Goal: Information Seeking & Learning: Learn about a topic

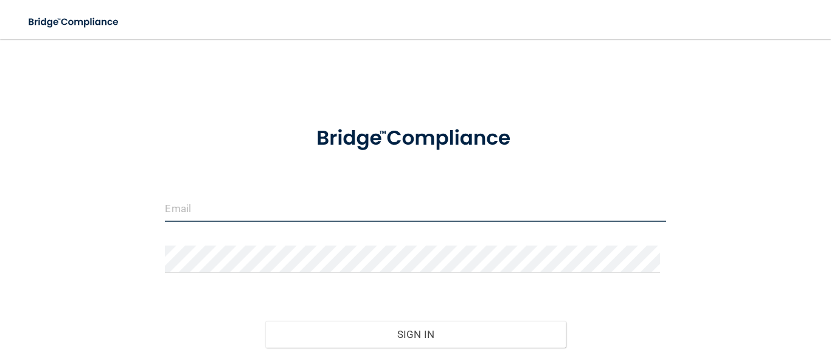
click at [291, 201] on input "email" at bounding box center [415, 208] width 500 height 27
type input "[EMAIL_ADDRESS][DOMAIN_NAME]"
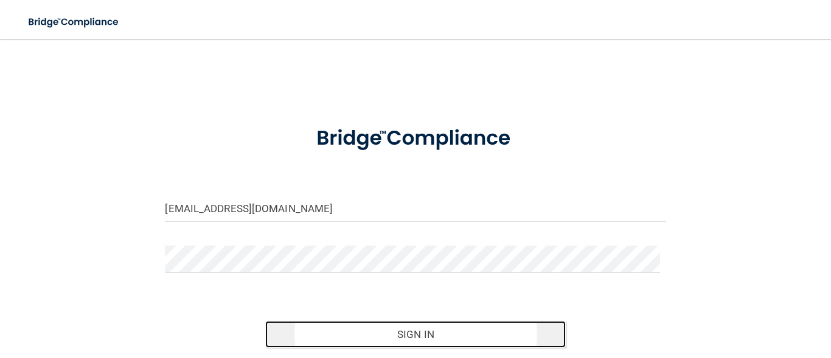
click at [358, 333] on button "Sign In" at bounding box center [415, 334] width 300 height 27
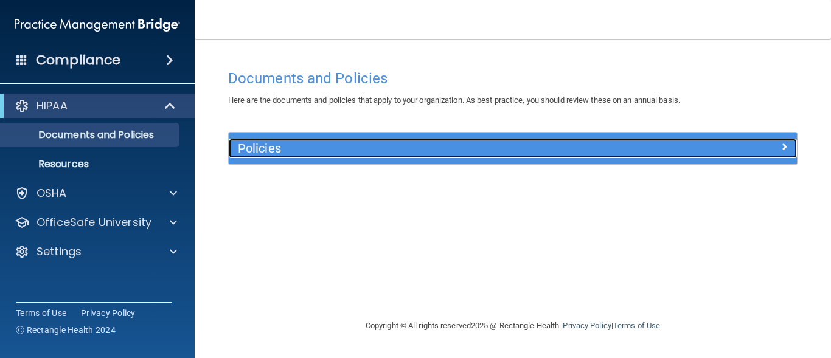
click at [778, 144] on div at bounding box center [726, 146] width 142 height 15
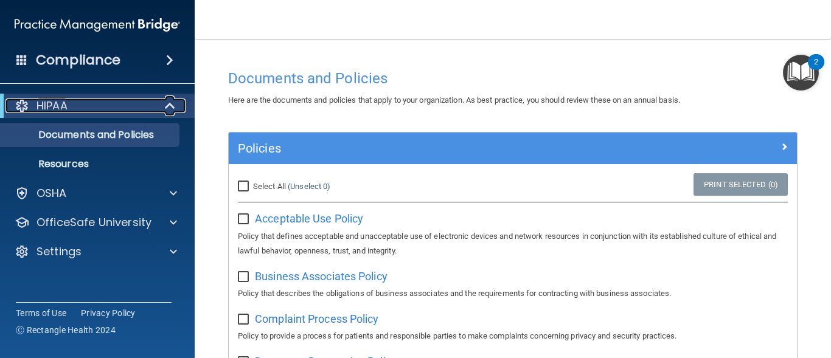
click at [168, 105] on span at bounding box center [171, 106] width 10 height 15
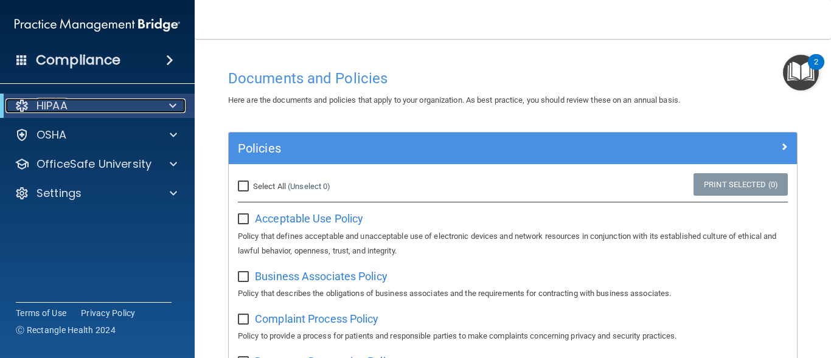
click at [168, 105] on div at bounding box center [171, 106] width 30 height 15
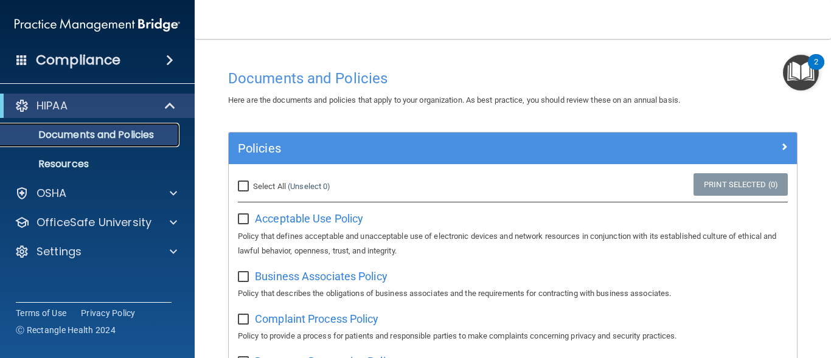
click at [126, 137] on p "Documents and Policies" at bounding box center [91, 135] width 166 height 12
click at [166, 61] on span at bounding box center [169, 60] width 7 height 15
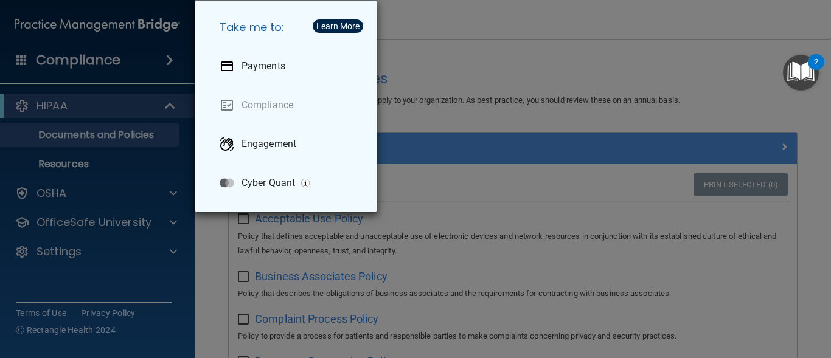
click at [90, 171] on div "Take me to: Payments Compliance Engagement Cyber Quant" at bounding box center [415, 179] width 831 height 358
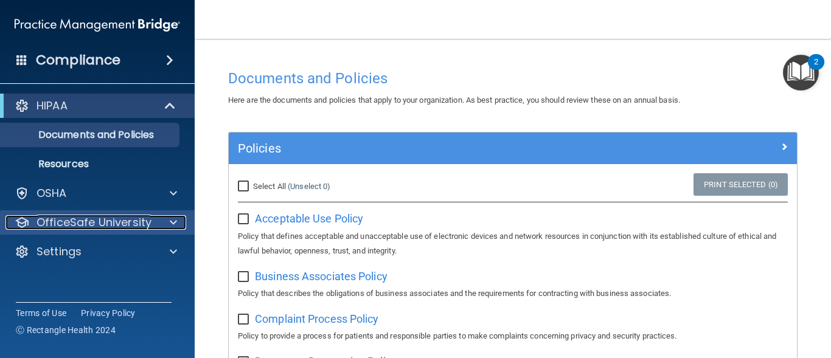
click at [171, 216] on span at bounding box center [173, 222] width 7 height 15
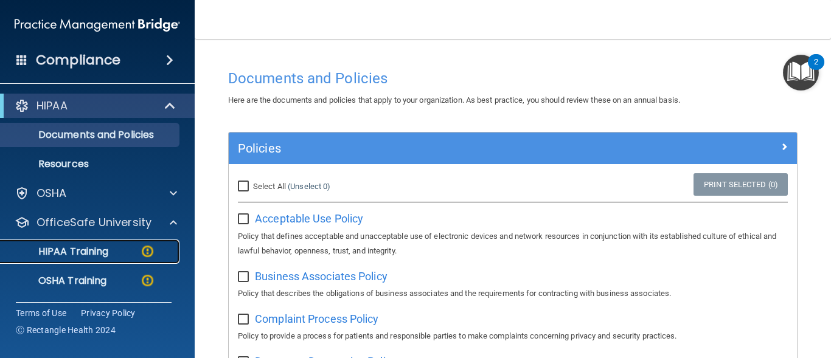
click at [97, 246] on p "HIPAA Training" at bounding box center [58, 252] width 100 height 12
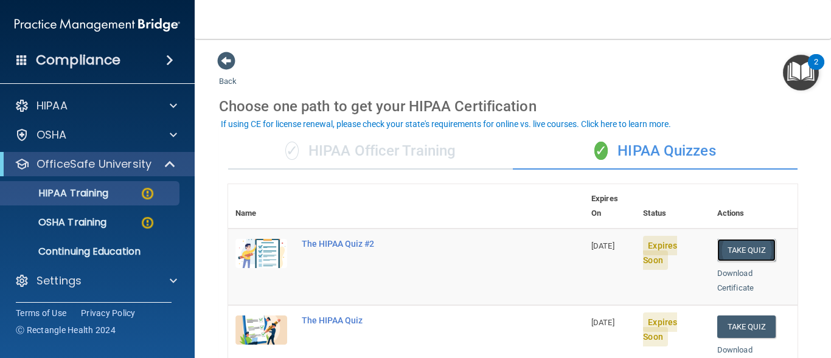
click at [737, 239] on button "Take Quiz" at bounding box center [746, 250] width 58 height 22
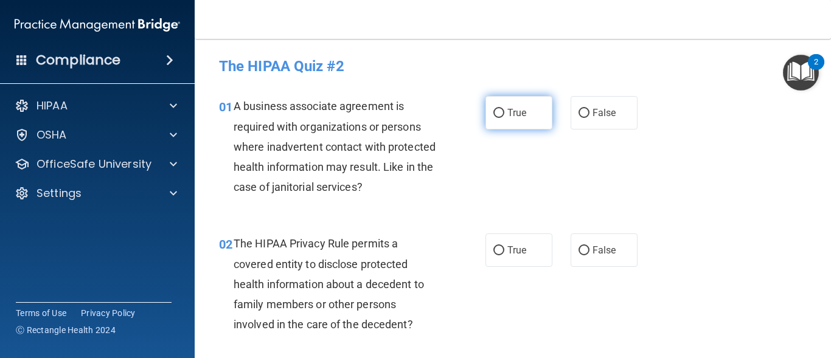
click at [496, 112] on input "True" at bounding box center [498, 113] width 11 height 9
radio input "true"
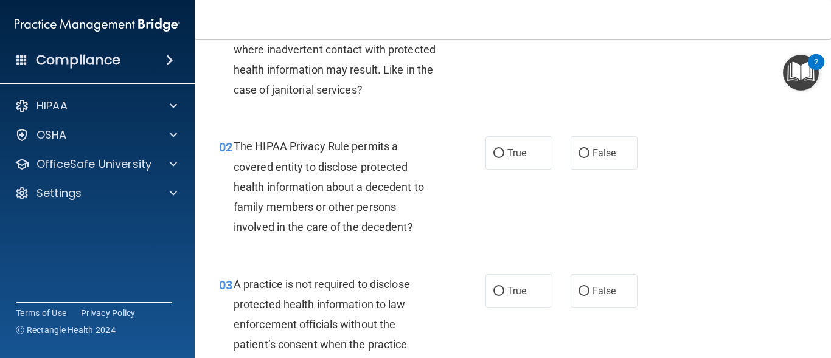
scroll to position [122, 0]
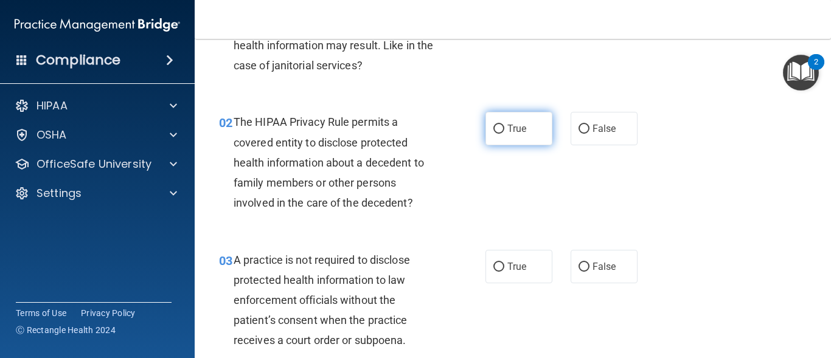
click at [496, 127] on input "True" at bounding box center [498, 129] width 11 height 9
radio input "true"
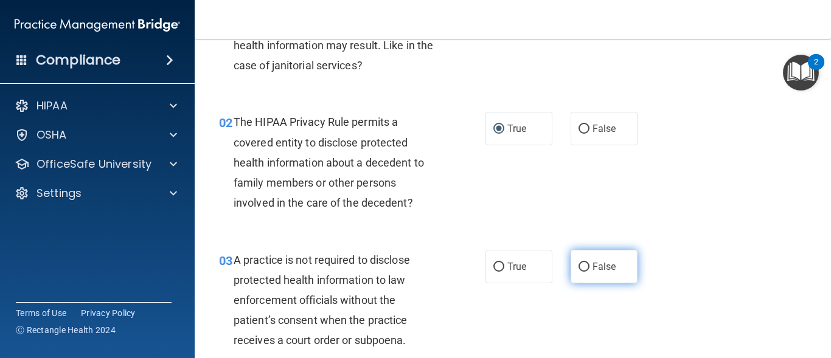
click at [581, 269] on input "False" at bounding box center [583, 267] width 11 height 9
radio input "true"
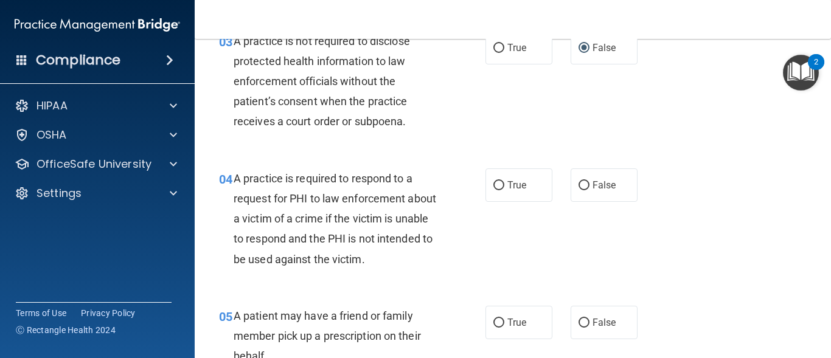
scroll to position [365, 0]
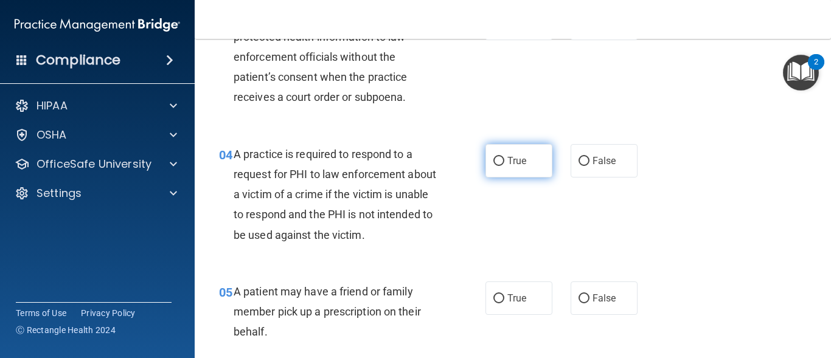
click at [496, 159] on input "True" at bounding box center [498, 161] width 11 height 9
radio input "true"
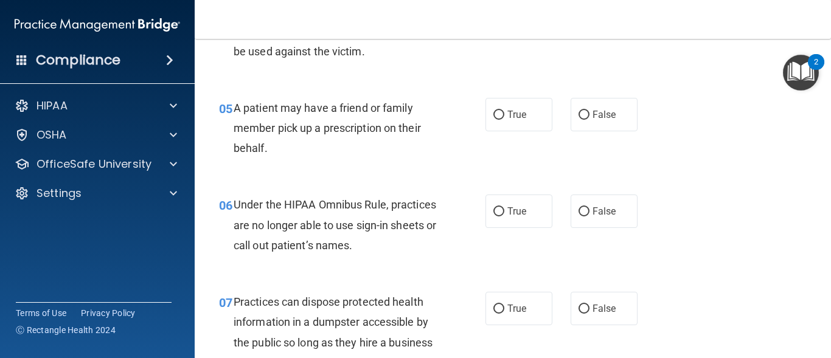
scroll to position [573, 0]
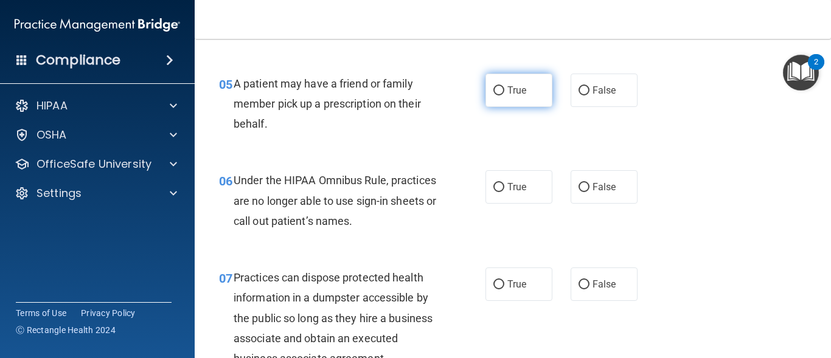
click at [499, 88] on input "True" at bounding box center [498, 90] width 11 height 9
radio input "true"
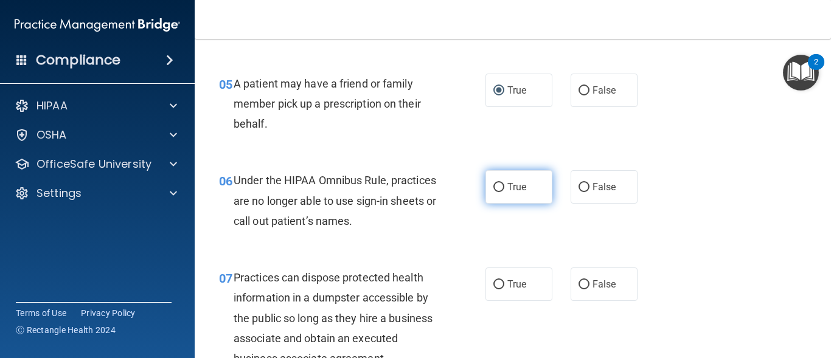
click at [519, 186] on span "True" at bounding box center [516, 187] width 19 height 12
click at [504, 186] on input "True" at bounding box center [498, 187] width 11 height 9
radio input "true"
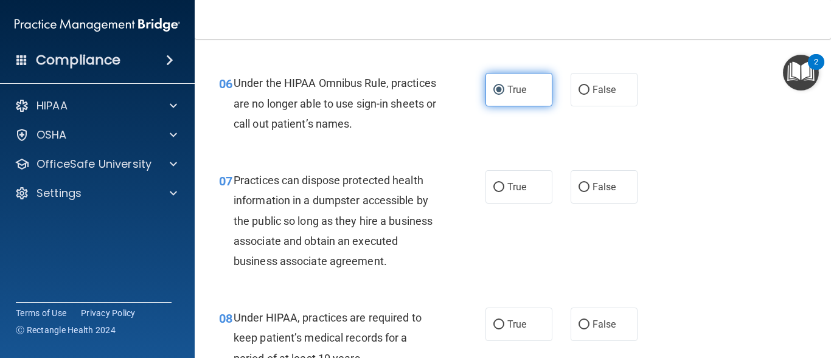
scroll to position [694, 0]
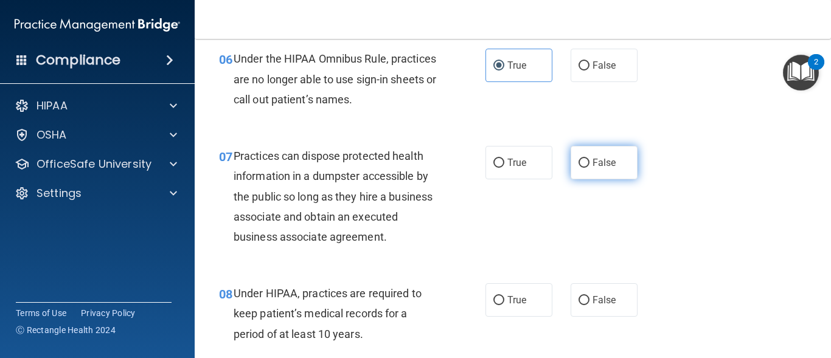
click at [578, 167] on input "False" at bounding box center [583, 163] width 11 height 9
radio input "true"
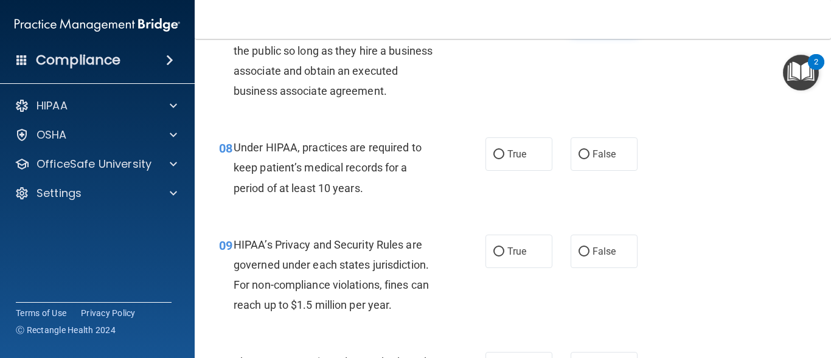
scroll to position [865, 0]
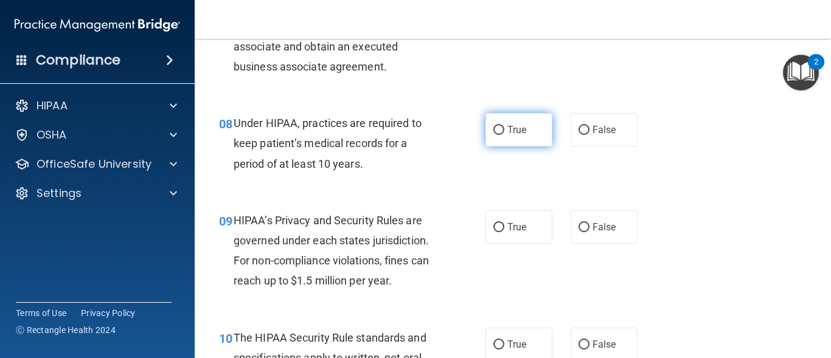
click at [497, 130] on input "True" at bounding box center [498, 130] width 11 height 9
radio input "true"
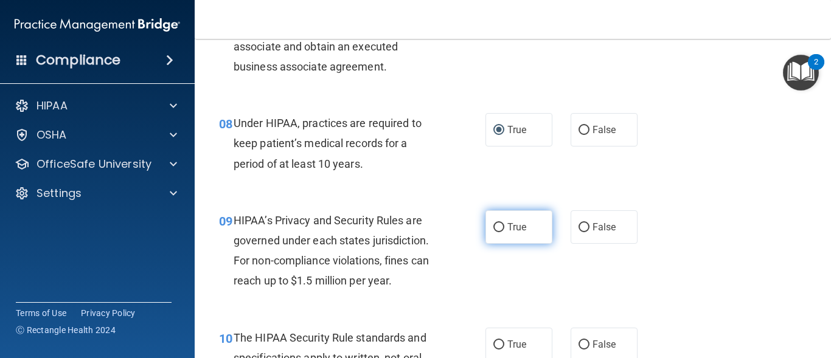
click at [499, 228] on input "True" at bounding box center [498, 227] width 11 height 9
radio input "true"
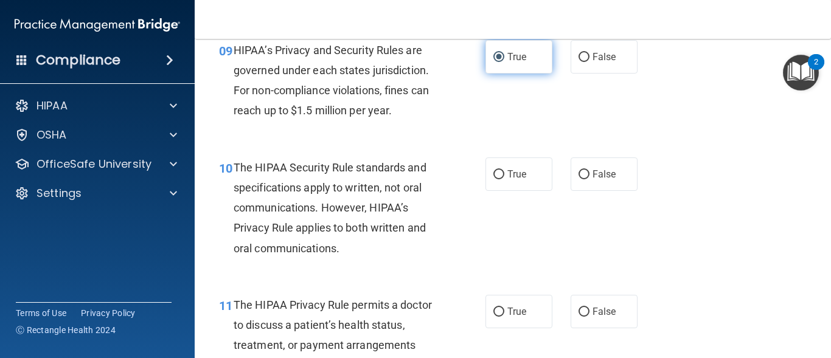
scroll to position [1059, 0]
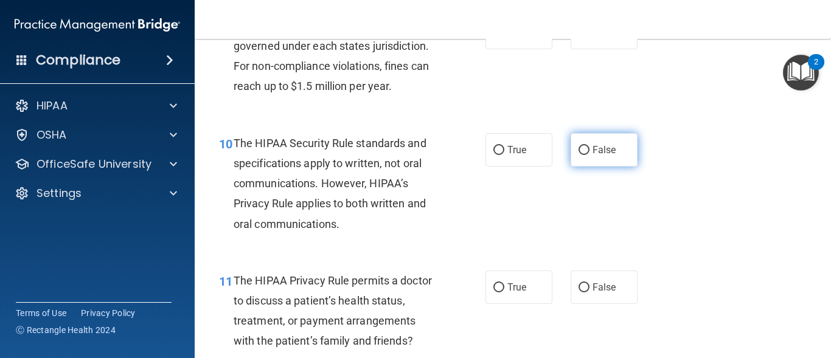
click at [571, 153] on label "False" at bounding box center [603, 149] width 67 height 33
click at [578, 153] on input "False" at bounding box center [583, 150] width 11 height 9
radio input "true"
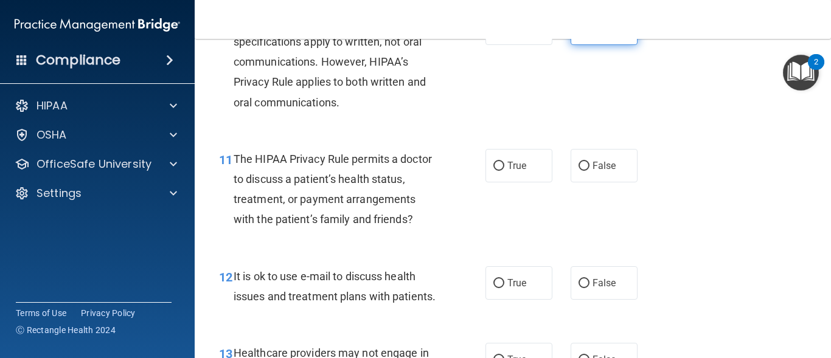
scroll to position [1205, 0]
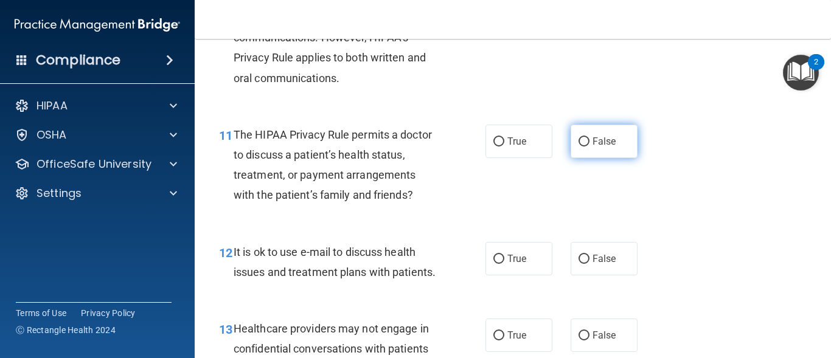
click at [578, 145] on input "False" at bounding box center [583, 141] width 11 height 9
radio input "true"
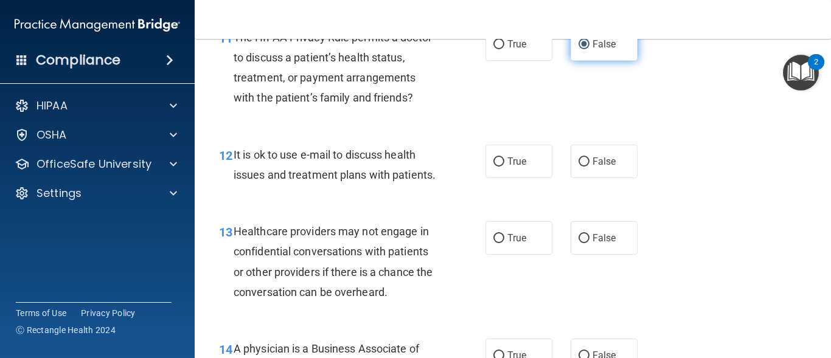
scroll to position [1327, 0]
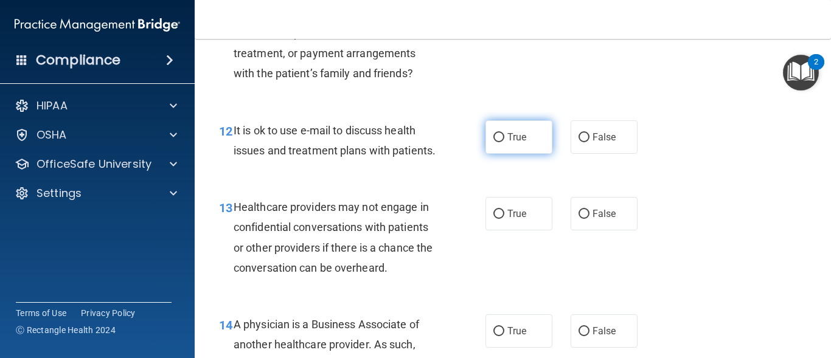
click at [502, 146] on label "True" at bounding box center [518, 136] width 67 height 33
click at [502, 142] on input "True" at bounding box center [498, 137] width 11 height 9
radio input "true"
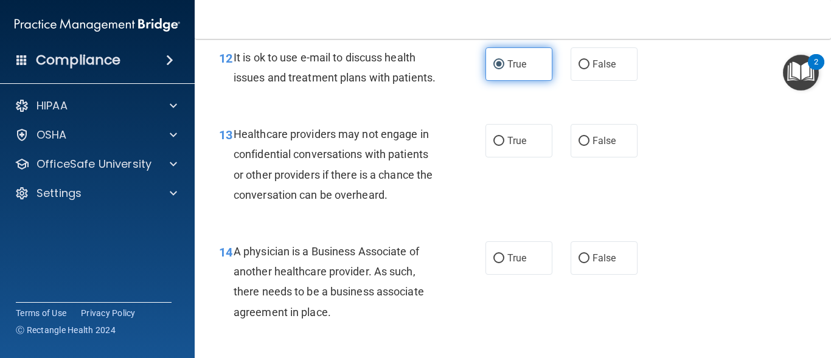
scroll to position [1424, 0]
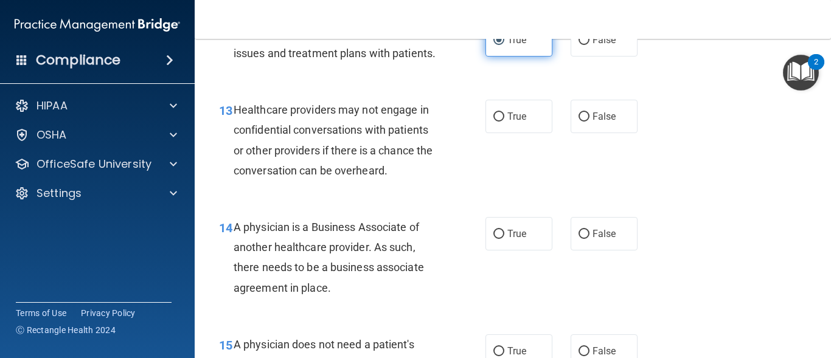
click at [502, 133] on label "True" at bounding box center [518, 116] width 67 height 33
click at [502, 122] on input "True" at bounding box center [498, 116] width 11 height 9
radio input "true"
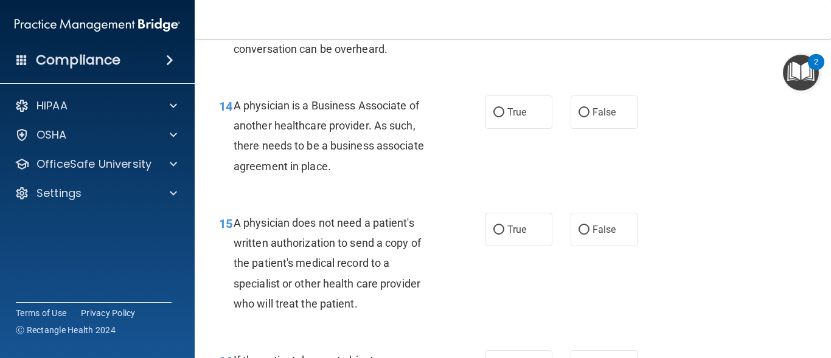
scroll to position [1570, 0]
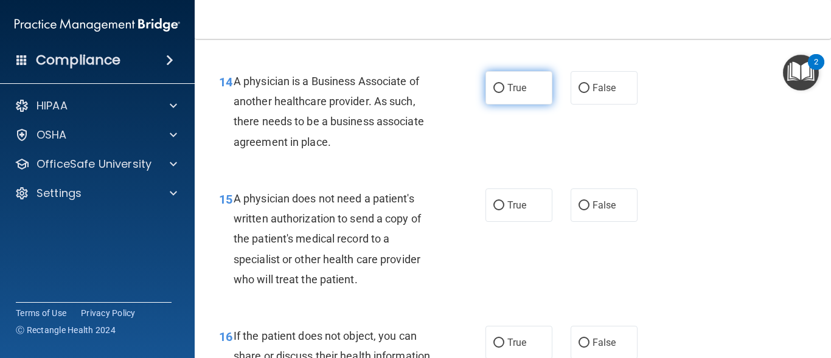
click at [498, 105] on label "True" at bounding box center [518, 87] width 67 height 33
click at [498, 93] on input "True" at bounding box center [498, 88] width 11 height 9
radio input "true"
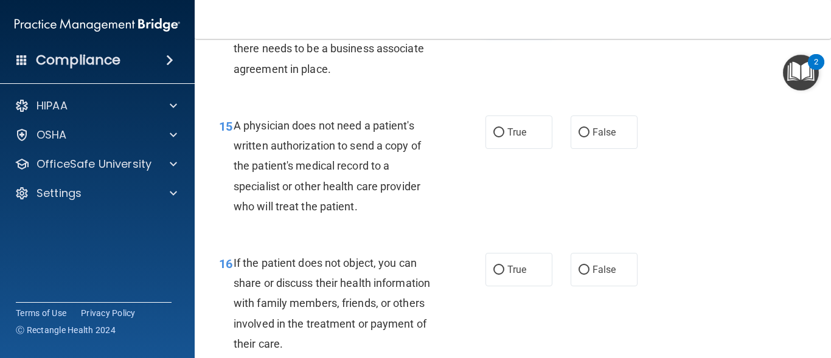
scroll to position [1667, 0]
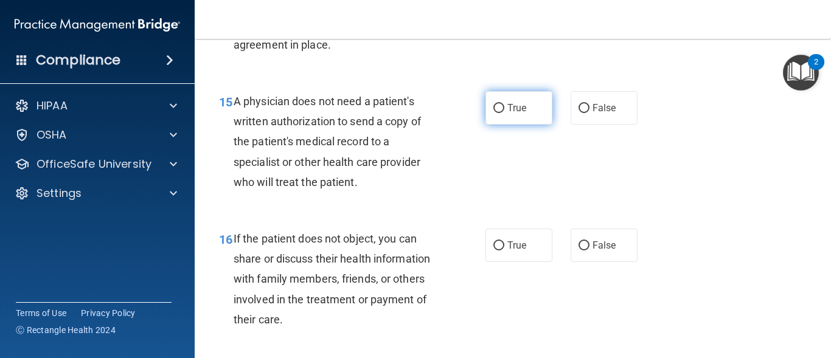
click at [500, 125] on label "True" at bounding box center [518, 107] width 67 height 33
click at [500, 113] on input "True" at bounding box center [498, 108] width 11 height 9
radio input "true"
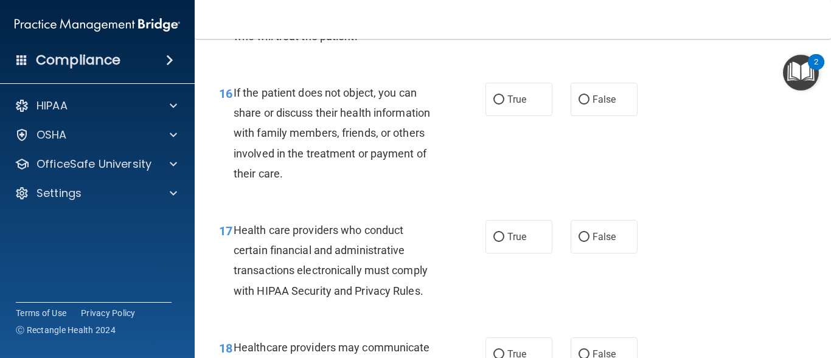
scroll to position [1838, 0]
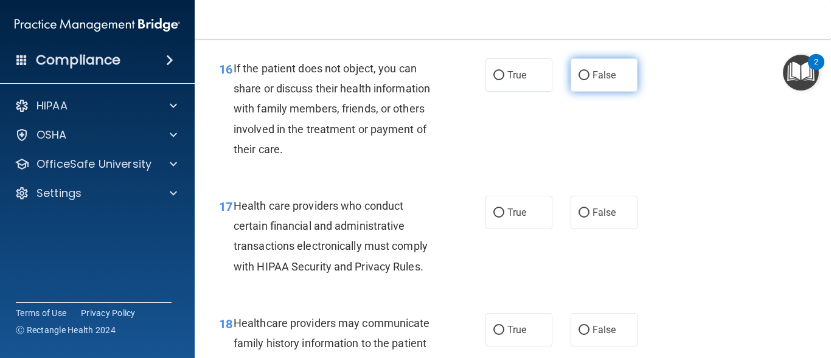
click at [580, 80] on input "False" at bounding box center [583, 75] width 11 height 9
radio input "true"
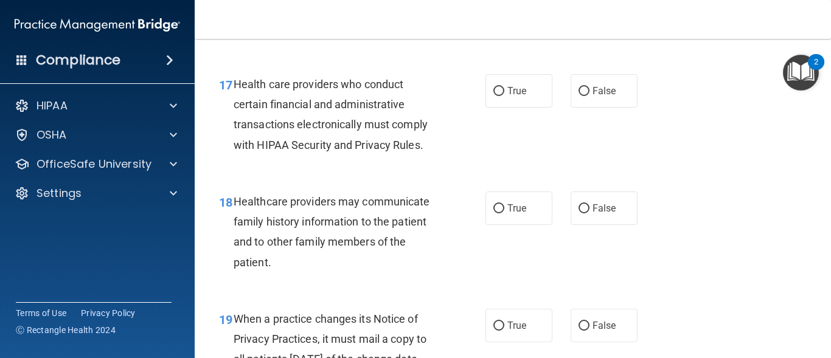
scroll to position [1983, 0]
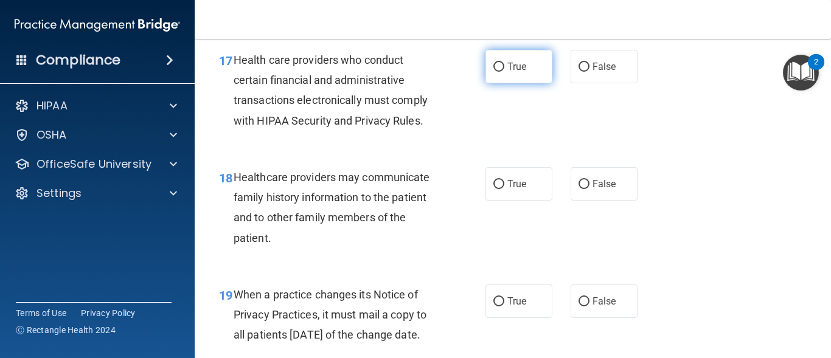
click at [514, 72] on span "True" at bounding box center [516, 67] width 19 height 12
click at [504, 72] on input "True" at bounding box center [498, 67] width 11 height 9
radio input "true"
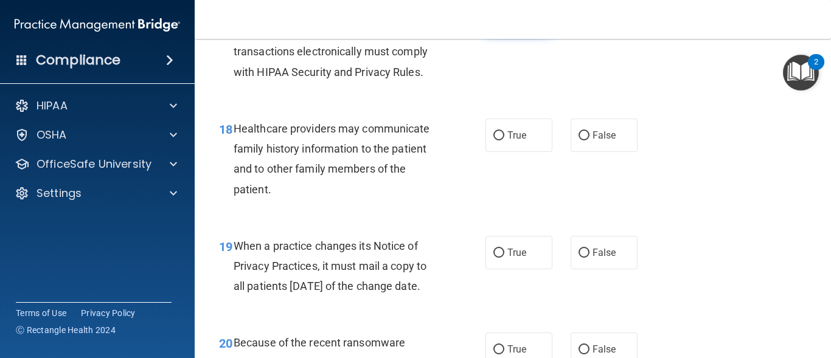
scroll to position [2056, 0]
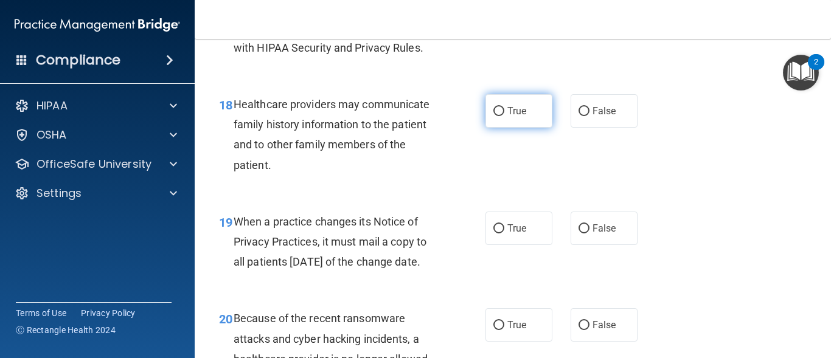
click at [496, 116] on input "True" at bounding box center [498, 111] width 11 height 9
radio input "true"
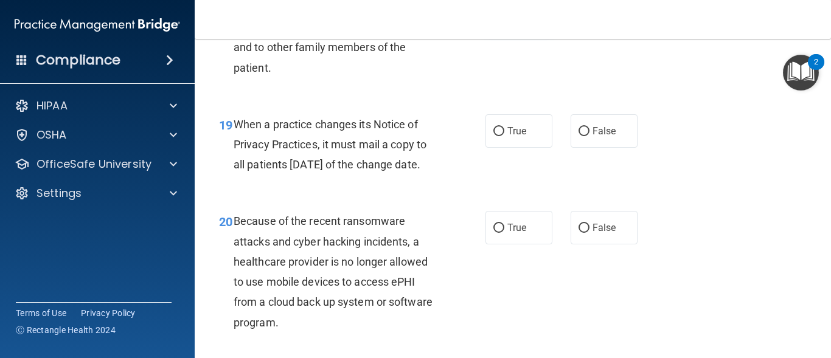
scroll to position [2178, 0]
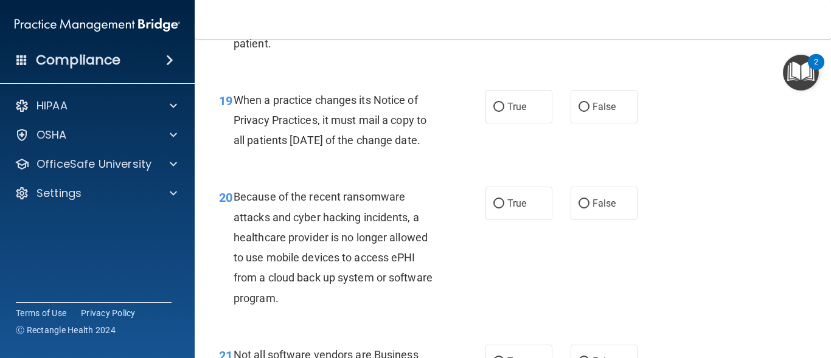
click at [496, 112] on input "True" at bounding box center [498, 107] width 11 height 9
radio input "true"
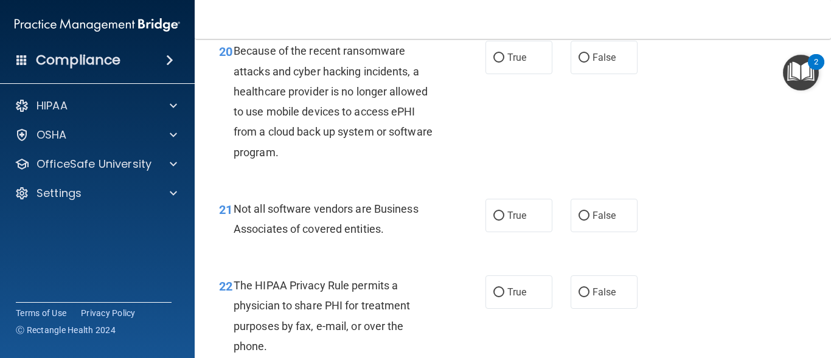
scroll to position [2348, 0]
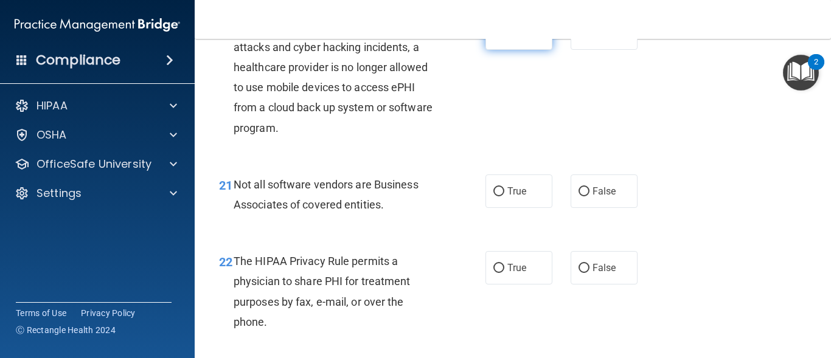
click at [496, 50] on label "True" at bounding box center [518, 32] width 67 height 33
click at [496, 38] on input "True" at bounding box center [498, 33] width 11 height 9
radio input "true"
click at [500, 208] on label "True" at bounding box center [518, 191] width 67 height 33
click at [500, 196] on input "True" at bounding box center [498, 191] width 11 height 9
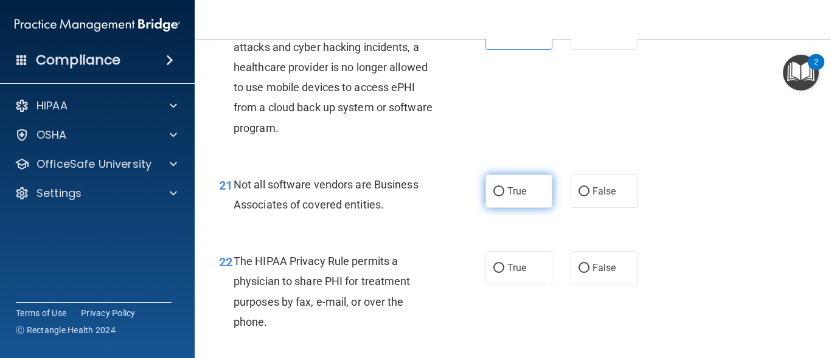
radio input "true"
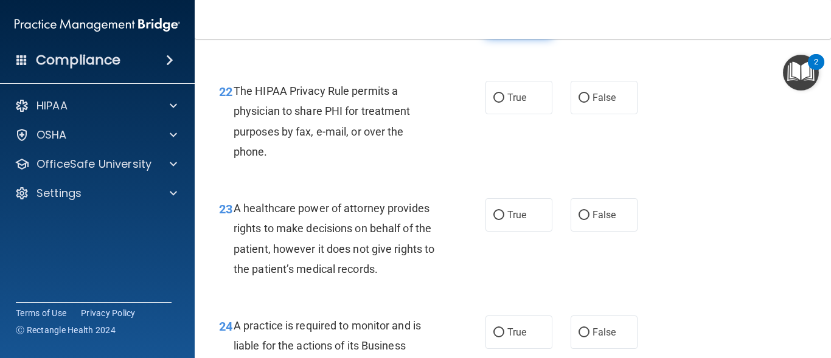
scroll to position [2543, 0]
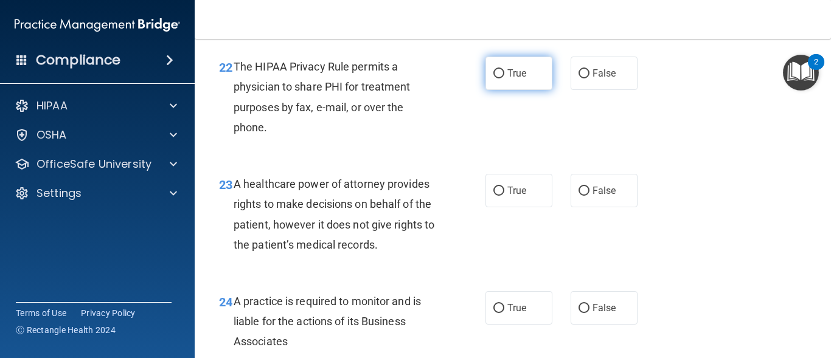
click at [493, 90] on label "True" at bounding box center [518, 73] width 67 height 33
click at [493, 78] on input "True" at bounding box center [498, 73] width 11 height 9
radio input "true"
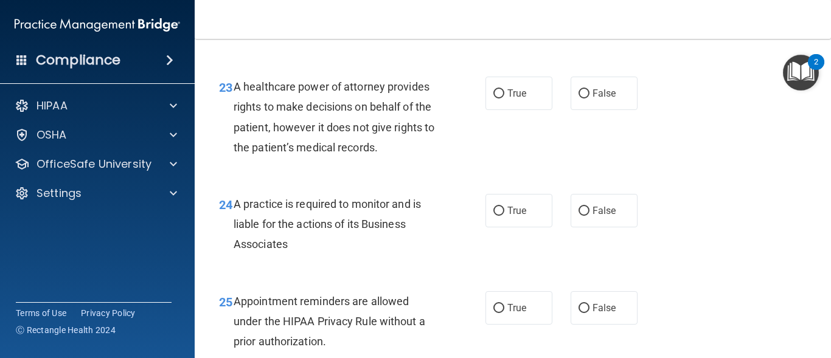
scroll to position [2665, 0]
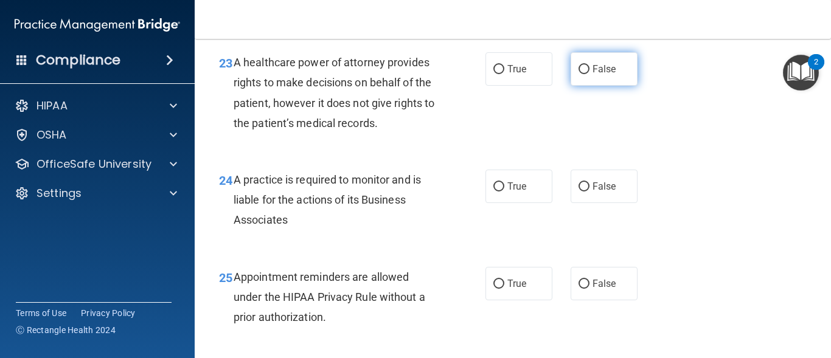
click at [593, 75] on span "False" at bounding box center [604, 69] width 24 height 12
click at [589, 74] on input "False" at bounding box center [583, 69] width 11 height 9
radio input "true"
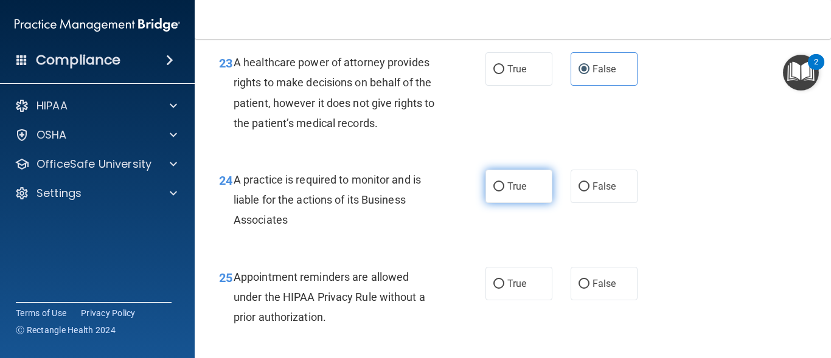
click at [502, 203] on label "True" at bounding box center [518, 186] width 67 height 33
click at [502, 192] on input "True" at bounding box center [498, 186] width 11 height 9
radio input "true"
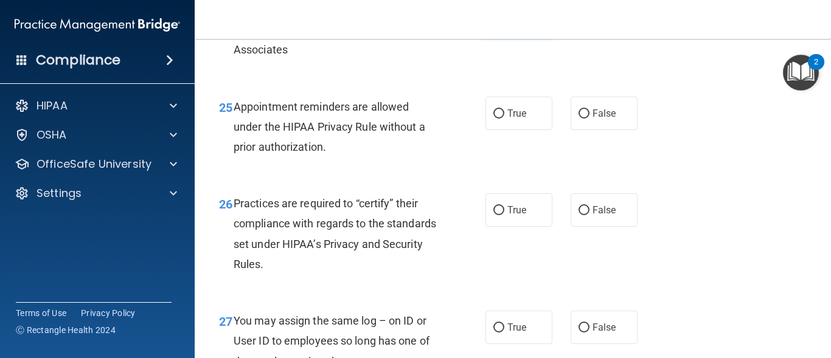
scroll to position [2859, 0]
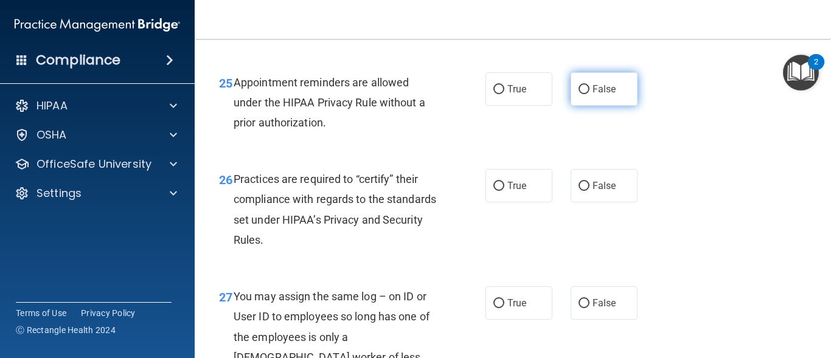
click at [592, 95] on span "False" at bounding box center [604, 89] width 24 height 12
click at [589, 94] on input "False" at bounding box center [583, 89] width 11 height 9
radio input "true"
click at [500, 208] on div "26 Practices are required to “certify” their compliance with regards to the sta…" at bounding box center [513, 212] width 606 height 117
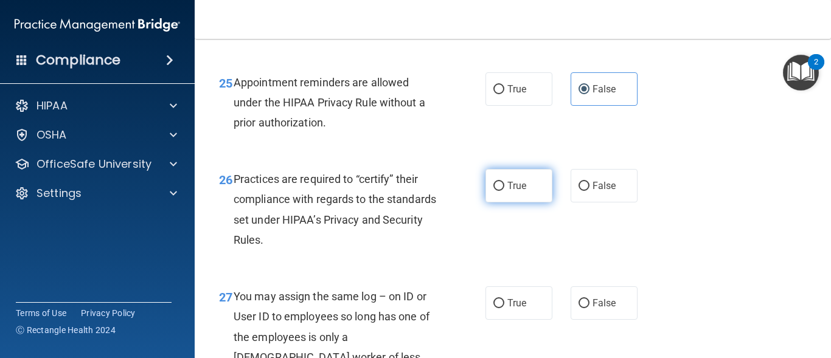
click at [496, 202] on label "True" at bounding box center [518, 185] width 67 height 33
click at [496, 191] on input "True" at bounding box center [498, 186] width 11 height 9
radio input "true"
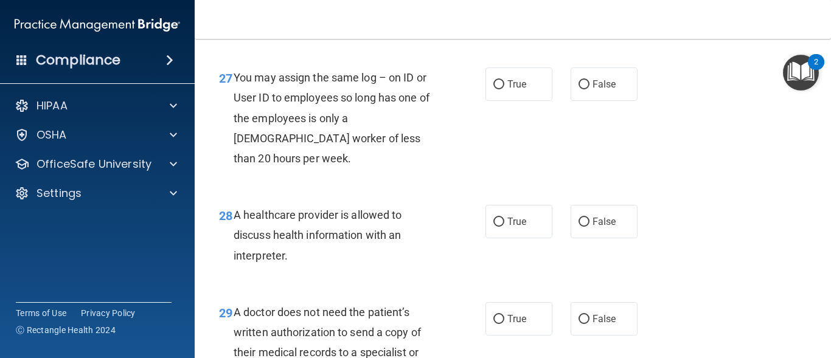
scroll to position [3102, 0]
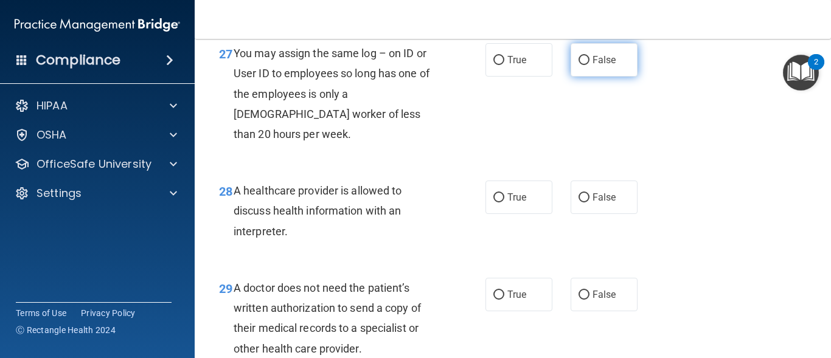
click at [581, 65] on input "False" at bounding box center [583, 60] width 11 height 9
radio input "true"
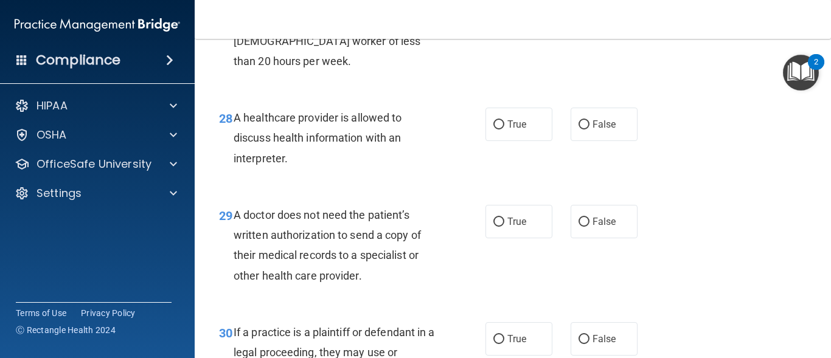
scroll to position [3200, 0]
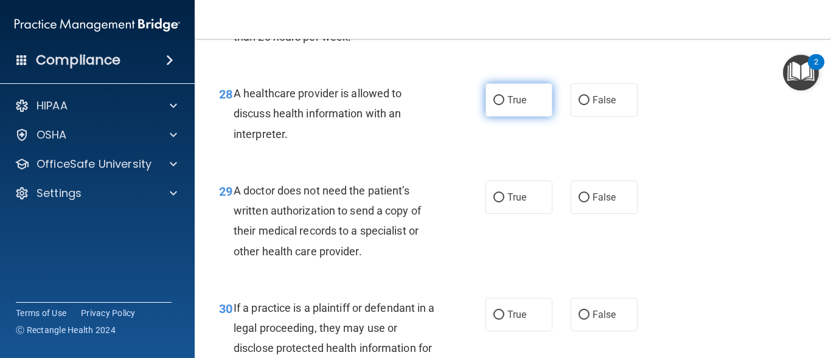
click at [538, 115] on label "True" at bounding box center [518, 99] width 67 height 33
click at [504, 105] on input "True" at bounding box center [498, 100] width 11 height 9
radio input "true"
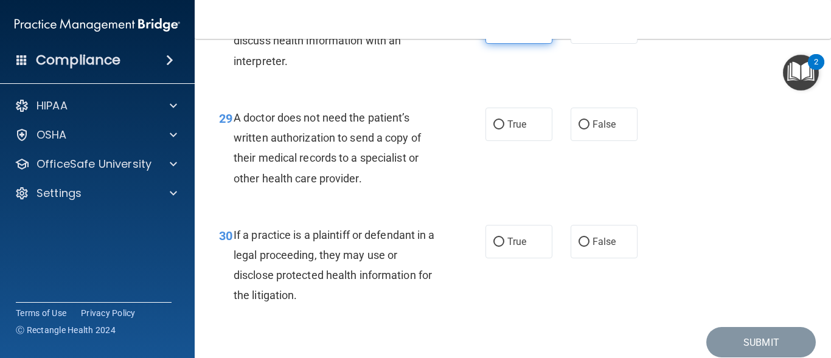
scroll to position [3297, 0]
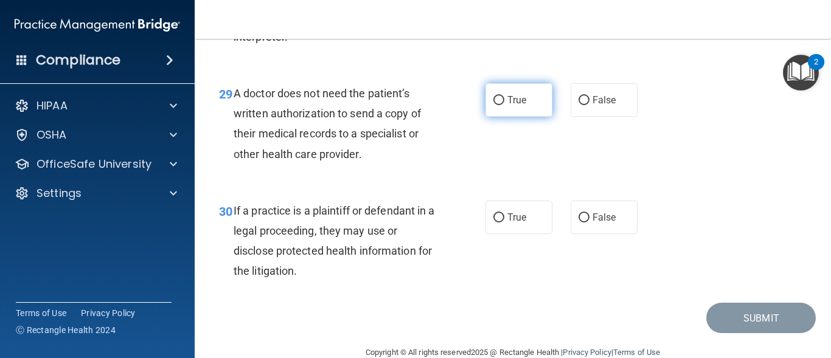
click at [522, 115] on label "True" at bounding box center [518, 99] width 67 height 33
click at [504, 105] on input "True" at bounding box center [498, 100] width 11 height 9
radio input "true"
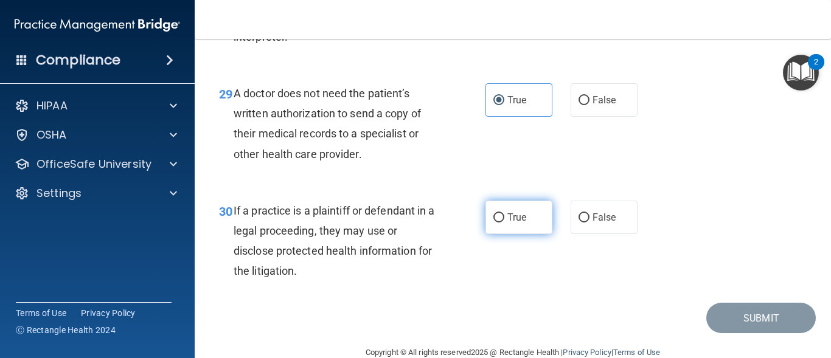
click at [497, 223] on input "True" at bounding box center [498, 217] width 11 height 9
radio input "true"
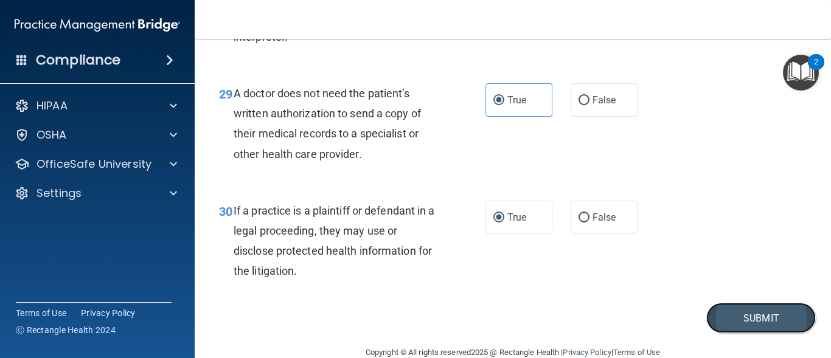
click at [753, 332] on button "Submit" at bounding box center [760, 318] width 109 height 31
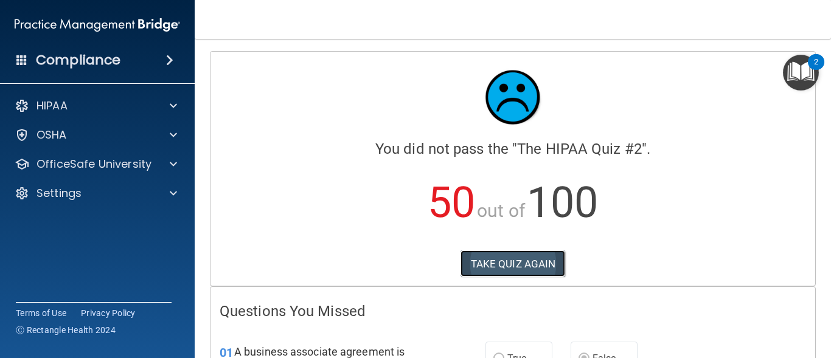
click at [543, 269] on button "TAKE QUIZ AGAIN" at bounding box center [512, 264] width 105 height 27
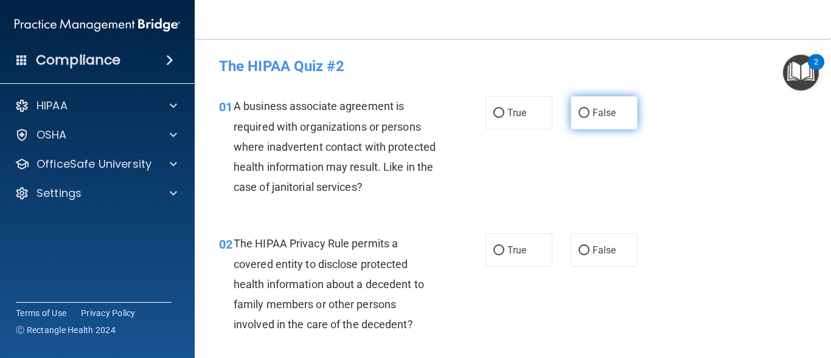
click at [595, 115] on span "False" at bounding box center [604, 113] width 24 height 12
click at [589, 115] on input "False" at bounding box center [583, 113] width 11 height 9
radio input "true"
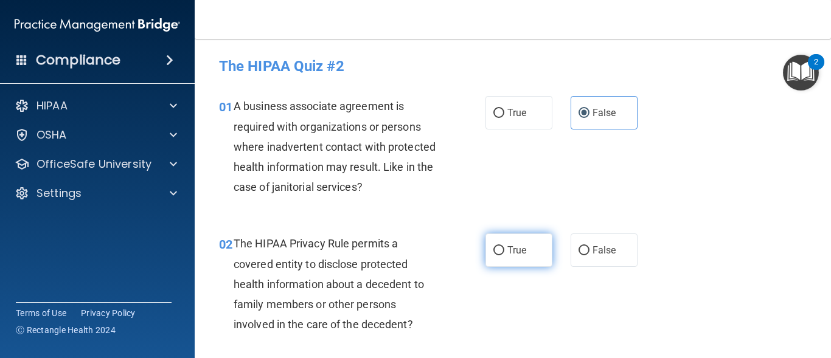
click at [510, 247] on span "True" at bounding box center [516, 250] width 19 height 12
click at [504, 247] on input "True" at bounding box center [498, 250] width 11 height 9
radio input "true"
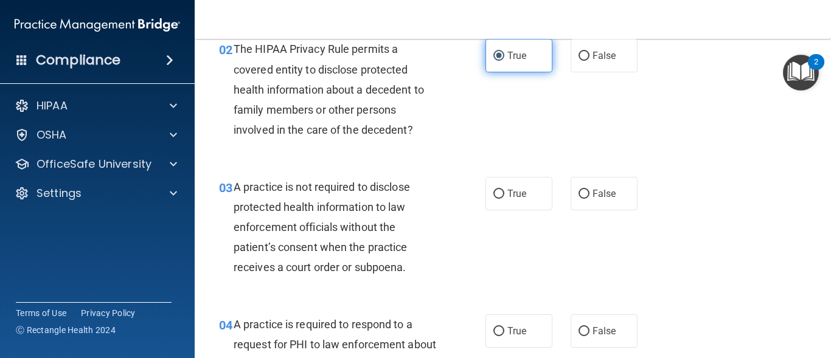
scroll to position [219, 0]
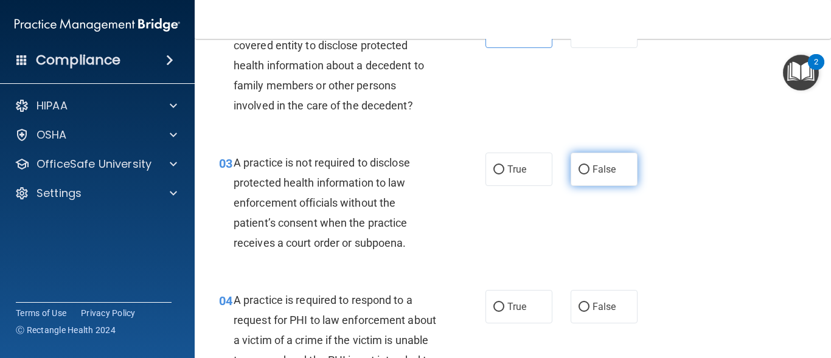
click at [610, 163] on label "False" at bounding box center [603, 169] width 67 height 33
click at [589, 165] on input "False" at bounding box center [583, 169] width 11 height 9
radio input "true"
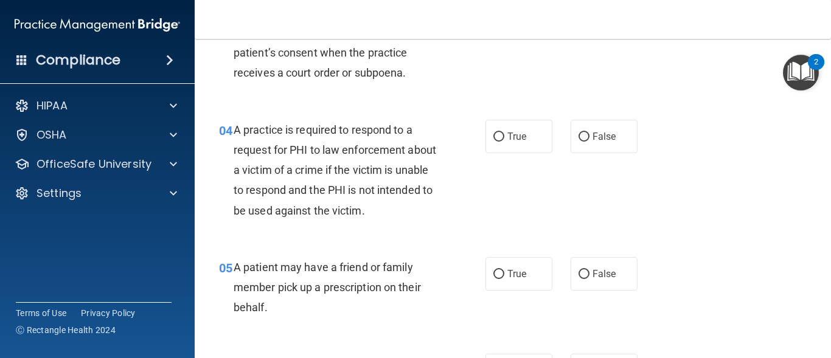
scroll to position [413, 0]
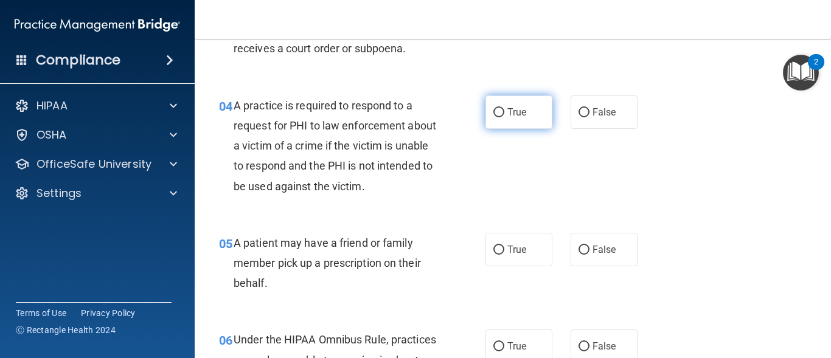
click at [517, 110] on span "True" at bounding box center [516, 112] width 19 height 12
click at [504, 110] on input "True" at bounding box center [498, 112] width 11 height 9
radio input "true"
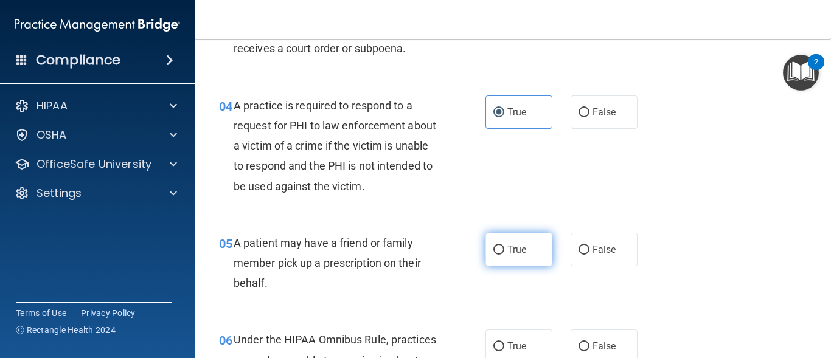
click at [510, 257] on label "True" at bounding box center [518, 249] width 67 height 33
click at [504, 255] on input "True" at bounding box center [498, 250] width 11 height 9
radio input "true"
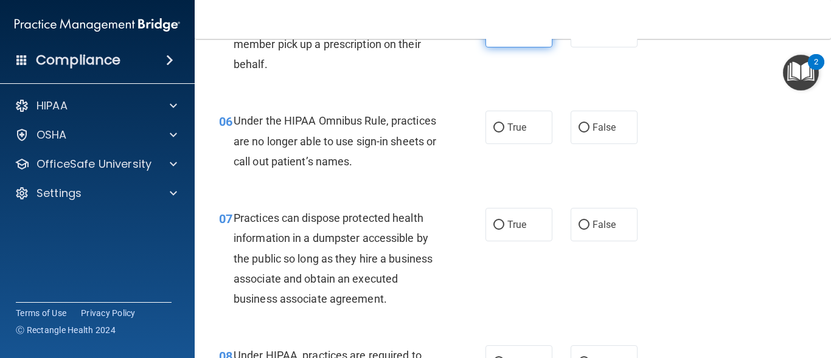
scroll to position [657, 0]
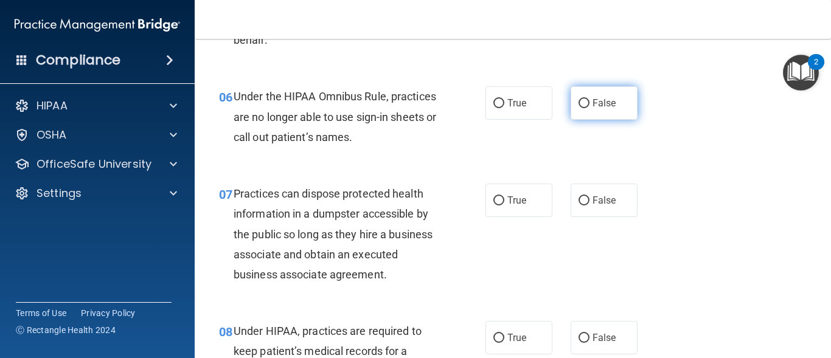
click at [609, 99] on span "False" at bounding box center [604, 103] width 24 height 12
click at [589, 99] on input "False" at bounding box center [583, 103] width 11 height 9
radio input "true"
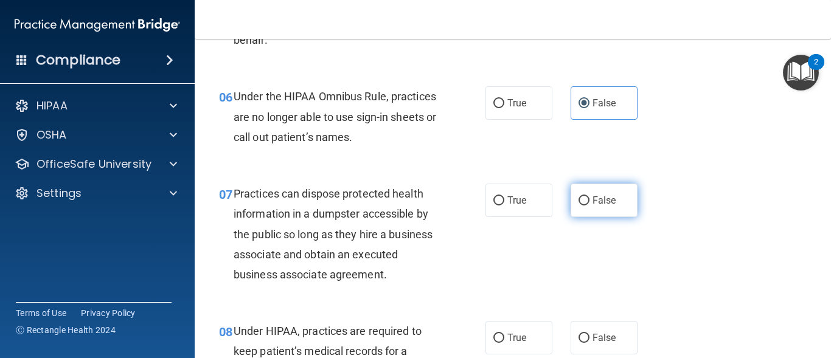
click at [601, 212] on label "False" at bounding box center [603, 200] width 67 height 33
click at [589, 206] on input "False" at bounding box center [583, 200] width 11 height 9
radio input "true"
click at [592, 339] on span "False" at bounding box center [604, 338] width 24 height 12
click at [589, 339] on input "False" at bounding box center [583, 338] width 11 height 9
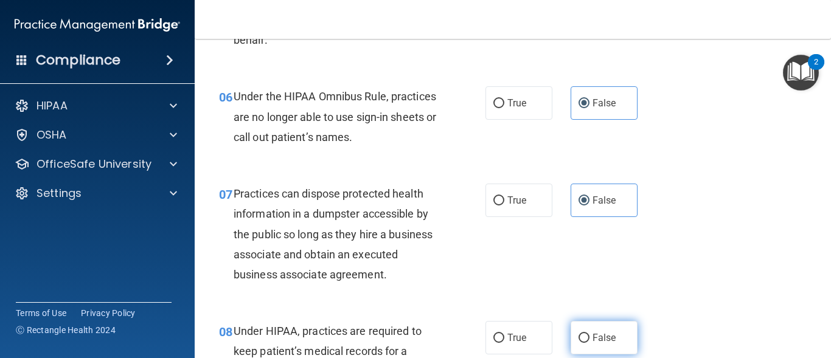
radio input "true"
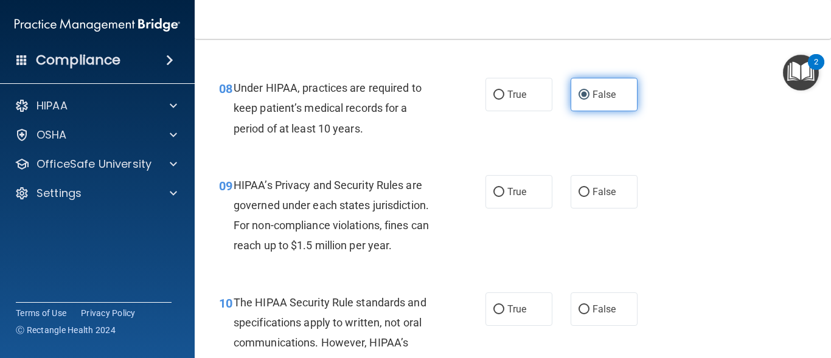
scroll to position [997, 0]
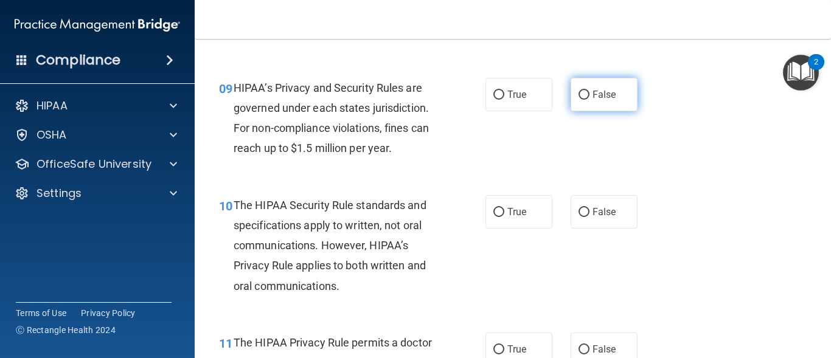
click at [597, 90] on span "False" at bounding box center [604, 95] width 24 height 12
click at [589, 91] on input "False" at bounding box center [583, 95] width 11 height 9
radio input "true"
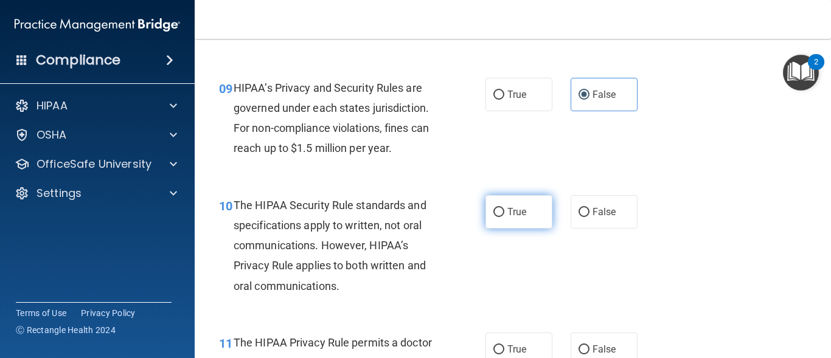
click at [516, 215] on span "True" at bounding box center [516, 212] width 19 height 12
click at [504, 215] on input "True" at bounding box center [498, 212] width 11 height 9
radio input "true"
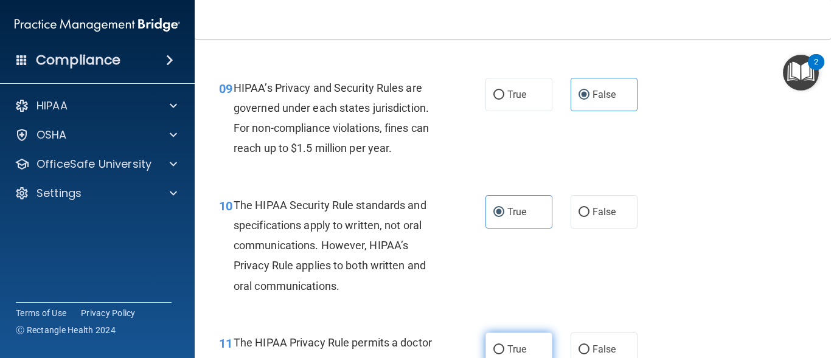
click at [507, 349] on span "True" at bounding box center [516, 350] width 19 height 12
click at [504, 349] on input "True" at bounding box center [498, 349] width 11 height 9
radio input "true"
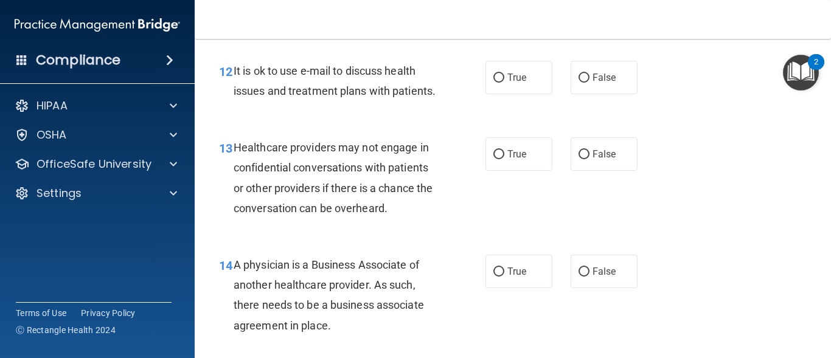
scroll to position [1411, 0]
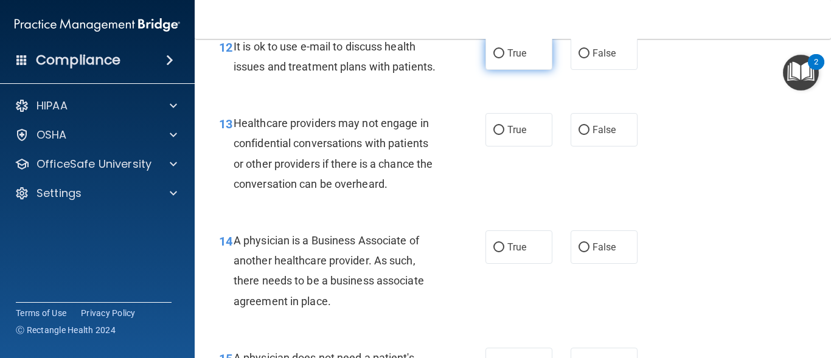
click at [511, 69] on label "True" at bounding box center [518, 52] width 67 height 33
click at [504, 58] on input "True" at bounding box center [498, 53] width 11 height 9
radio input "true"
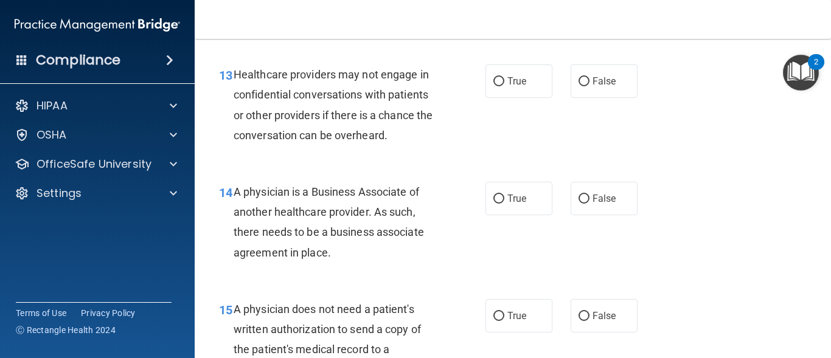
scroll to position [1484, 0]
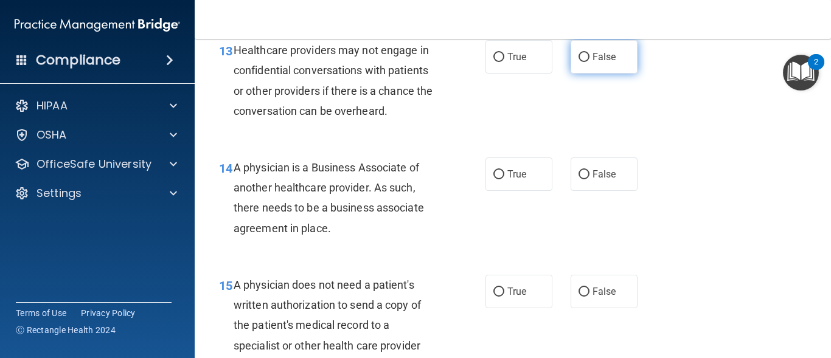
click at [593, 63] on span "False" at bounding box center [604, 57] width 24 height 12
click at [589, 62] on input "False" at bounding box center [583, 57] width 11 height 9
radio input "true"
click at [595, 180] on span "False" at bounding box center [604, 174] width 24 height 12
click at [589, 179] on input "False" at bounding box center [583, 174] width 11 height 9
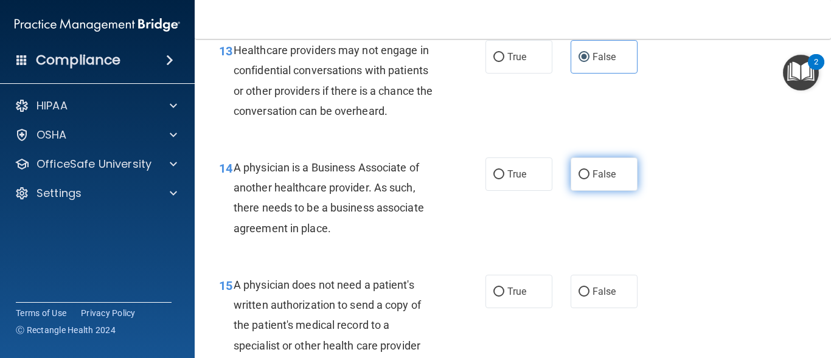
radio input "true"
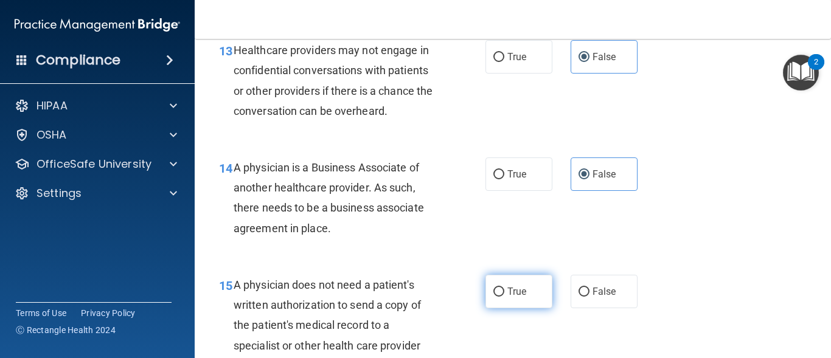
click at [514, 308] on label "True" at bounding box center [518, 291] width 67 height 33
click at [504, 297] on input "True" at bounding box center [498, 292] width 11 height 9
radio input "true"
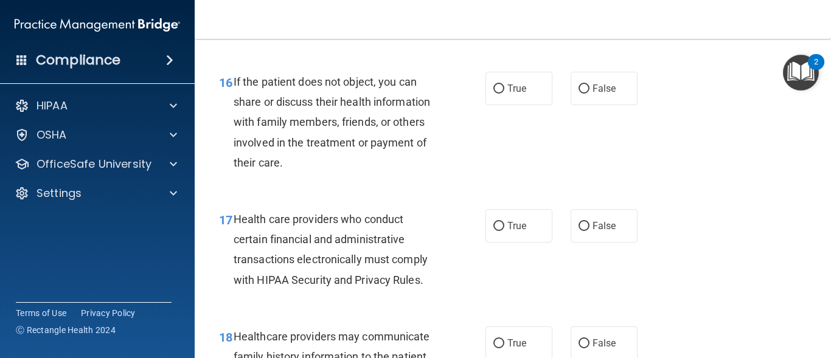
scroll to position [1849, 0]
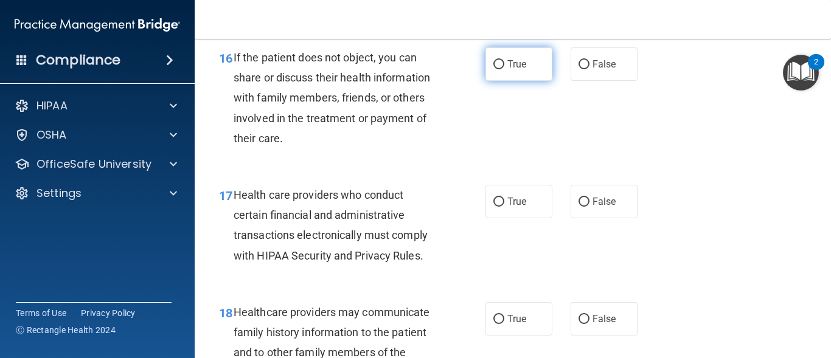
click at [525, 81] on label "True" at bounding box center [518, 63] width 67 height 33
click at [504, 69] on input "True" at bounding box center [498, 64] width 11 height 9
radio input "true"
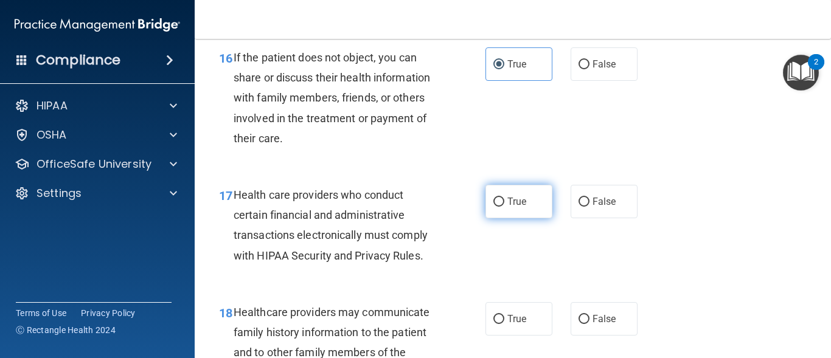
click at [503, 218] on label "True" at bounding box center [518, 201] width 67 height 33
click at [503, 207] on input "True" at bounding box center [498, 202] width 11 height 9
radio input "true"
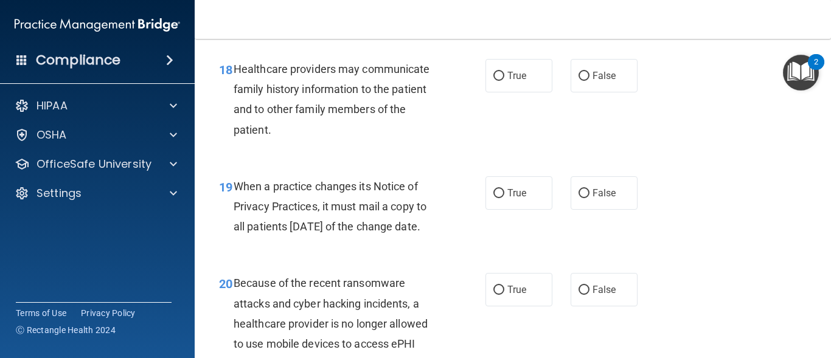
scroll to position [2116, 0]
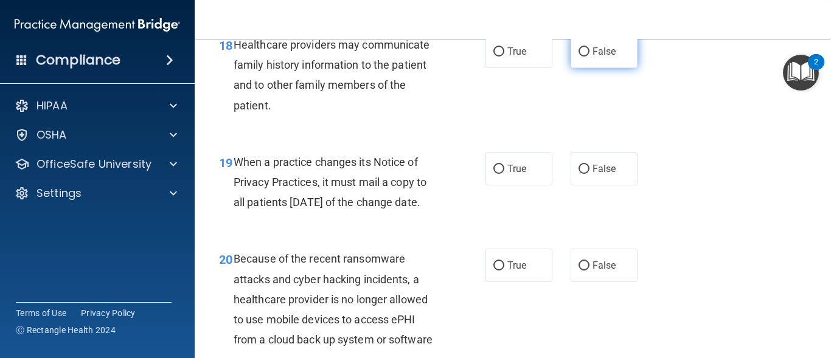
click at [610, 68] on label "False" at bounding box center [603, 51] width 67 height 33
click at [589, 57] on input "False" at bounding box center [583, 51] width 11 height 9
radio input "true"
click at [595, 185] on label "False" at bounding box center [603, 168] width 67 height 33
click at [589, 174] on input "False" at bounding box center [583, 169] width 11 height 9
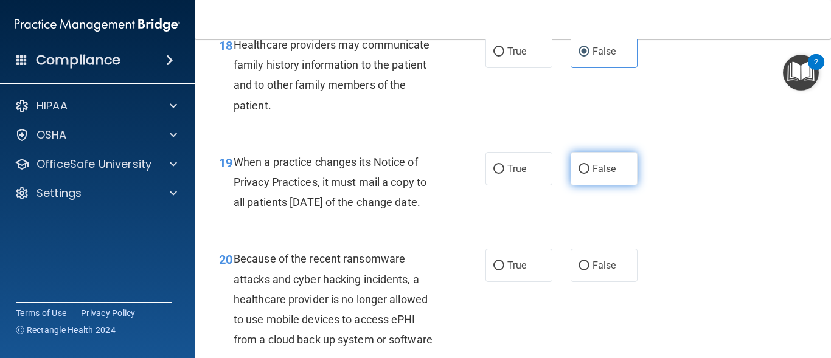
radio input "true"
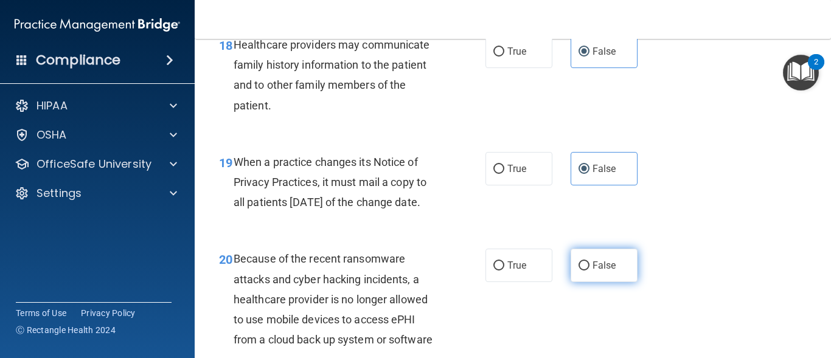
click at [587, 282] on label "False" at bounding box center [603, 265] width 67 height 33
click at [587, 271] on input "False" at bounding box center [583, 265] width 11 height 9
radio input "true"
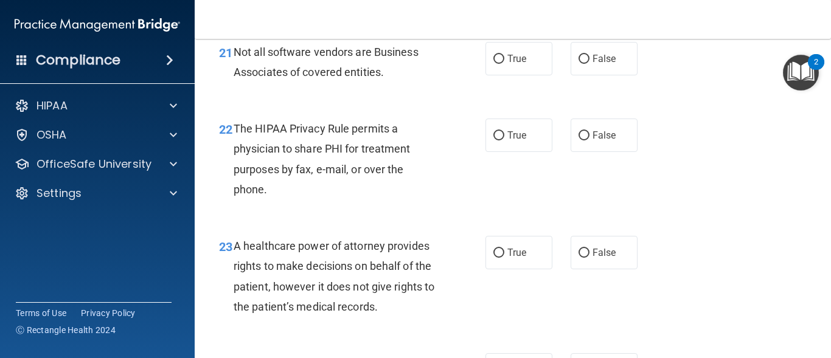
scroll to position [2505, 0]
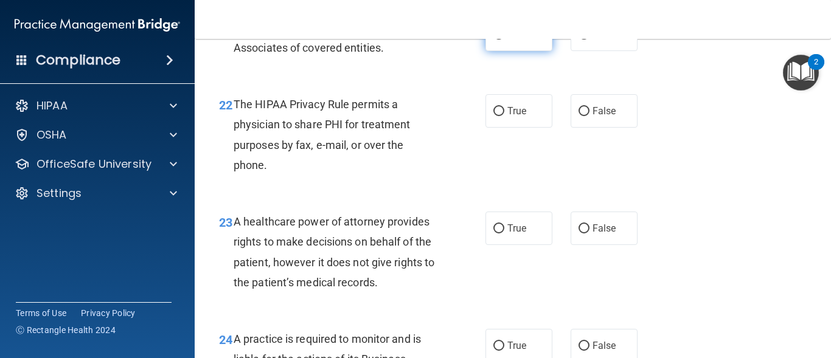
click at [511, 51] on label "True" at bounding box center [518, 34] width 67 height 33
click at [504, 40] on input "True" at bounding box center [498, 34] width 11 height 9
radio input "true"
click at [510, 117] on span "True" at bounding box center [516, 111] width 19 height 12
click at [504, 116] on input "True" at bounding box center [498, 111] width 11 height 9
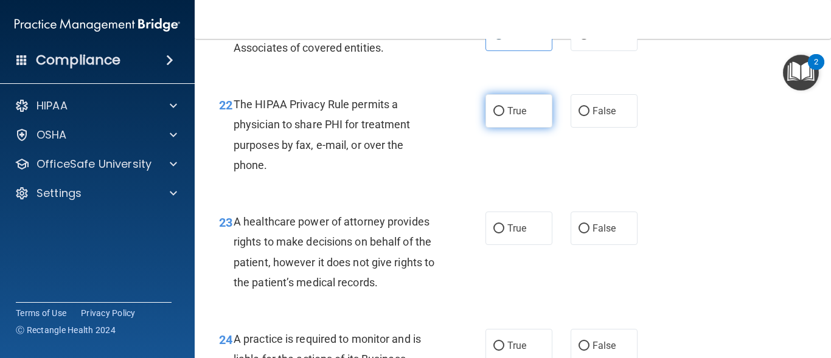
radio input "true"
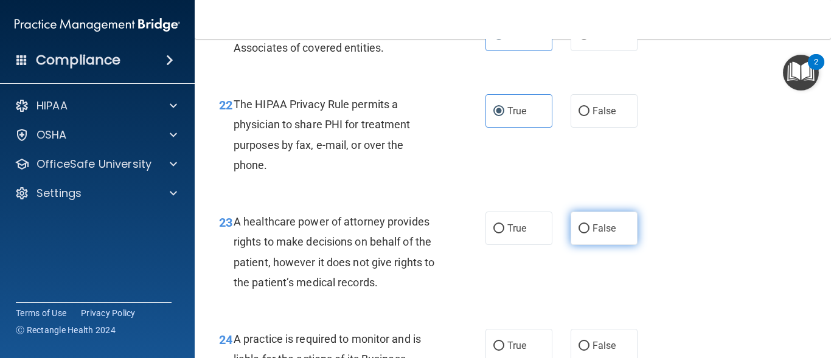
click at [589, 245] on label "False" at bounding box center [603, 228] width 67 height 33
click at [589, 233] on input "False" at bounding box center [583, 228] width 11 height 9
radio input "true"
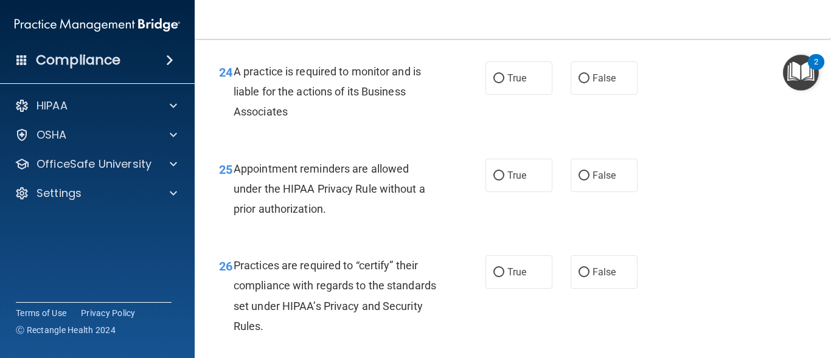
scroll to position [2821, 0]
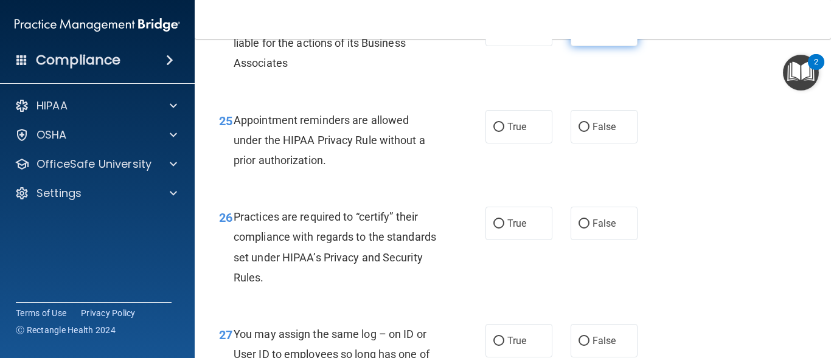
click at [586, 46] on label "False" at bounding box center [603, 29] width 67 height 33
click at [586, 35] on input "False" at bounding box center [583, 30] width 11 height 9
radio input "true"
click at [528, 144] on label "True" at bounding box center [518, 126] width 67 height 33
click at [504, 132] on input "True" at bounding box center [498, 127] width 11 height 9
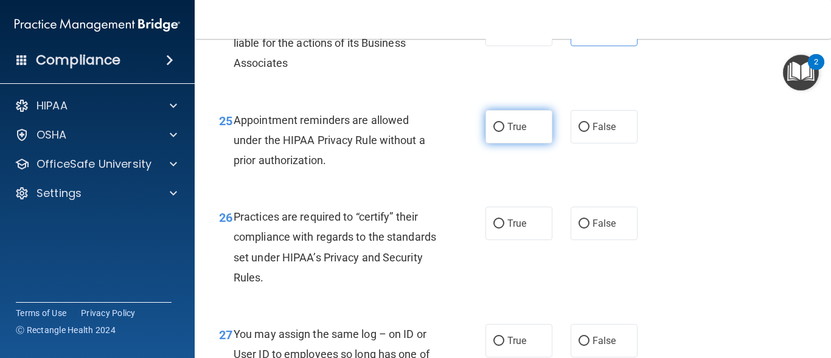
radio input "true"
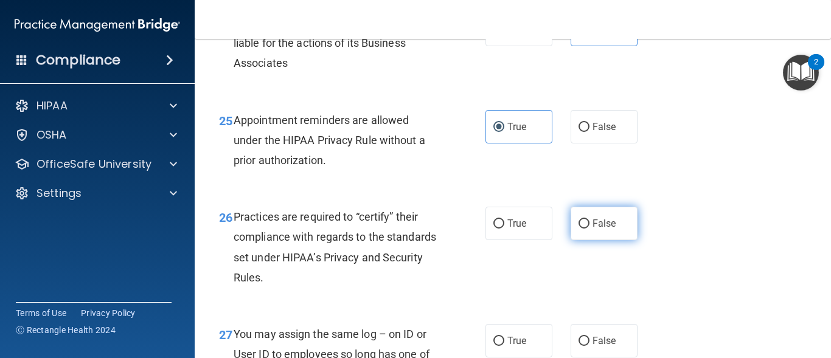
click at [593, 229] on span "False" at bounding box center [604, 224] width 24 height 12
click at [589, 229] on input "False" at bounding box center [583, 224] width 11 height 9
radio input "true"
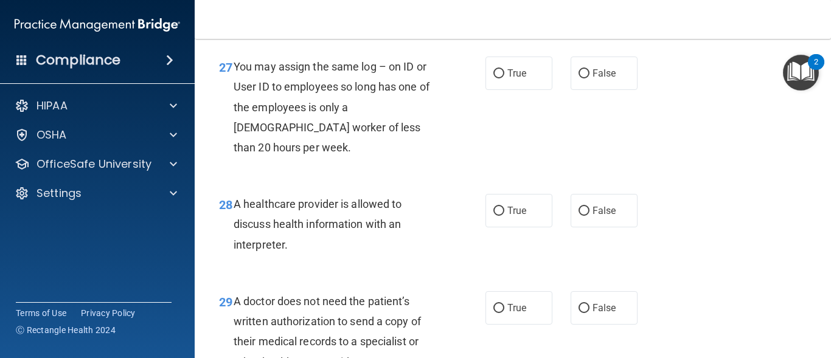
scroll to position [3113, 0]
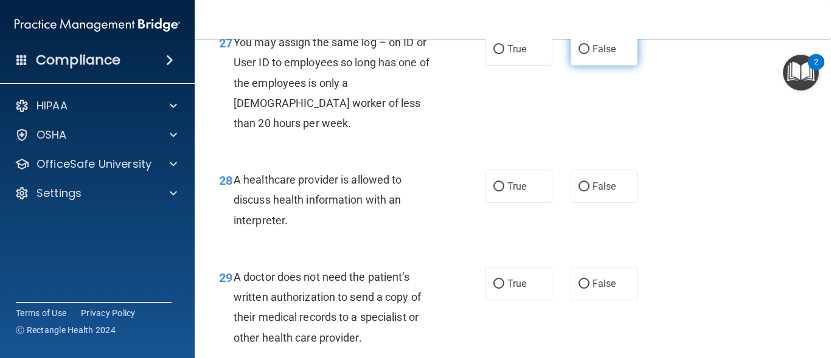
click at [599, 55] on span "False" at bounding box center [604, 49] width 24 height 12
click at [589, 54] on input "False" at bounding box center [583, 49] width 11 height 9
radio input "true"
click at [599, 55] on span "False" at bounding box center [604, 49] width 24 height 12
click at [589, 54] on input "False" at bounding box center [583, 49] width 11 height 9
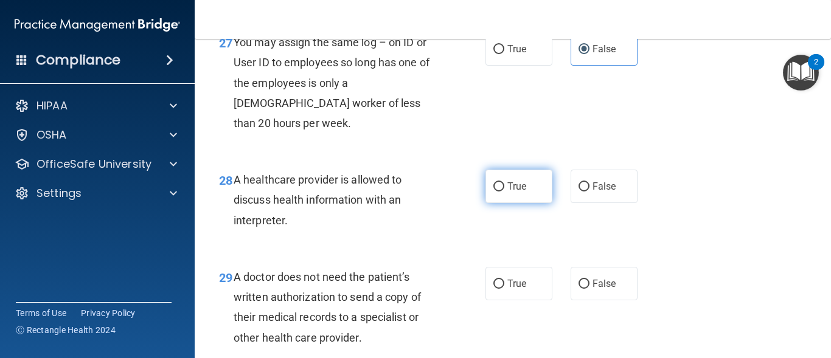
click at [508, 203] on label "True" at bounding box center [518, 186] width 67 height 33
click at [504, 192] on input "True" at bounding box center [498, 186] width 11 height 9
radio input "true"
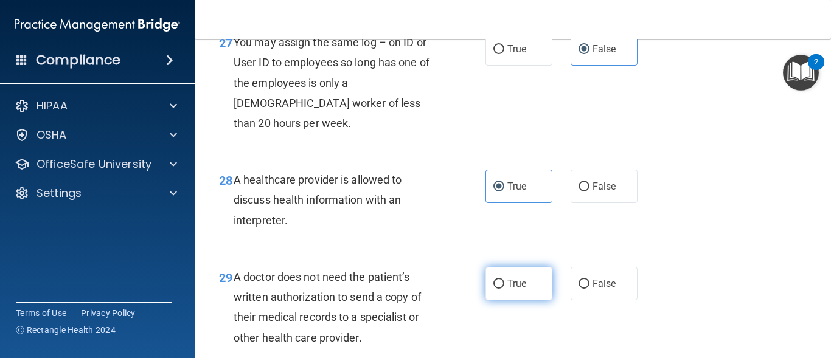
click at [501, 300] on label "True" at bounding box center [518, 283] width 67 height 33
click at [501, 289] on input "True" at bounding box center [498, 284] width 11 height 9
radio input "true"
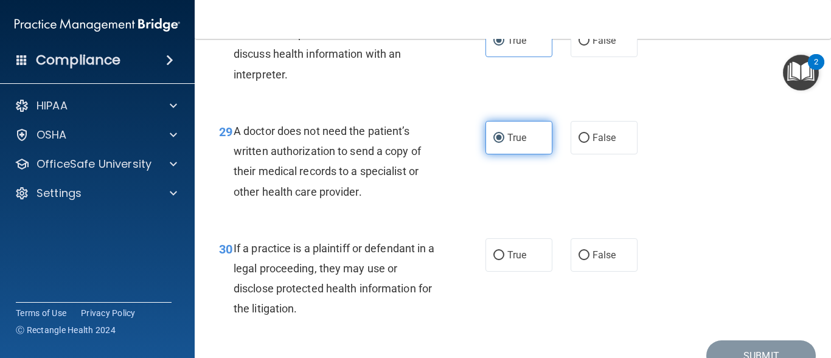
scroll to position [3284, 0]
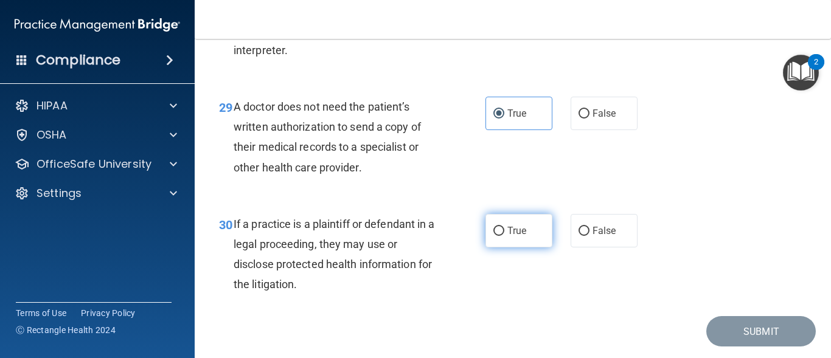
click at [514, 237] on span "True" at bounding box center [516, 231] width 19 height 12
click at [504, 236] on input "True" at bounding box center [498, 231] width 11 height 9
radio input "true"
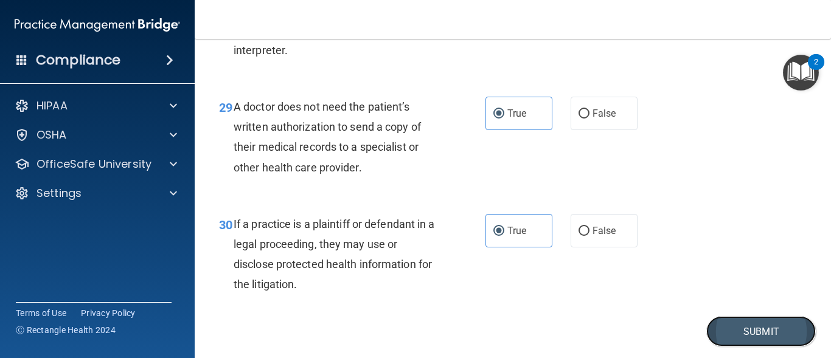
click at [725, 347] on button "Submit" at bounding box center [760, 331] width 109 height 31
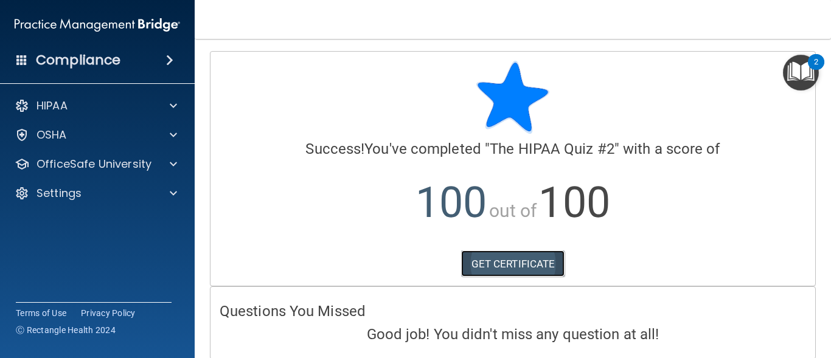
click at [510, 263] on link "GET CERTIFICATE" at bounding box center [513, 264] width 104 height 27
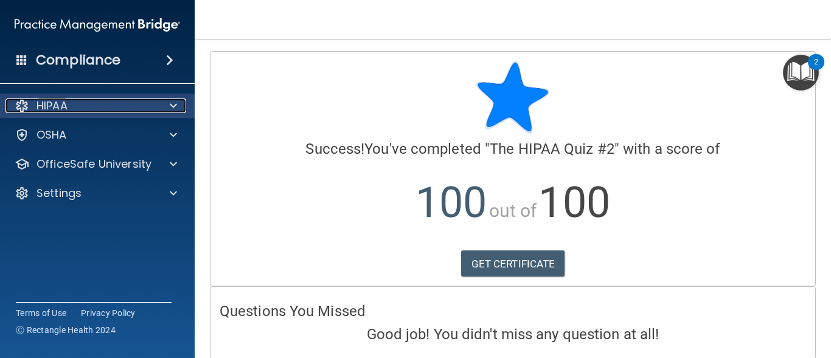
click at [175, 102] on span at bounding box center [173, 106] width 7 height 15
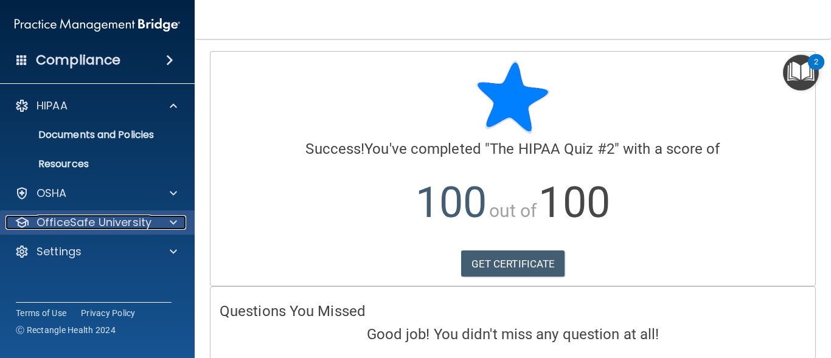
click at [169, 223] on div at bounding box center [171, 222] width 30 height 15
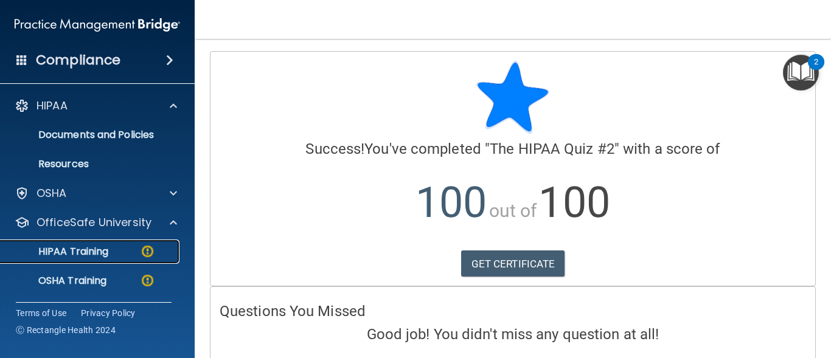
click at [104, 247] on p "HIPAA Training" at bounding box center [58, 252] width 100 height 12
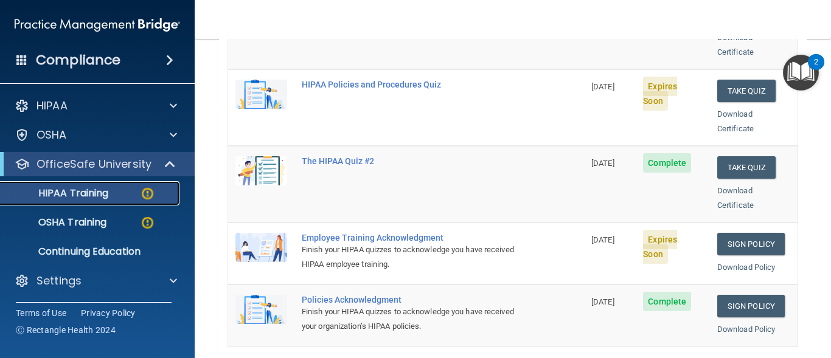
scroll to position [232, 0]
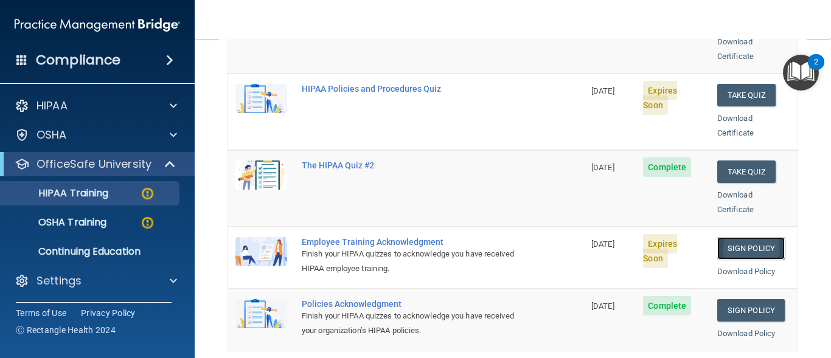
click at [730, 237] on link "Sign Policy" at bounding box center [750, 248] width 67 height 22
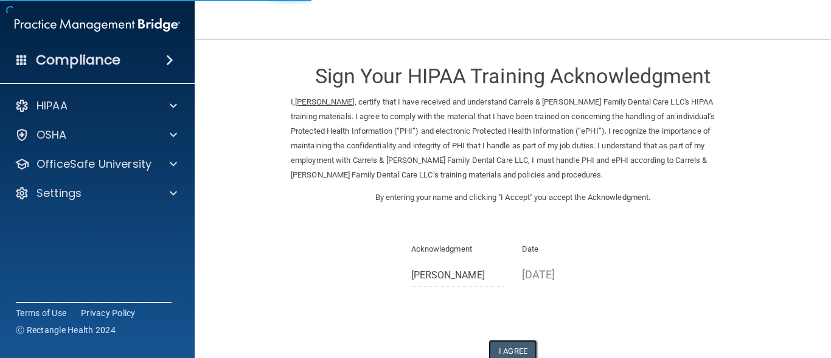
click at [507, 347] on button "I Agree" at bounding box center [512, 351] width 49 height 22
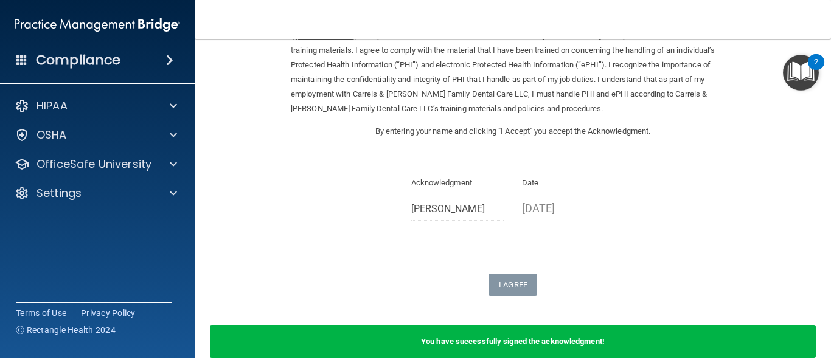
scroll to position [76, 0]
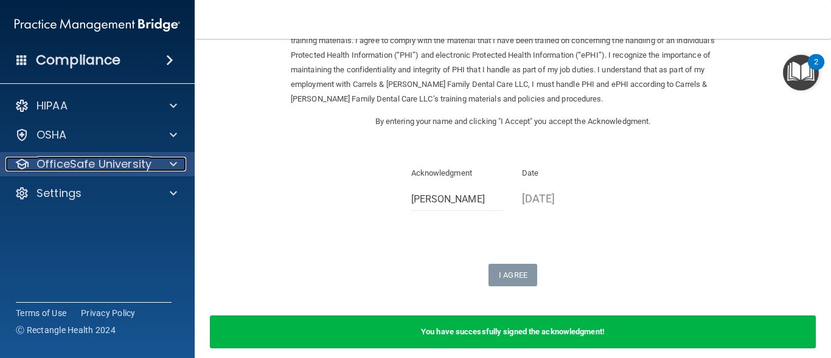
click at [168, 168] on div at bounding box center [171, 164] width 30 height 15
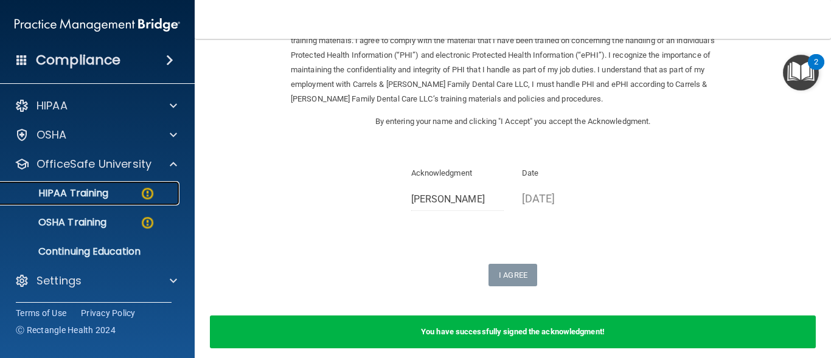
click at [136, 187] on div "HIPAA Training" at bounding box center [91, 193] width 166 height 12
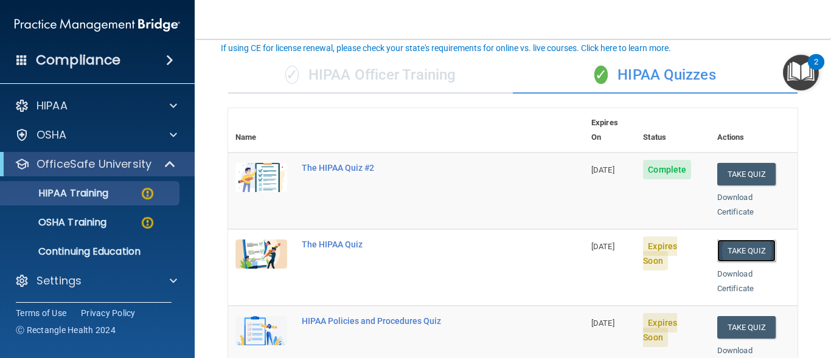
click at [728, 240] on button "Take Quiz" at bounding box center [746, 251] width 58 height 22
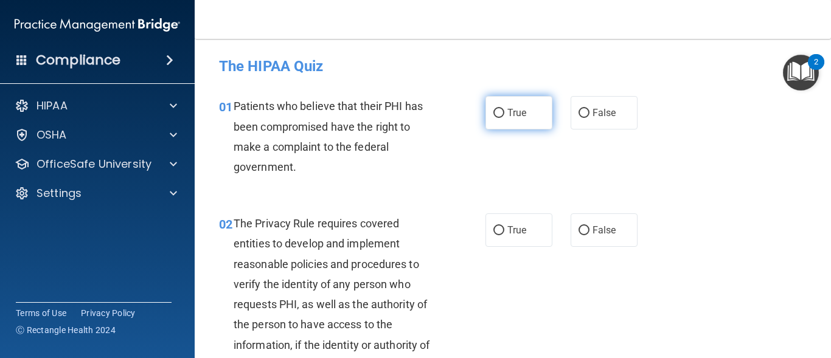
click at [513, 112] on span "True" at bounding box center [516, 113] width 19 height 12
click at [504, 112] on input "True" at bounding box center [498, 113] width 11 height 9
radio input "true"
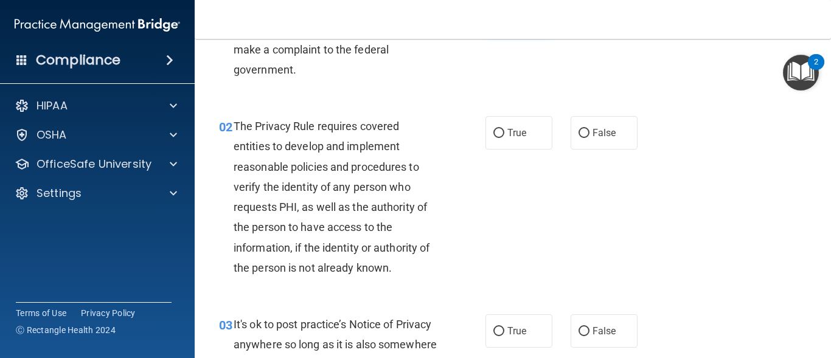
scroll to position [122, 0]
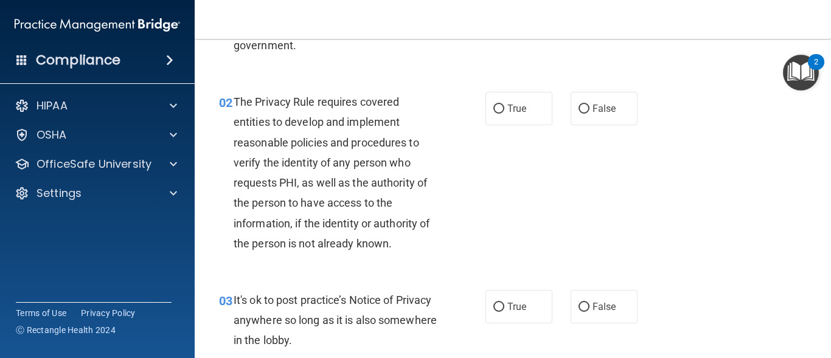
click at [513, 112] on span "True" at bounding box center [516, 109] width 19 height 12
click at [504, 112] on input "True" at bounding box center [498, 109] width 11 height 9
radio input "true"
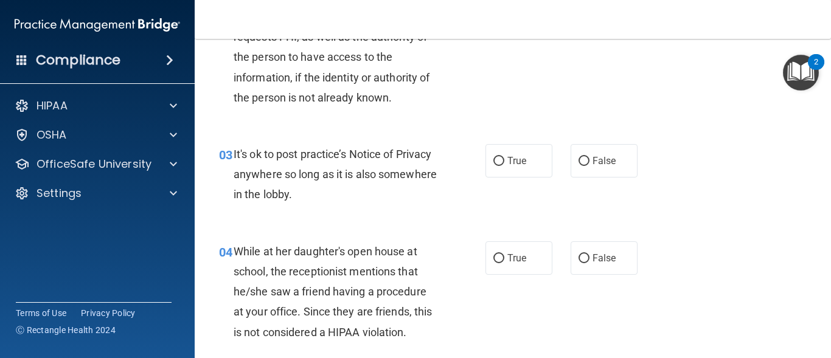
scroll to position [292, 0]
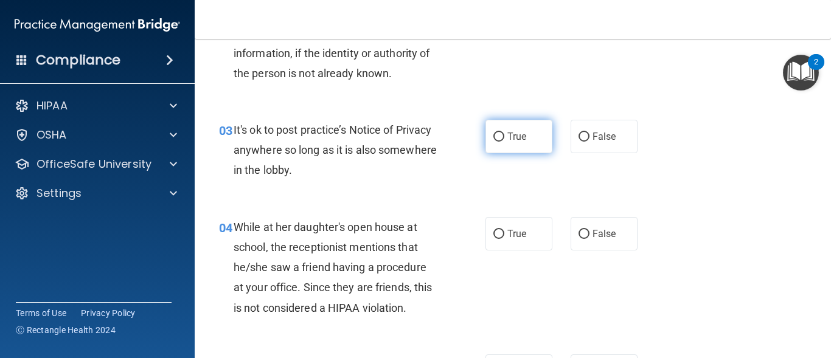
click at [510, 131] on span "True" at bounding box center [516, 137] width 19 height 12
click at [504, 133] on input "True" at bounding box center [498, 137] width 11 height 9
radio input "true"
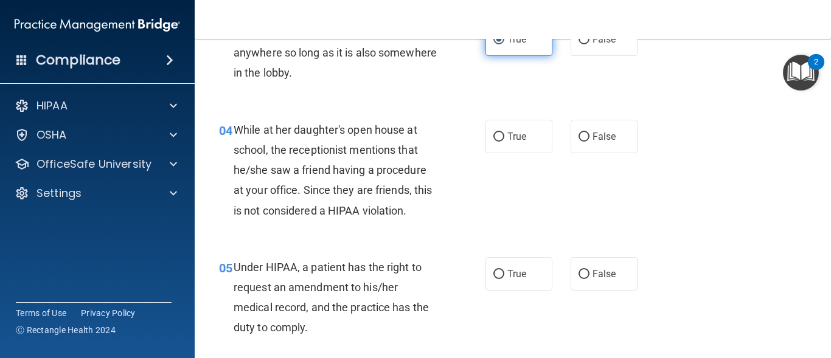
scroll to position [413, 0]
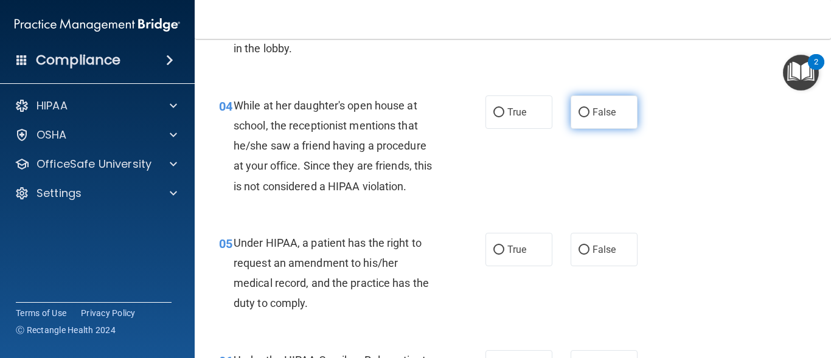
click at [624, 119] on label "False" at bounding box center [603, 111] width 67 height 33
click at [589, 117] on input "False" at bounding box center [583, 112] width 11 height 9
radio input "true"
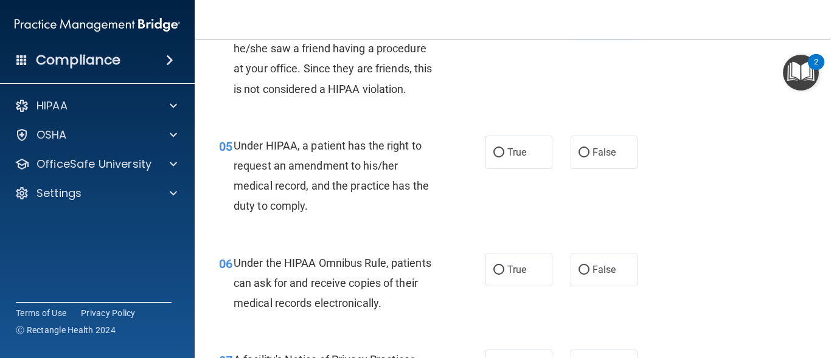
scroll to position [559, 0]
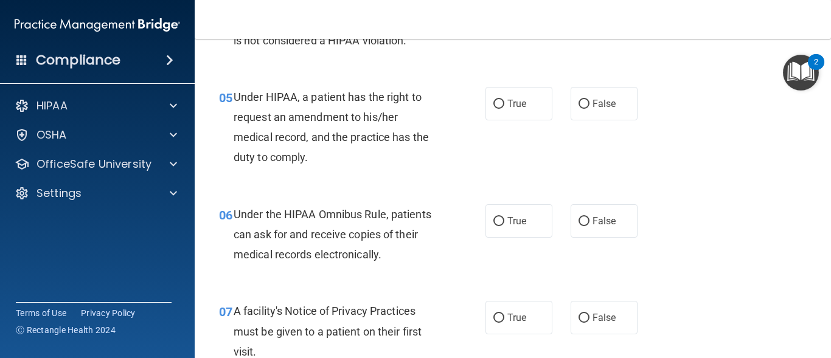
click at [502, 120] on div "05 Under HIPAA, a patient has the right to request an amendment to his/her medi…" at bounding box center [513, 130] width 606 height 117
click at [502, 110] on label "True" at bounding box center [518, 103] width 67 height 33
click at [502, 109] on input "True" at bounding box center [498, 104] width 11 height 9
radio input "true"
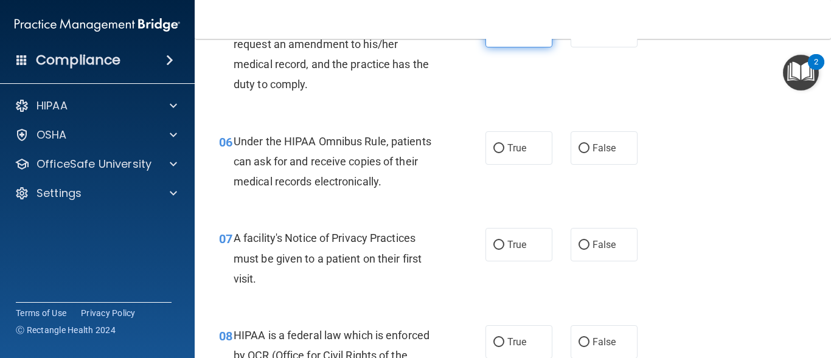
scroll to position [657, 0]
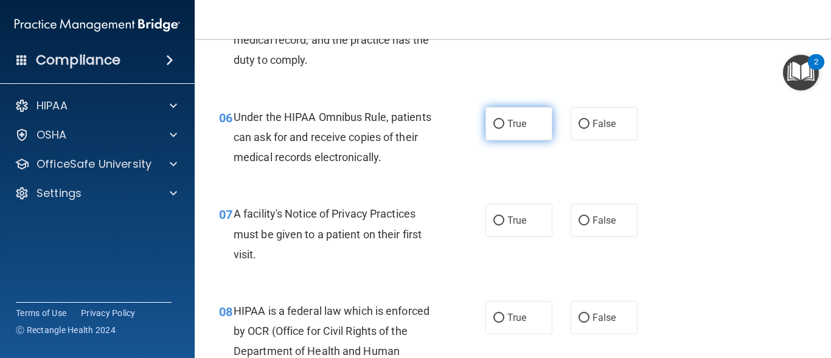
click at [511, 121] on span "True" at bounding box center [516, 124] width 19 height 12
click at [504, 121] on input "True" at bounding box center [498, 124] width 11 height 9
radio input "true"
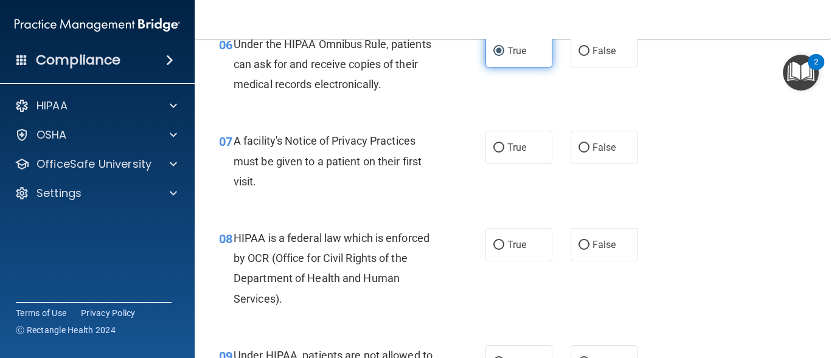
scroll to position [754, 0]
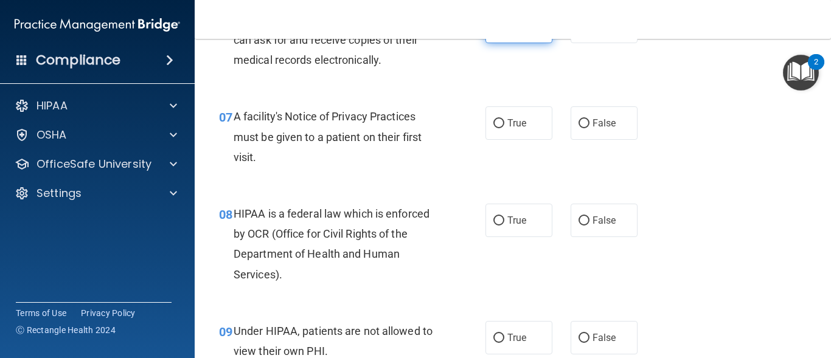
click at [511, 121] on span "True" at bounding box center [516, 123] width 19 height 12
click at [504, 121] on input "True" at bounding box center [498, 123] width 11 height 9
radio input "true"
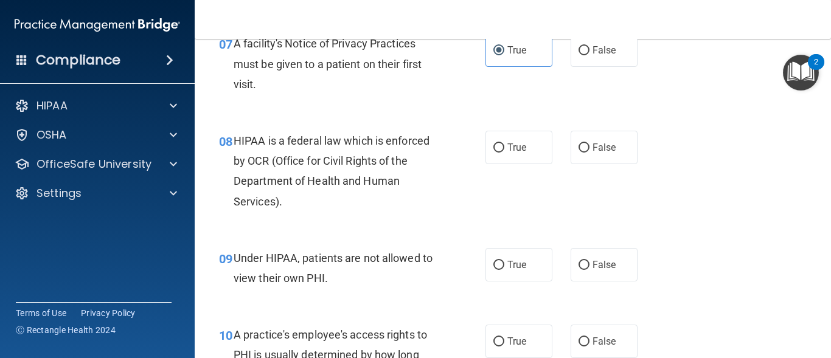
scroll to position [851, 0]
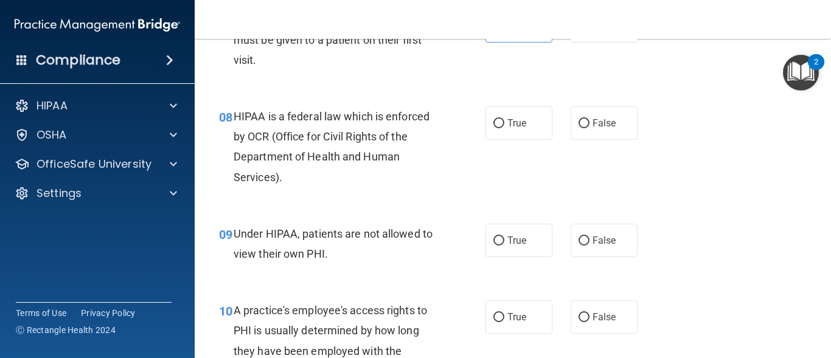
click at [511, 121] on span "True" at bounding box center [516, 123] width 19 height 12
click at [504, 121] on input "True" at bounding box center [498, 123] width 11 height 9
radio input "true"
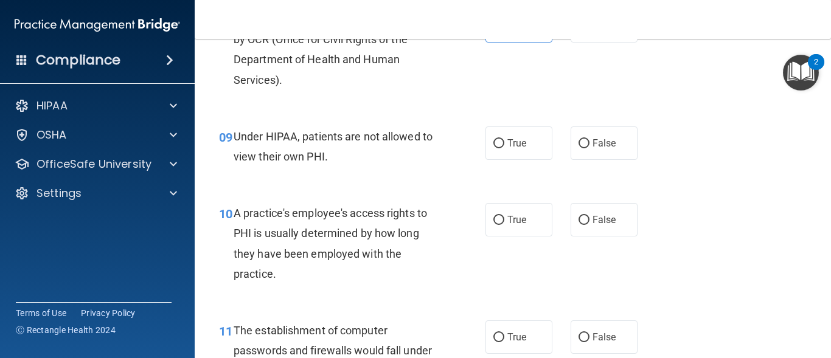
scroll to position [973, 0]
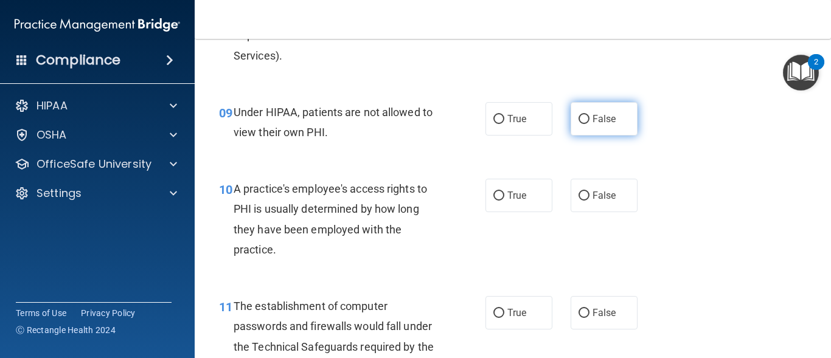
click at [583, 117] on input "False" at bounding box center [583, 119] width 11 height 9
radio input "true"
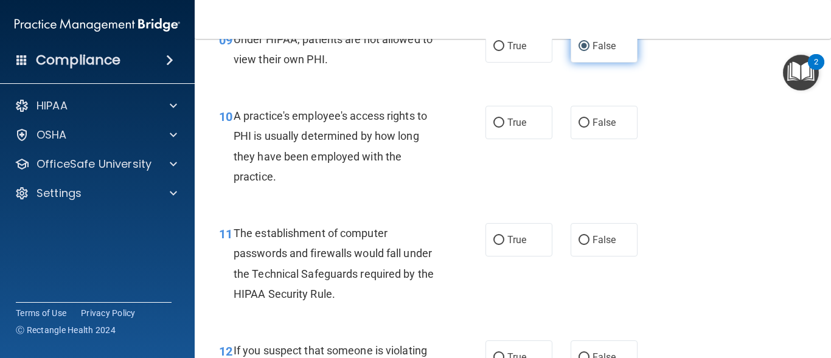
scroll to position [1070, 0]
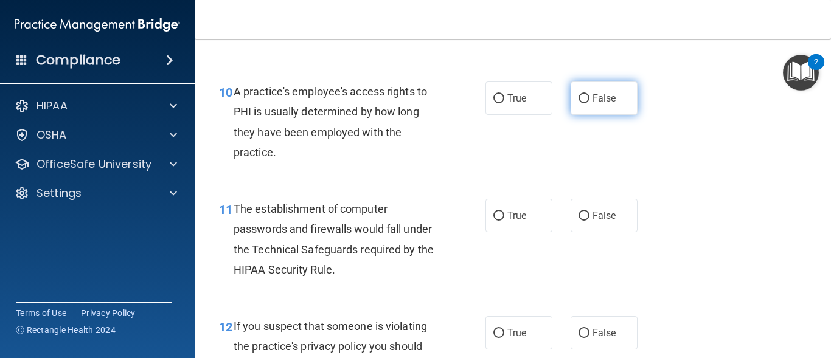
click at [592, 99] on span "False" at bounding box center [604, 98] width 24 height 12
click at [589, 99] on input "False" at bounding box center [583, 98] width 11 height 9
radio input "true"
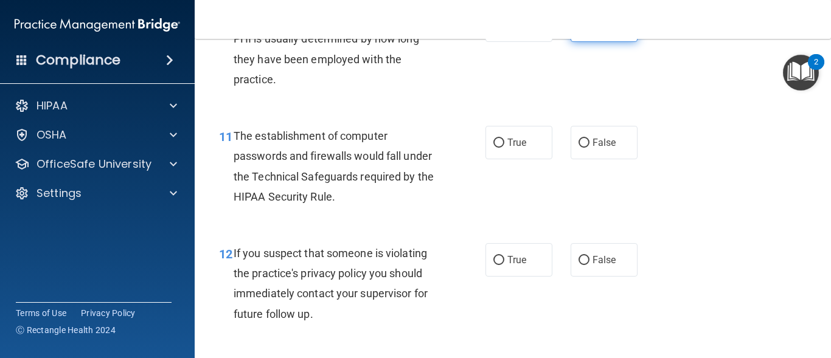
scroll to position [1167, 0]
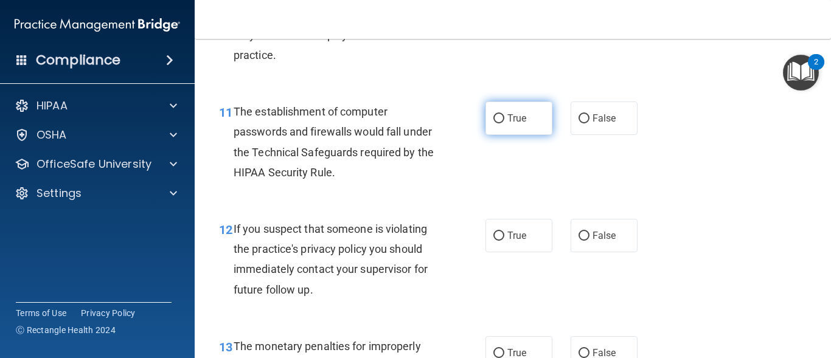
click at [517, 109] on label "True" at bounding box center [518, 118] width 67 height 33
click at [504, 114] on input "True" at bounding box center [498, 118] width 11 height 9
radio input "true"
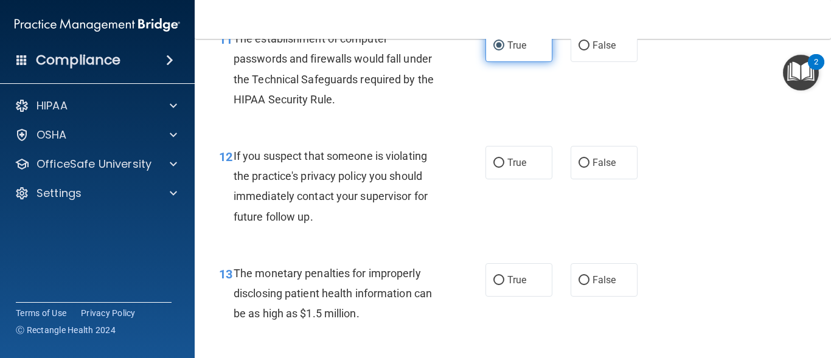
scroll to position [1265, 0]
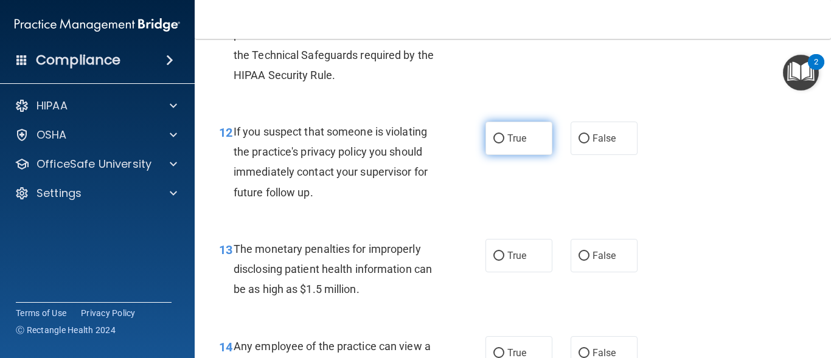
click at [514, 145] on label "True" at bounding box center [518, 138] width 67 height 33
click at [504, 144] on input "True" at bounding box center [498, 138] width 11 height 9
radio input "true"
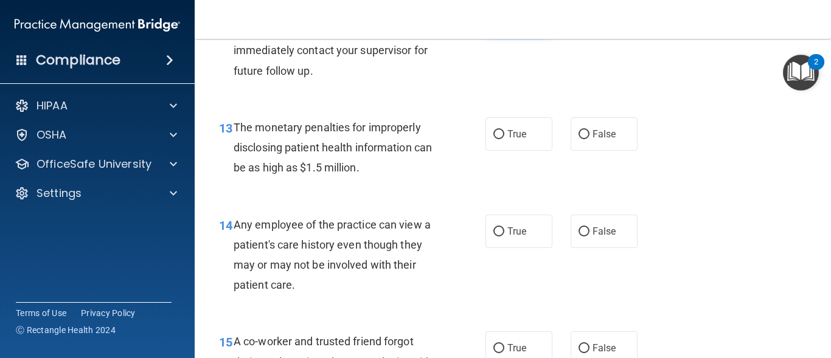
scroll to position [1411, 0]
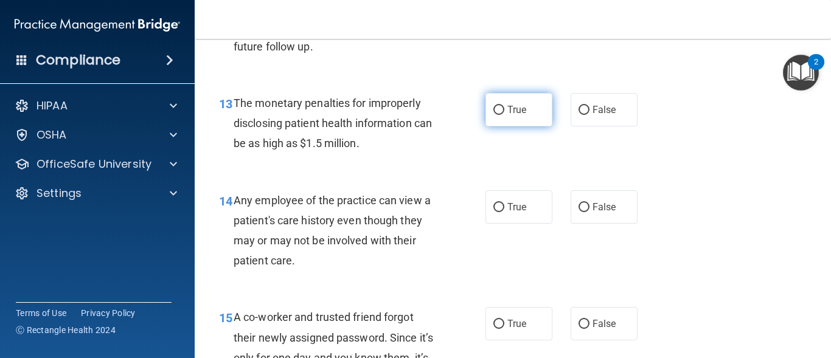
click at [513, 116] on label "True" at bounding box center [518, 109] width 67 height 33
click at [504, 115] on input "True" at bounding box center [498, 110] width 11 height 9
radio input "true"
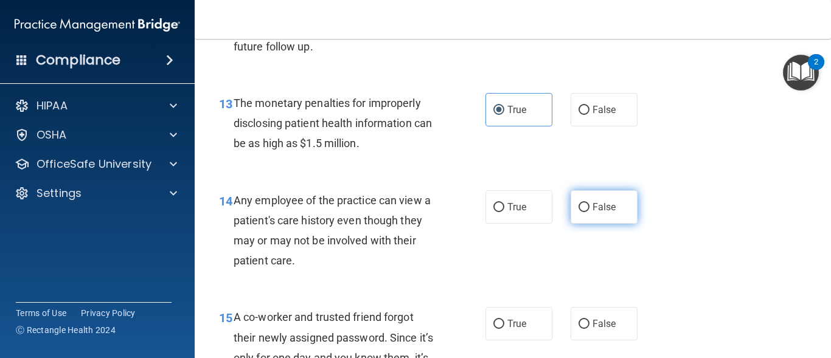
click at [583, 209] on input "False" at bounding box center [583, 207] width 11 height 9
radio input "true"
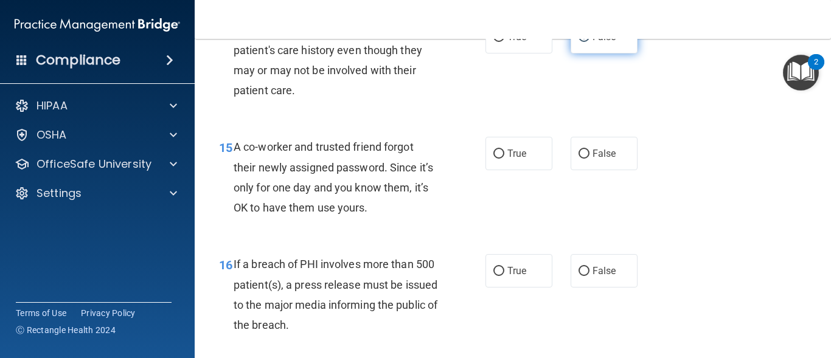
scroll to position [1630, 0]
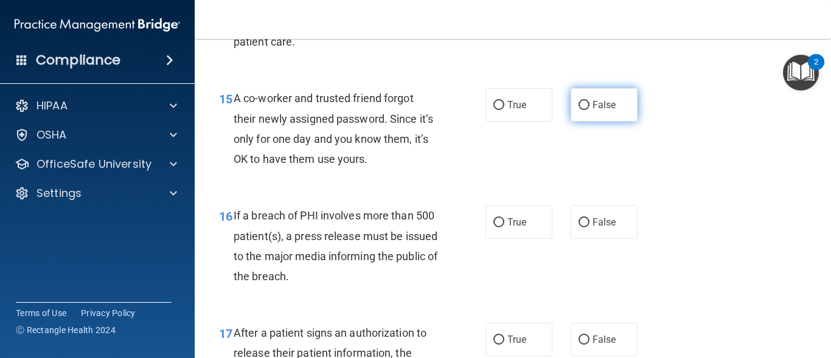
click at [583, 98] on label "False" at bounding box center [603, 104] width 67 height 33
click at [583, 101] on input "False" at bounding box center [583, 105] width 11 height 9
radio input "true"
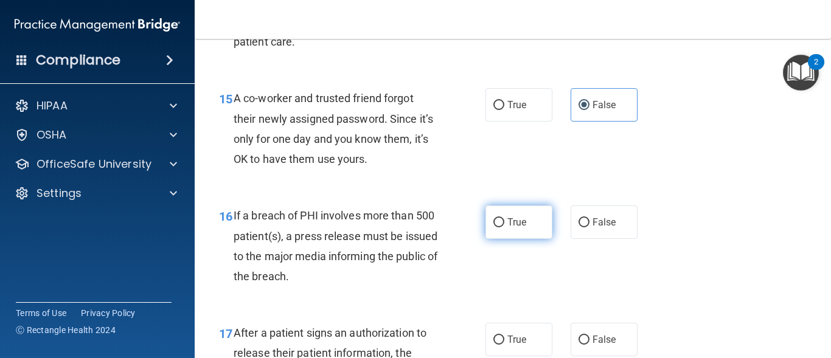
click at [497, 224] on input "True" at bounding box center [498, 222] width 11 height 9
radio input "true"
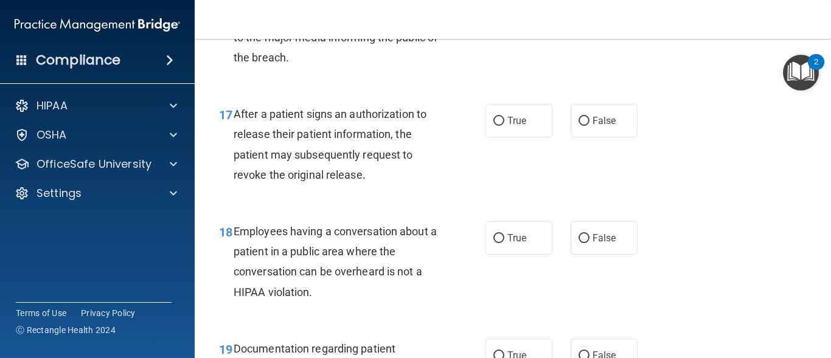
scroll to position [1873, 0]
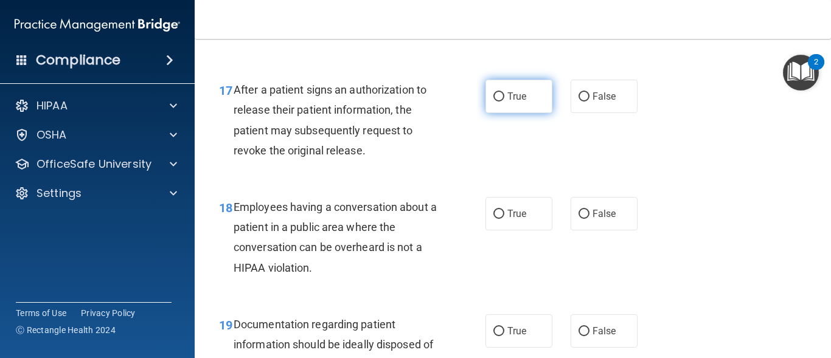
click at [510, 109] on label "True" at bounding box center [518, 96] width 67 height 33
click at [504, 102] on input "True" at bounding box center [498, 96] width 11 height 9
radio input "true"
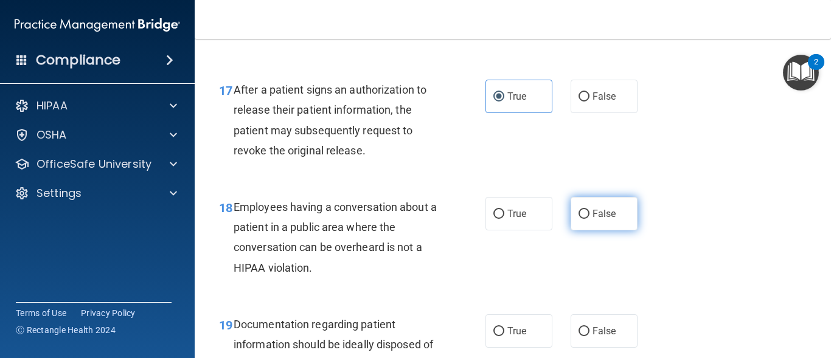
click at [593, 230] on label "False" at bounding box center [603, 213] width 67 height 33
click at [589, 219] on input "False" at bounding box center [583, 214] width 11 height 9
radio input "true"
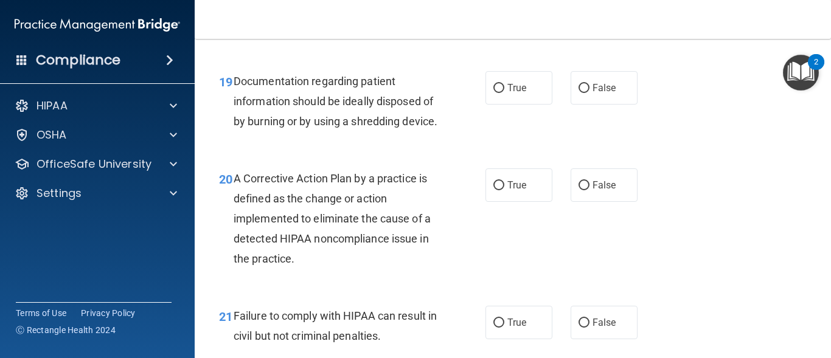
scroll to position [2140, 0]
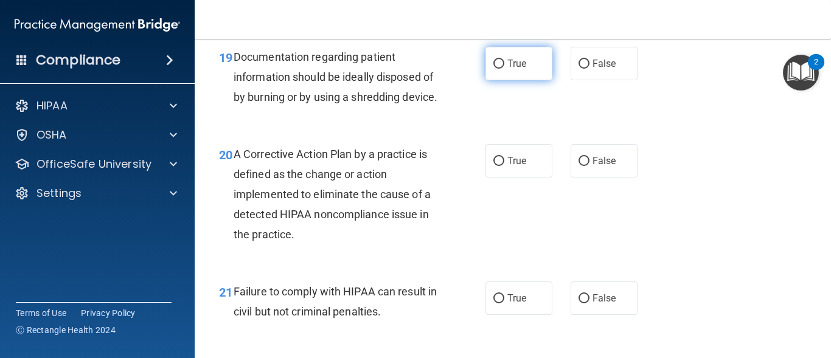
click at [515, 64] on span "True" at bounding box center [516, 64] width 19 height 12
click at [504, 64] on input "True" at bounding box center [498, 64] width 11 height 9
radio input "true"
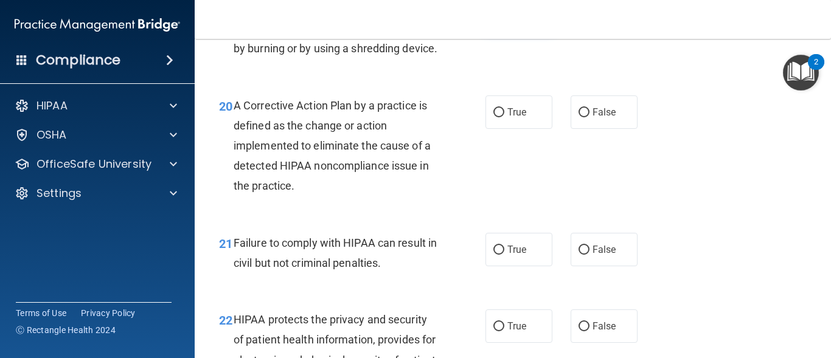
scroll to position [2238, 0]
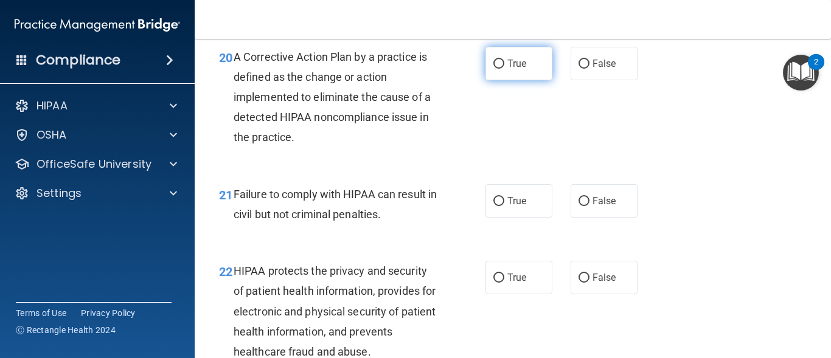
click at [513, 69] on span "True" at bounding box center [516, 64] width 19 height 12
click at [504, 69] on input "True" at bounding box center [498, 64] width 11 height 9
radio input "true"
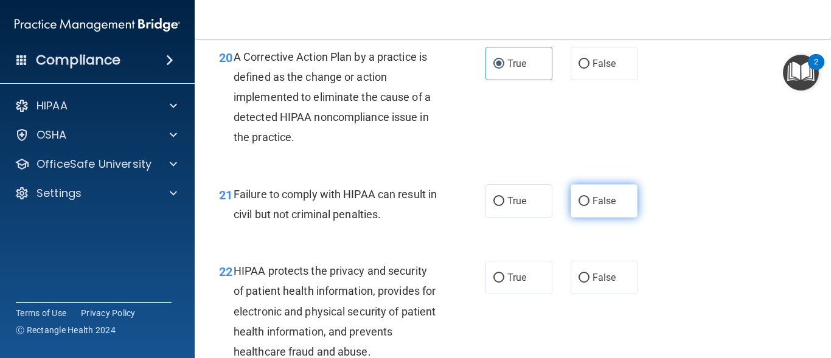
click at [578, 206] on input "False" at bounding box center [583, 201] width 11 height 9
radio input "true"
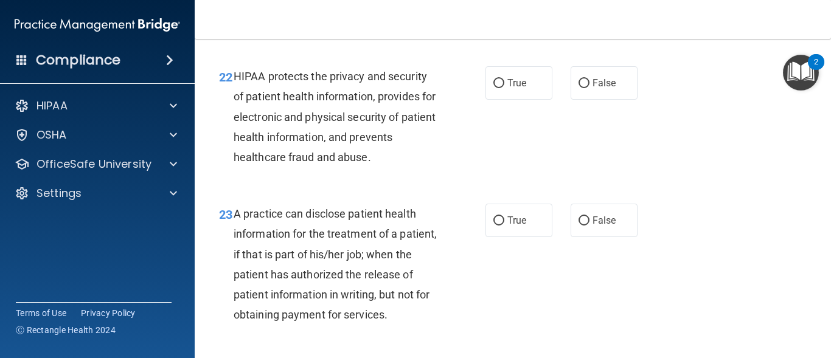
scroll to position [2457, 0]
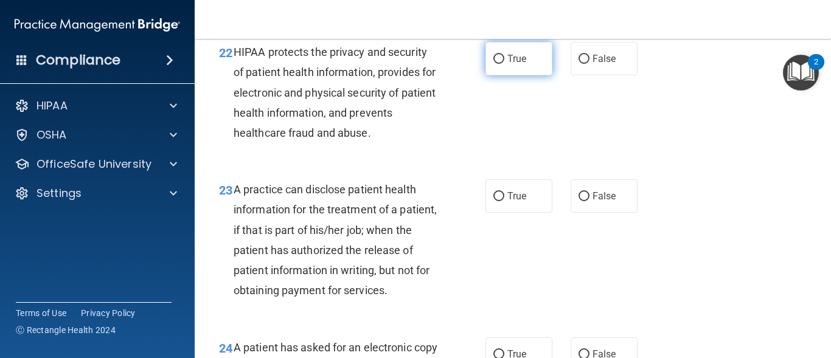
click at [493, 75] on label "True" at bounding box center [518, 58] width 67 height 33
click at [493, 64] on input "True" at bounding box center [498, 59] width 11 height 9
radio input "true"
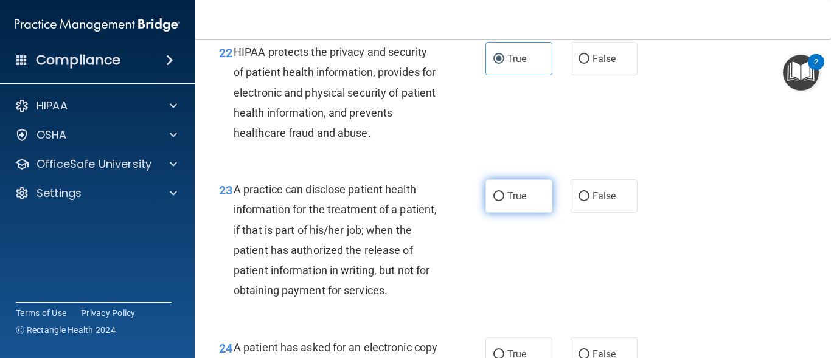
click at [500, 213] on label "True" at bounding box center [518, 195] width 67 height 33
click at [500, 201] on input "True" at bounding box center [498, 196] width 11 height 9
radio input "true"
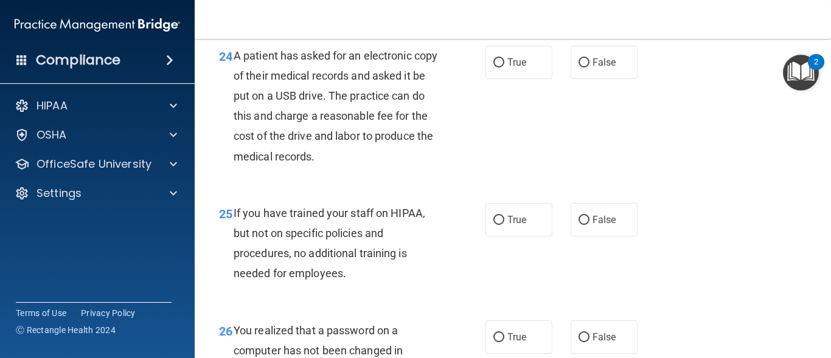
scroll to position [2773, 0]
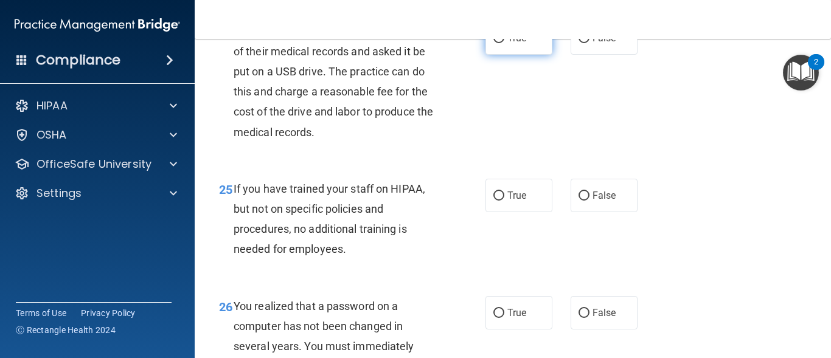
click at [518, 44] on span "True" at bounding box center [516, 38] width 19 height 12
click at [504, 43] on input "True" at bounding box center [498, 38] width 11 height 9
radio input "true"
click at [592, 201] on span "False" at bounding box center [604, 196] width 24 height 12
click at [589, 201] on input "False" at bounding box center [583, 196] width 11 height 9
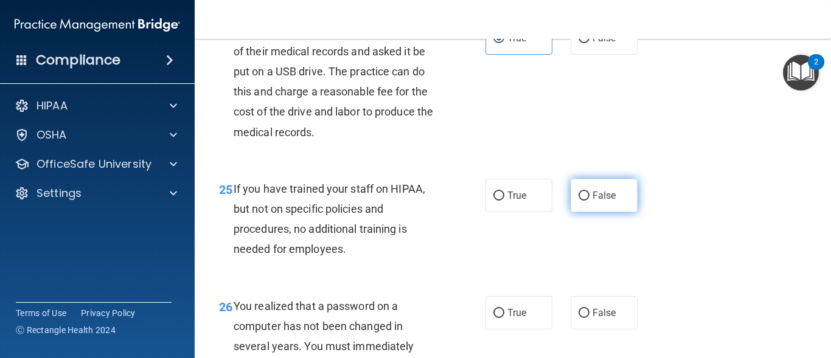
radio input "true"
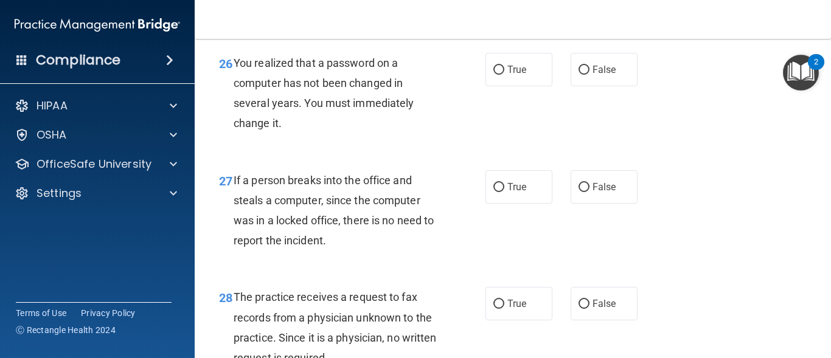
scroll to position [3040, 0]
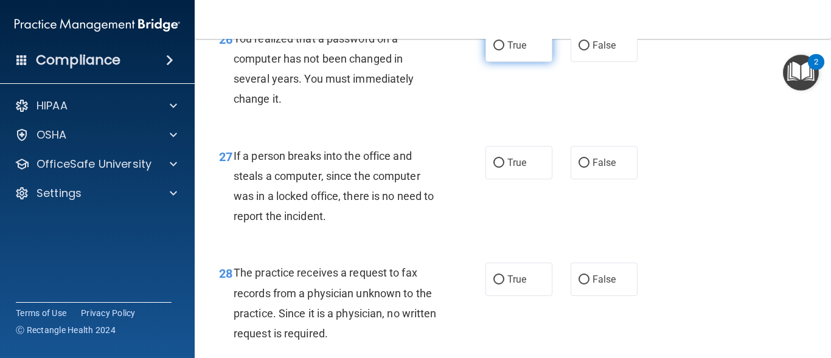
click at [509, 62] on label "True" at bounding box center [518, 45] width 67 height 33
click at [504, 50] on input "True" at bounding box center [498, 45] width 11 height 9
radio input "true"
click at [579, 168] on input "False" at bounding box center [583, 163] width 11 height 9
radio input "true"
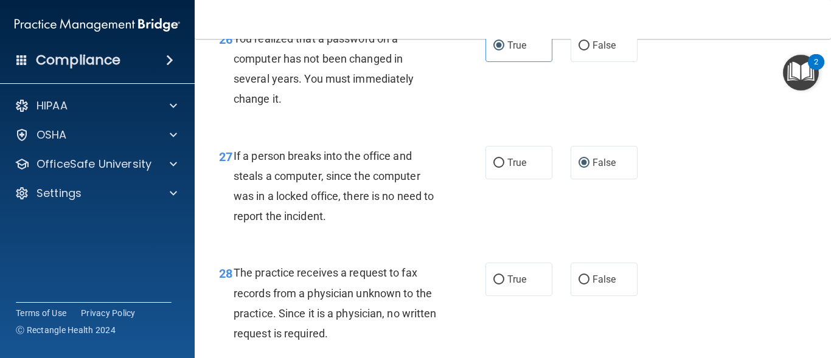
click at [798, 131] on div "26 You realized that a password on a computer has not been changed in several y…" at bounding box center [513, 71] width 606 height 117
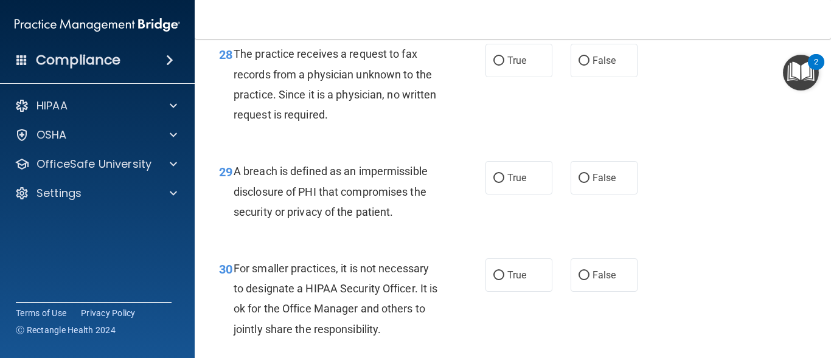
scroll to position [3284, 0]
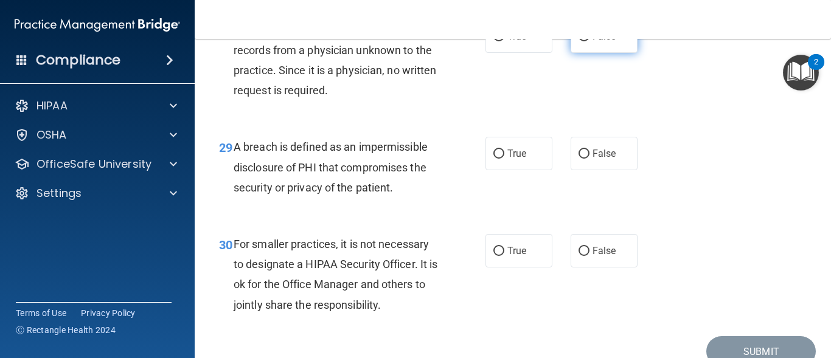
click at [590, 53] on label "False" at bounding box center [603, 35] width 67 height 33
click at [589, 41] on input "False" at bounding box center [583, 36] width 11 height 9
radio input "true"
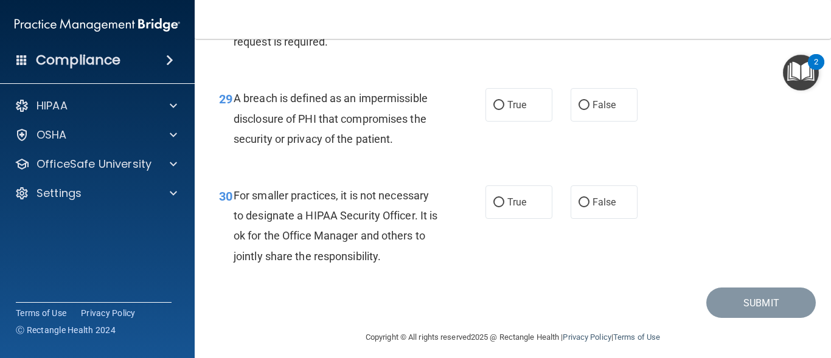
scroll to position [3356, 0]
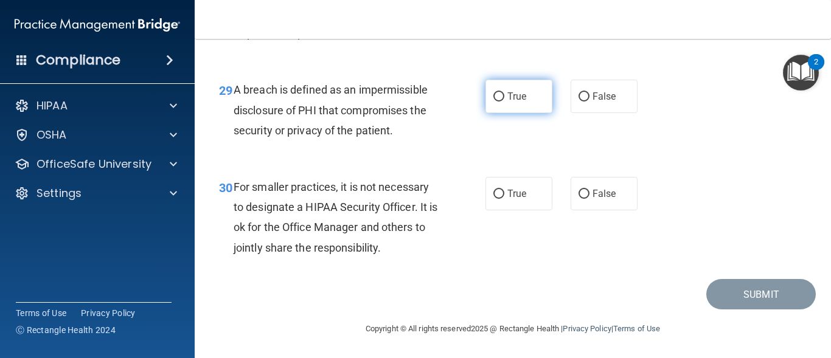
click at [513, 102] on span "True" at bounding box center [516, 97] width 19 height 12
click at [504, 102] on input "True" at bounding box center [498, 96] width 11 height 9
radio input "true"
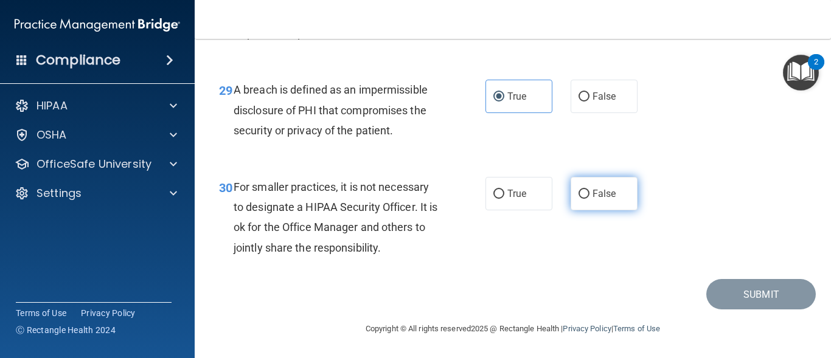
click at [592, 199] on span "False" at bounding box center [604, 194] width 24 height 12
click at [589, 199] on input "False" at bounding box center [583, 194] width 11 height 9
radio input "true"
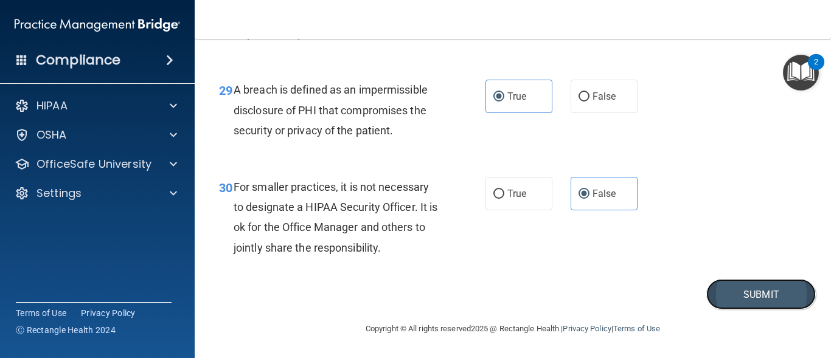
click at [757, 310] on button "Submit" at bounding box center [760, 294] width 109 height 31
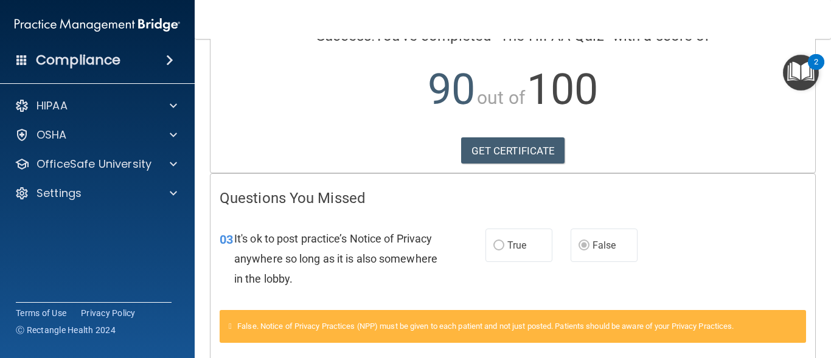
scroll to position [187, 0]
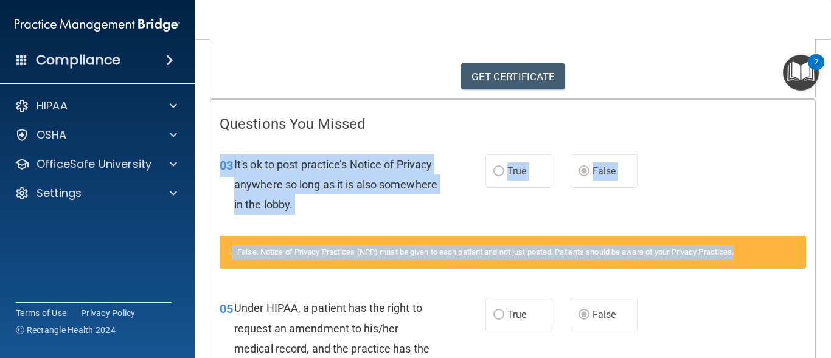
drag, startPoint x: 819, startPoint y: 183, endPoint x: 816, endPoint y: 251, distance: 67.6
click at [816, 251] on main "Calculating your score.... Success! You've completed " The HIPAA Quiz " with a …" at bounding box center [513, 198] width 636 height 319
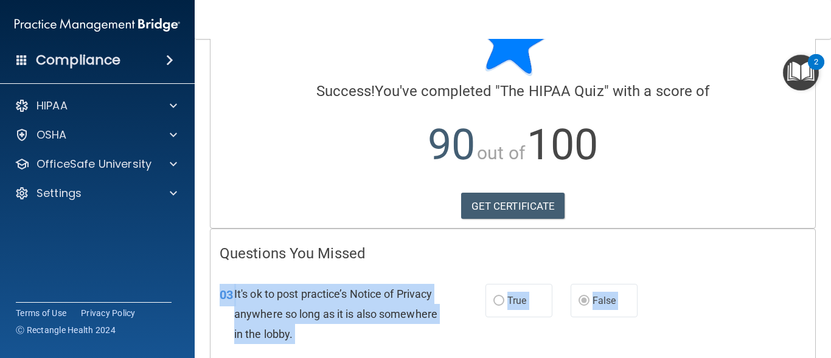
scroll to position [41, 0]
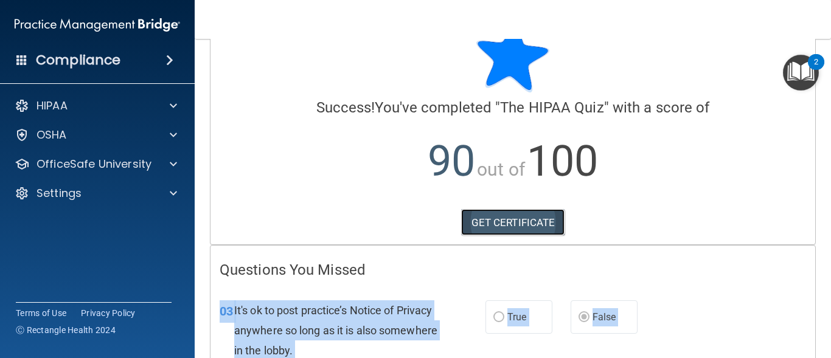
click at [541, 214] on link "GET CERTIFICATE" at bounding box center [513, 222] width 104 height 27
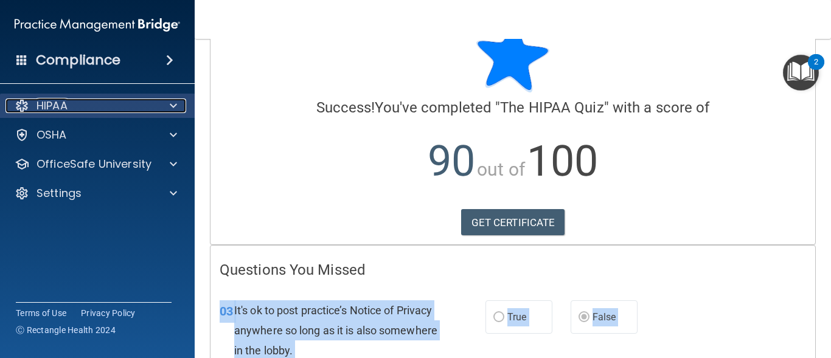
click at [165, 109] on div at bounding box center [171, 106] width 30 height 15
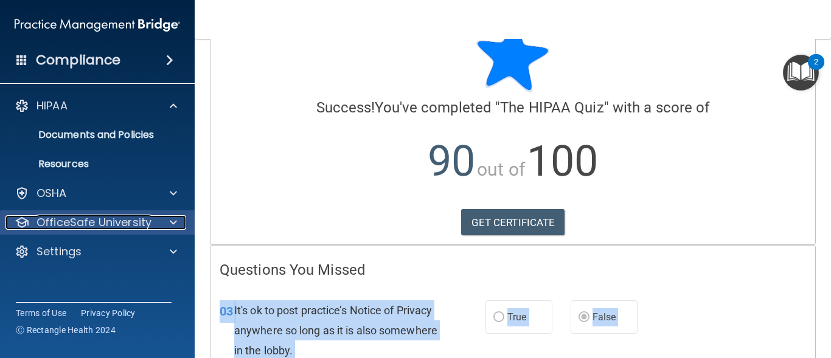
click at [137, 216] on p "OfficeSafe University" at bounding box center [93, 222] width 115 height 15
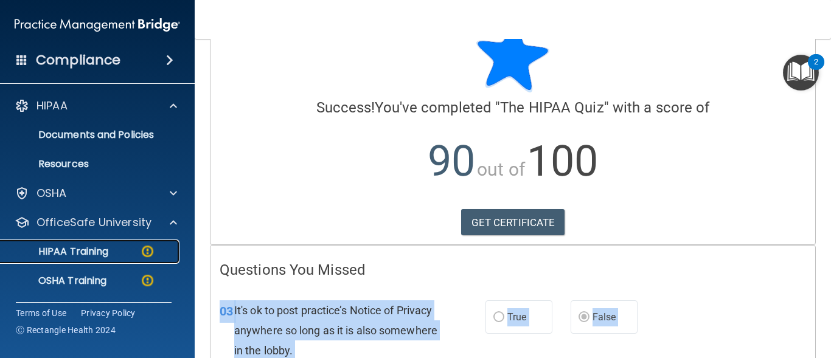
click at [116, 253] on div "HIPAA Training" at bounding box center [91, 252] width 166 height 12
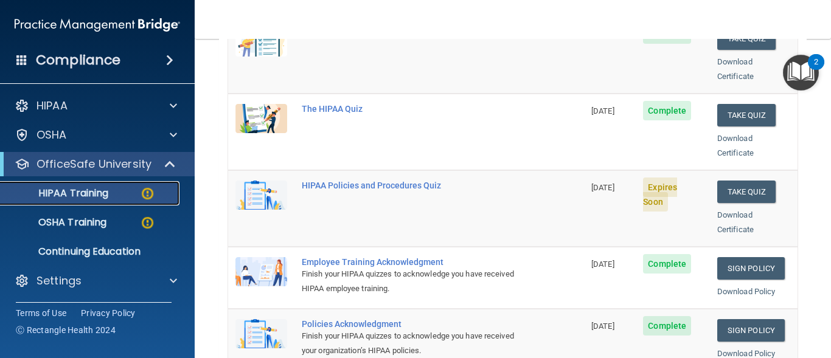
scroll to position [236, 0]
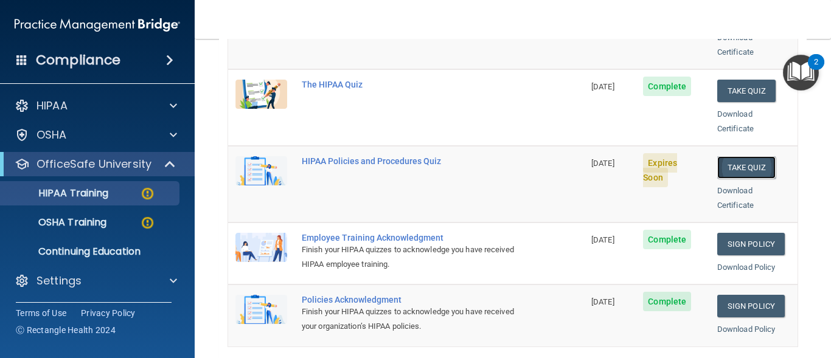
click at [719, 156] on button "Take Quiz" at bounding box center [746, 167] width 58 height 22
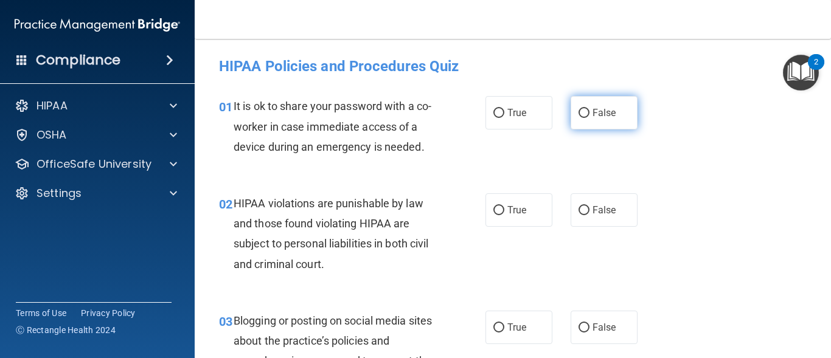
click at [579, 109] on input "False" at bounding box center [583, 113] width 11 height 9
radio input "true"
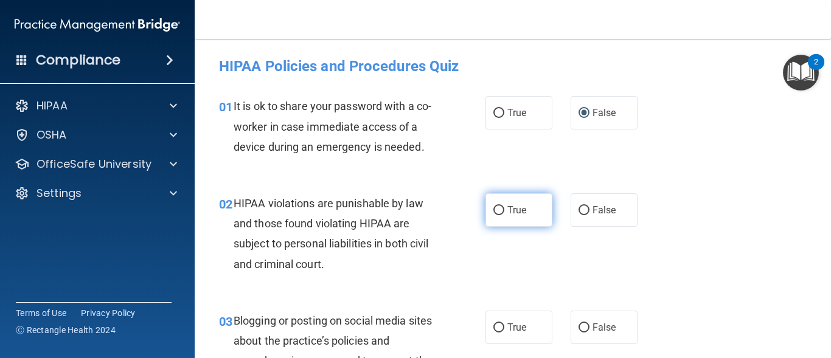
click at [511, 217] on label "True" at bounding box center [518, 209] width 67 height 33
click at [504, 215] on input "True" at bounding box center [498, 210] width 11 height 9
radio input "true"
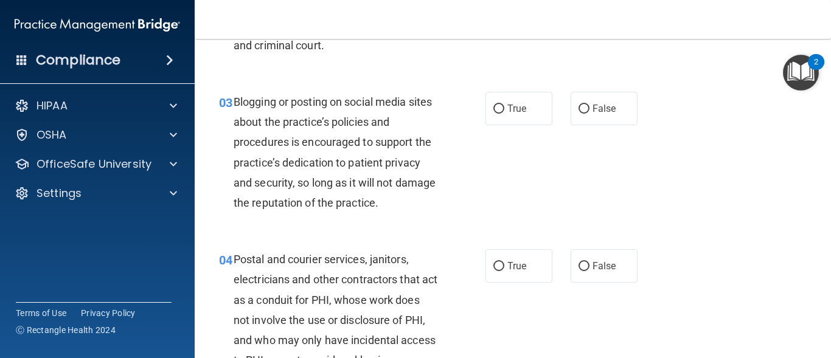
scroll to position [243, 0]
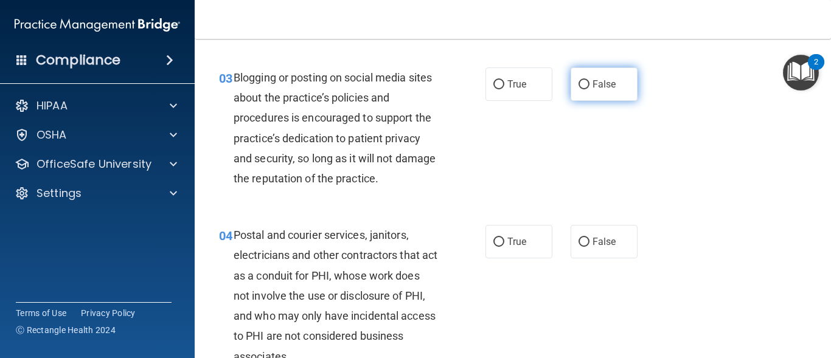
click at [598, 87] on span "False" at bounding box center [604, 84] width 24 height 12
click at [589, 87] on input "False" at bounding box center [583, 84] width 11 height 9
radio input "true"
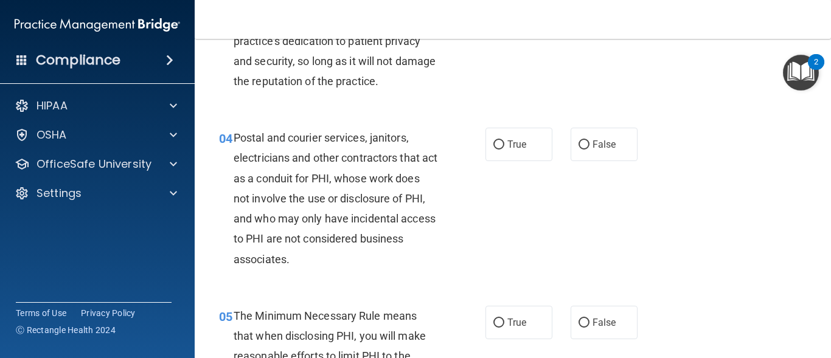
scroll to position [365, 0]
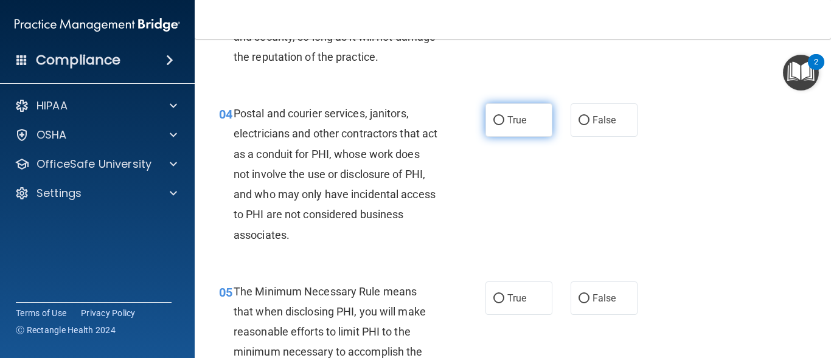
click at [511, 128] on label "True" at bounding box center [518, 119] width 67 height 33
click at [504, 125] on input "True" at bounding box center [498, 120] width 11 height 9
radio input "true"
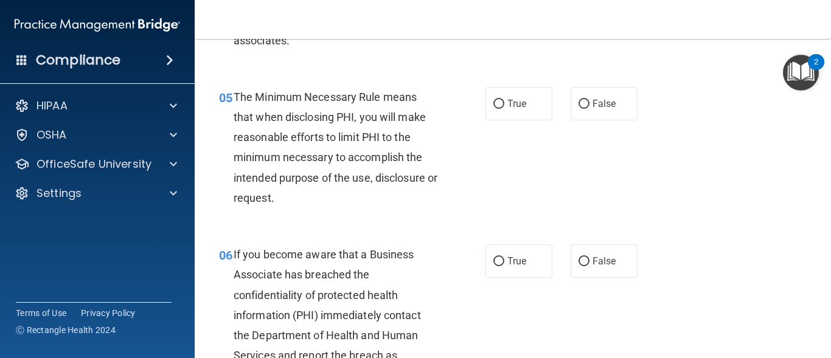
scroll to position [584, 0]
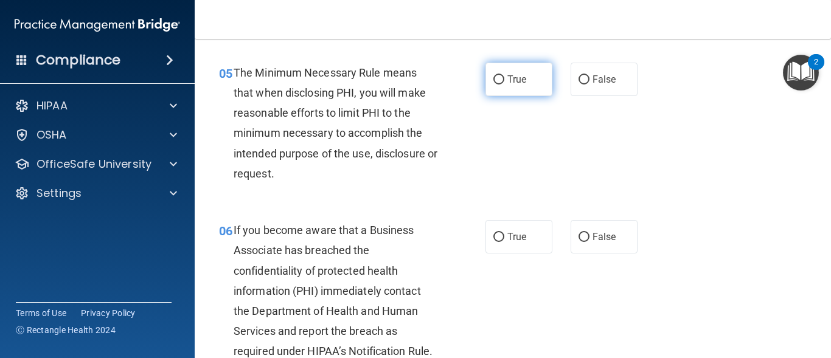
click at [507, 78] on span "True" at bounding box center [516, 80] width 19 height 12
click at [504, 78] on input "True" at bounding box center [498, 79] width 11 height 9
radio input "true"
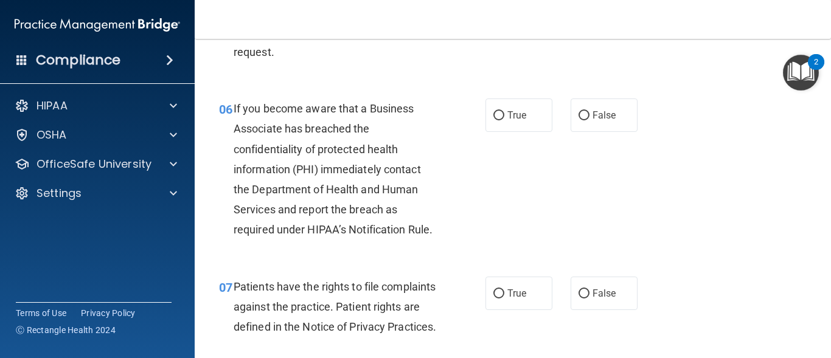
scroll to position [730, 0]
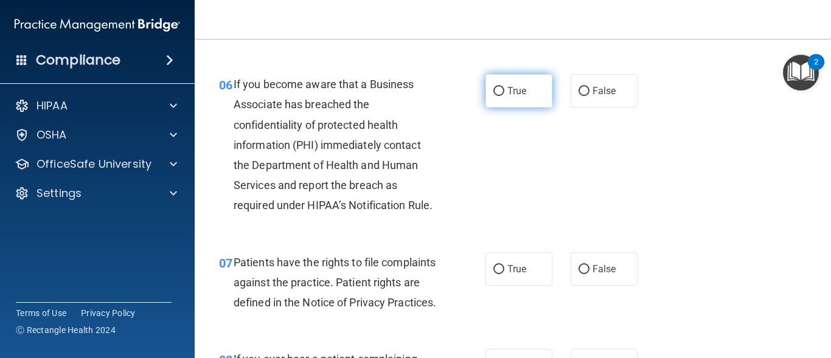
click at [507, 88] on span "True" at bounding box center [516, 91] width 19 height 12
click at [504, 88] on input "True" at bounding box center [498, 91] width 11 height 9
radio input "true"
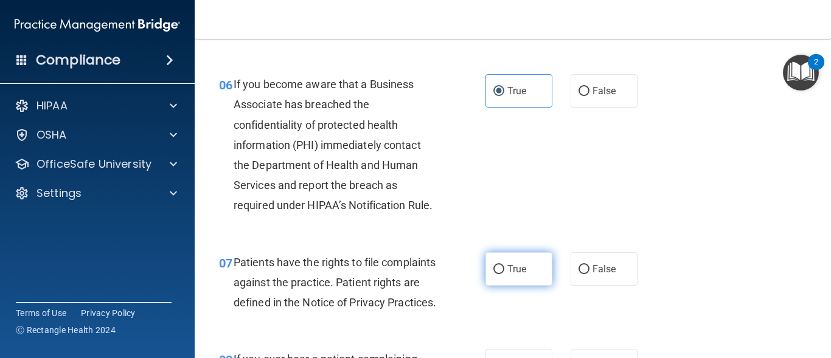
click at [501, 261] on label "True" at bounding box center [518, 268] width 67 height 33
click at [501, 265] on input "True" at bounding box center [498, 269] width 11 height 9
radio input "true"
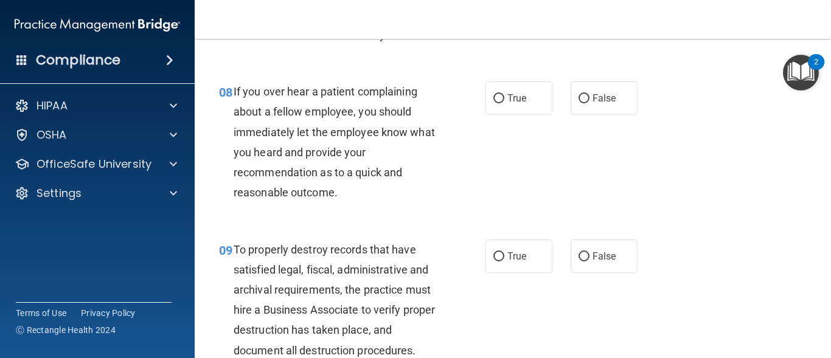
scroll to position [1022, 0]
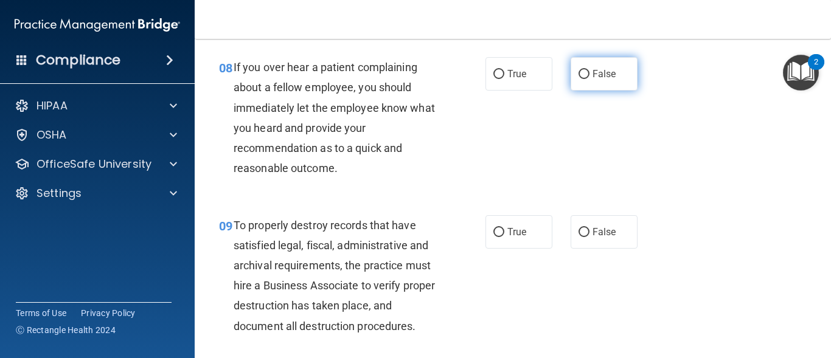
click at [590, 91] on label "False" at bounding box center [603, 73] width 67 height 33
click at [589, 79] on input "False" at bounding box center [583, 74] width 11 height 9
radio input "true"
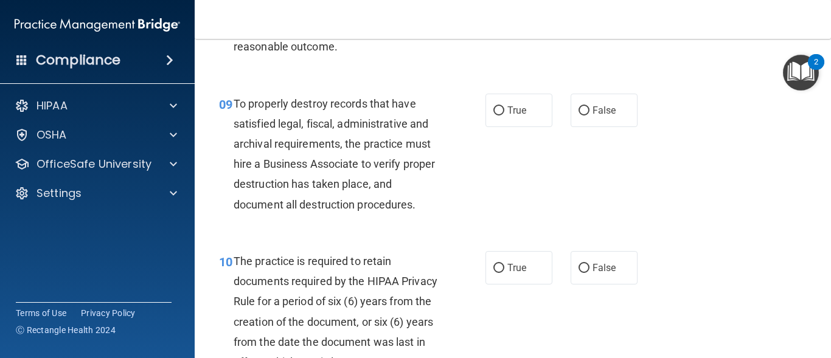
scroll to position [1167, 0]
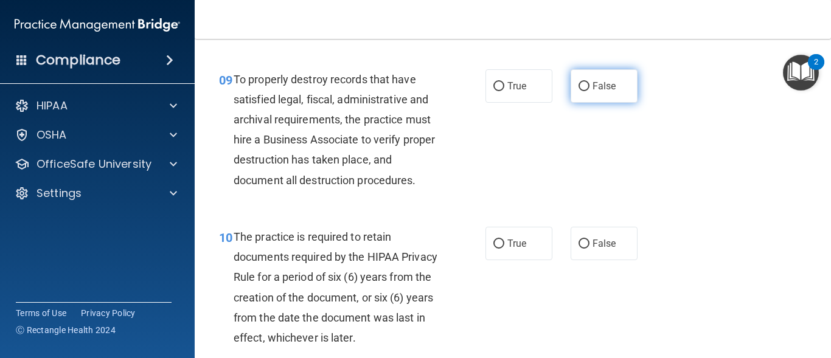
click at [592, 92] on span "False" at bounding box center [604, 86] width 24 height 12
click at [589, 91] on input "False" at bounding box center [583, 86] width 11 height 9
radio input "true"
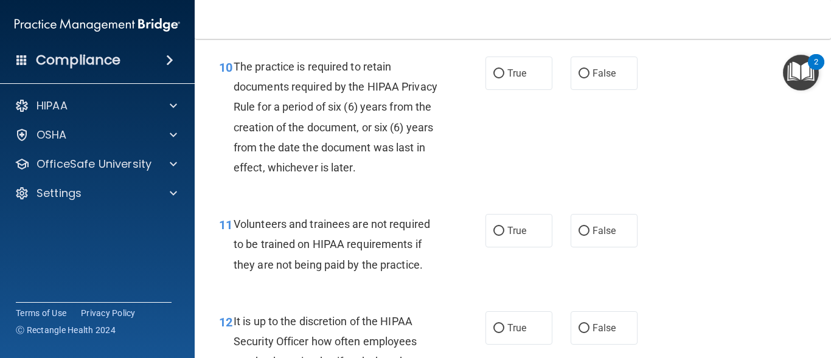
scroll to position [1362, 0]
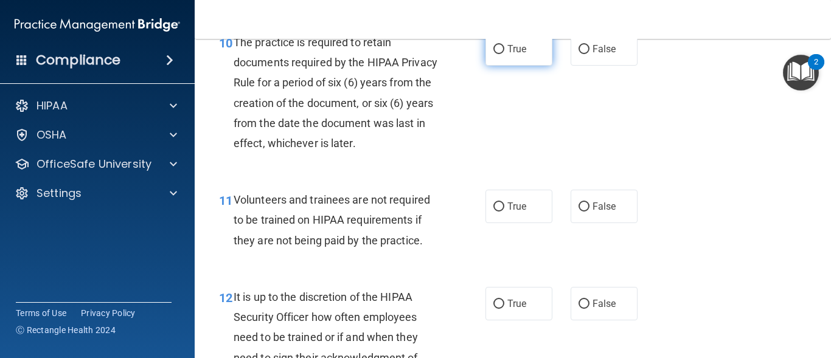
click at [517, 55] on span "True" at bounding box center [516, 49] width 19 height 12
click at [504, 54] on input "True" at bounding box center [498, 49] width 11 height 9
radio input "true"
click at [607, 223] on label "False" at bounding box center [603, 206] width 67 height 33
click at [589, 212] on input "False" at bounding box center [583, 206] width 11 height 9
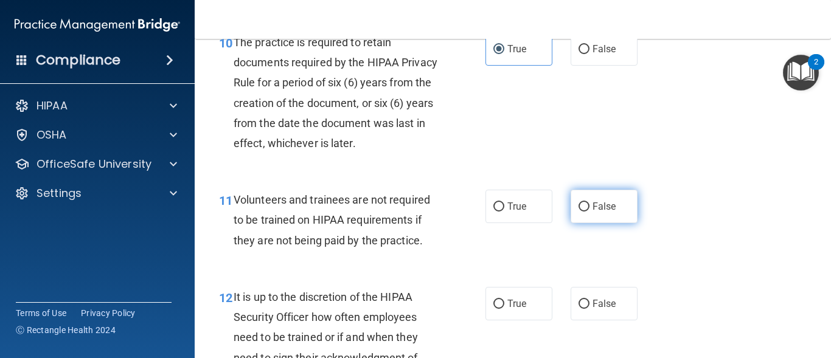
radio input "true"
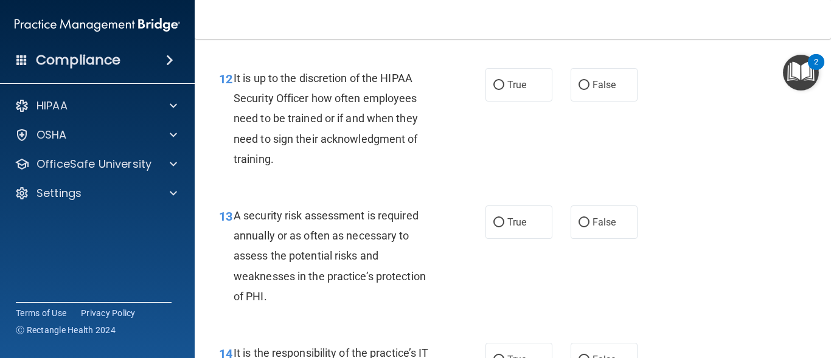
scroll to position [1605, 0]
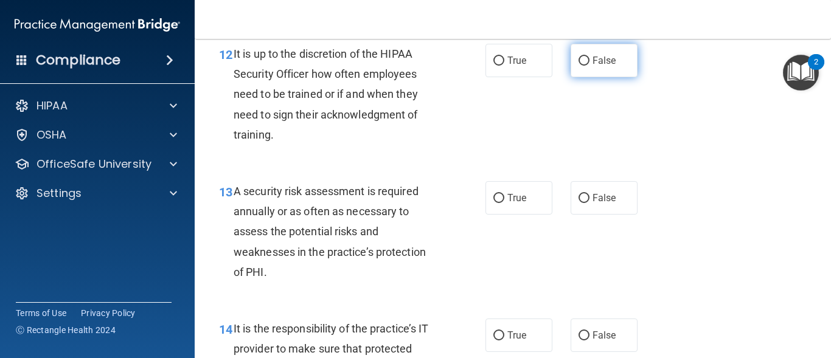
click at [601, 66] on span "False" at bounding box center [604, 61] width 24 height 12
click at [589, 66] on input "False" at bounding box center [583, 61] width 11 height 9
radio input "true"
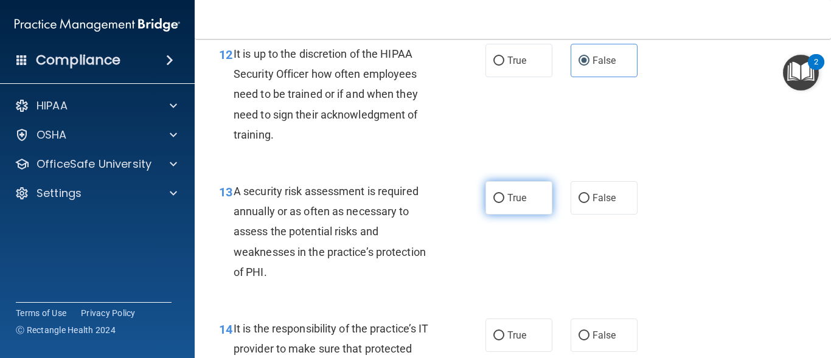
click at [508, 204] on span "True" at bounding box center [516, 198] width 19 height 12
click at [504, 203] on input "True" at bounding box center [498, 198] width 11 height 9
radio input "true"
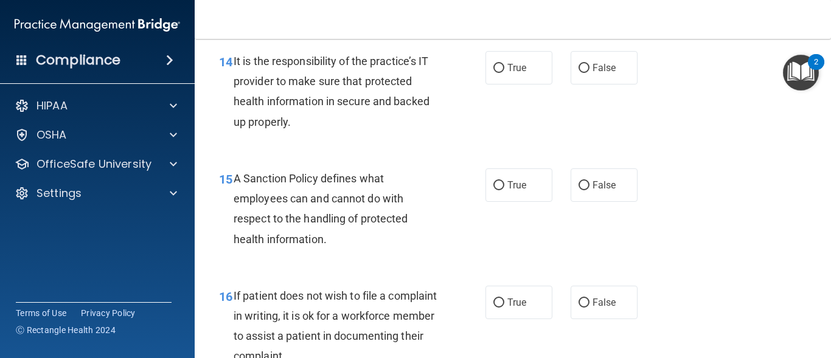
scroll to position [1897, 0]
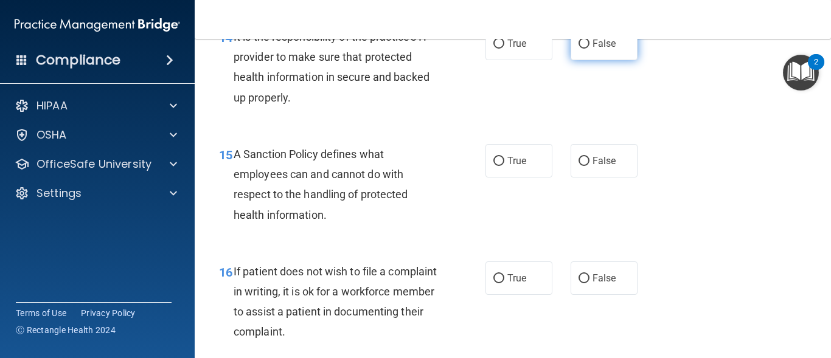
click at [592, 60] on label "False" at bounding box center [603, 43] width 67 height 33
click at [589, 49] on input "False" at bounding box center [583, 44] width 11 height 9
radio input "true"
click at [524, 178] on label "True" at bounding box center [518, 160] width 67 height 33
click at [504, 166] on input "True" at bounding box center [498, 161] width 11 height 9
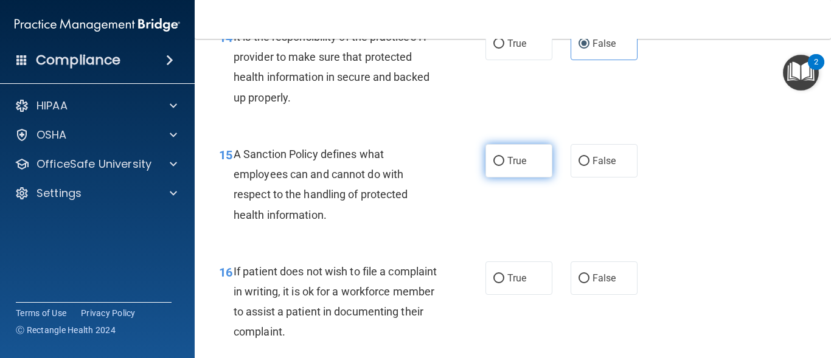
radio input "true"
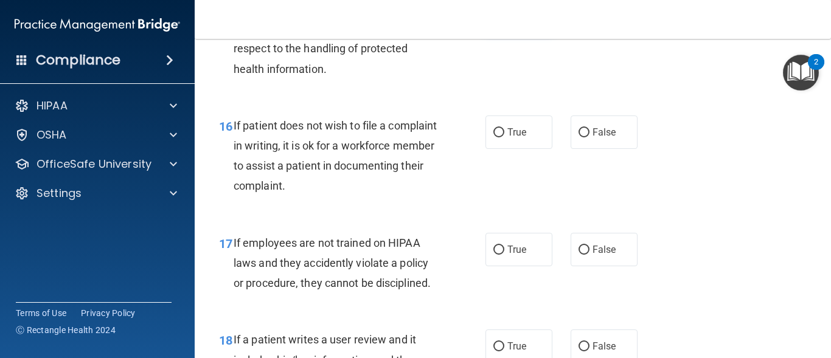
scroll to position [2067, 0]
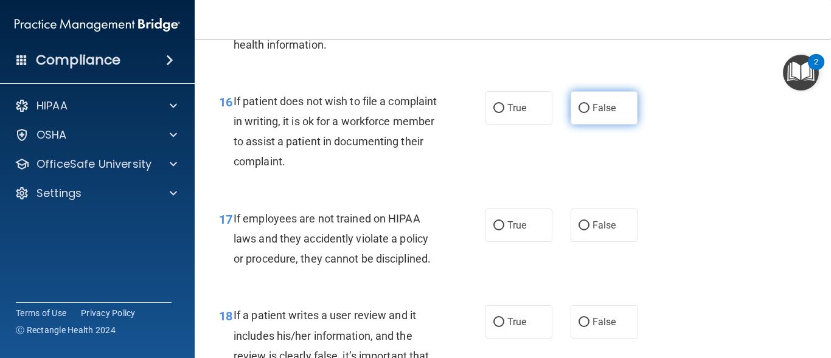
click at [599, 125] on label "False" at bounding box center [603, 107] width 67 height 33
click at [589, 113] on input "False" at bounding box center [583, 108] width 11 height 9
radio input "true"
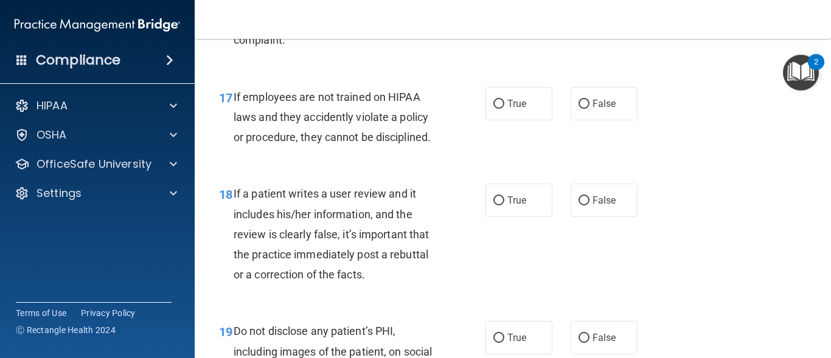
scroll to position [2213, 0]
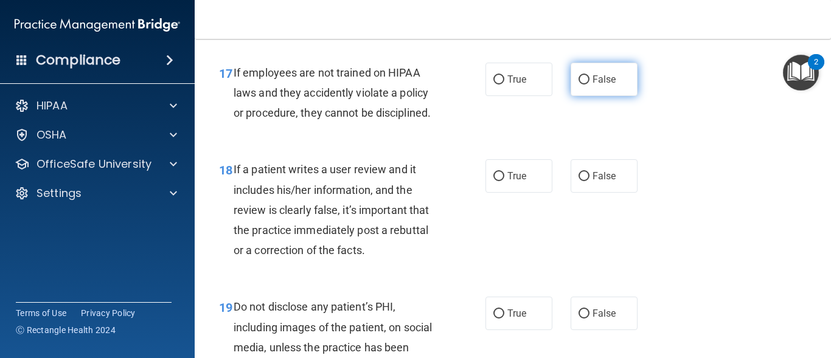
click at [597, 96] on label "False" at bounding box center [603, 79] width 67 height 33
click at [589, 85] on input "False" at bounding box center [583, 79] width 11 height 9
radio input "true"
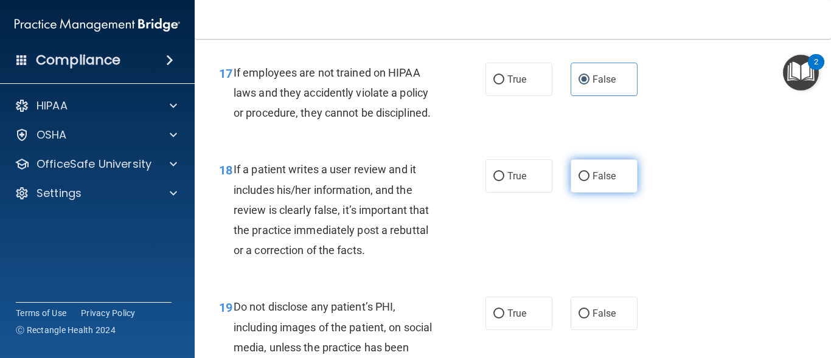
click at [595, 193] on label "False" at bounding box center [603, 175] width 67 height 33
click at [589, 181] on input "False" at bounding box center [583, 176] width 11 height 9
radio input "true"
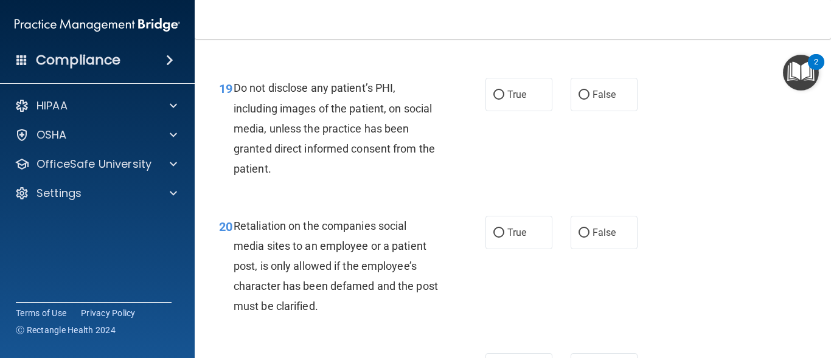
scroll to position [2457, 0]
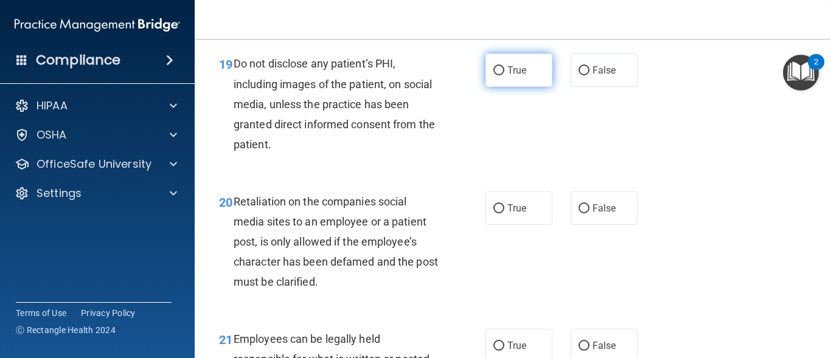
click at [513, 76] on span "True" at bounding box center [516, 70] width 19 height 12
click at [504, 75] on input "True" at bounding box center [498, 70] width 11 height 9
radio input "true"
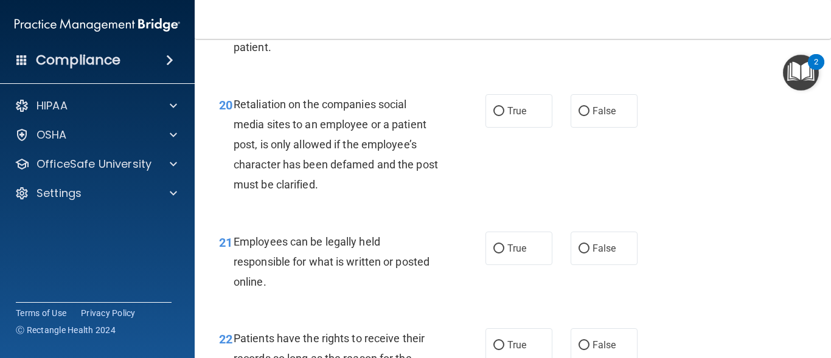
scroll to position [2578, 0]
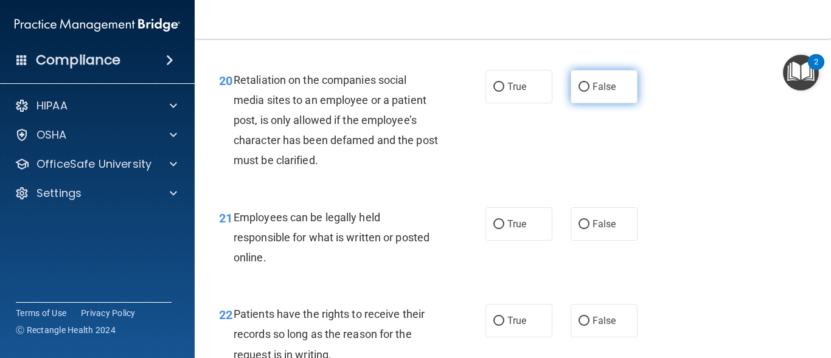
click at [592, 92] on span "False" at bounding box center [604, 87] width 24 height 12
click at [587, 92] on input "False" at bounding box center [583, 87] width 11 height 9
radio input "true"
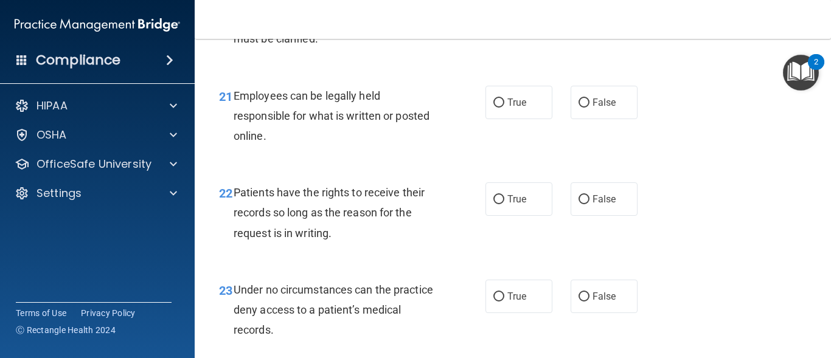
scroll to position [2724, 0]
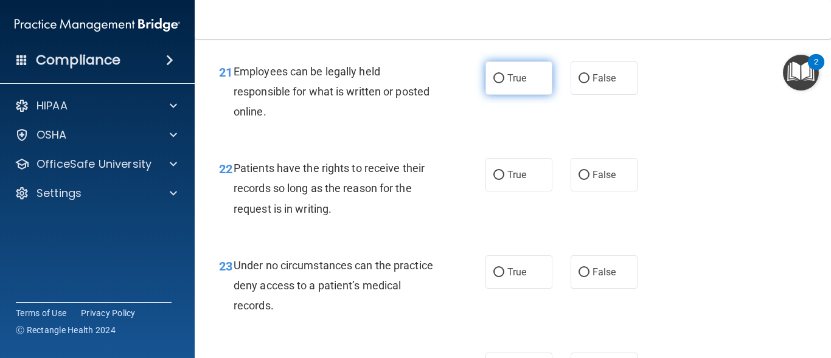
click at [511, 95] on label "True" at bounding box center [518, 77] width 67 height 33
click at [504, 83] on input "True" at bounding box center [498, 78] width 11 height 9
radio input "true"
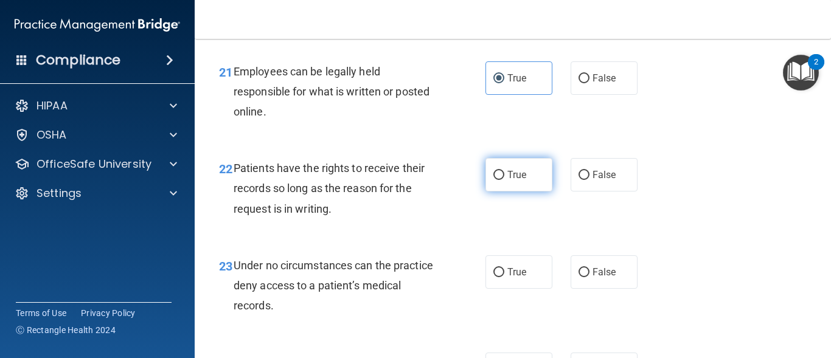
click at [507, 192] on label "True" at bounding box center [518, 174] width 67 height 33
click at [504, 180] on input "True" at bounding box center [498, 175] width 11 height 9
radio input "true"
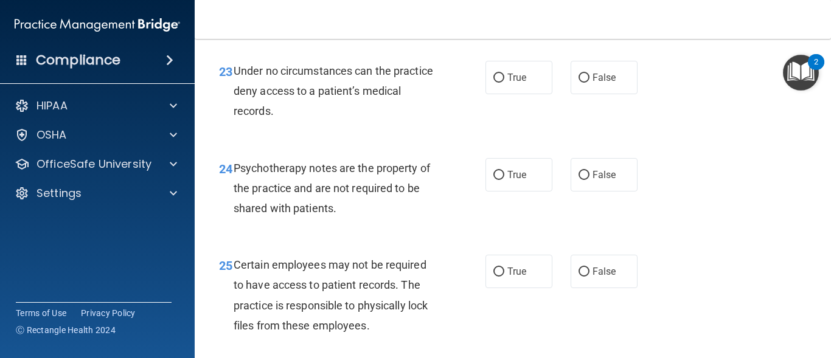
scroll to position [2943, 0]
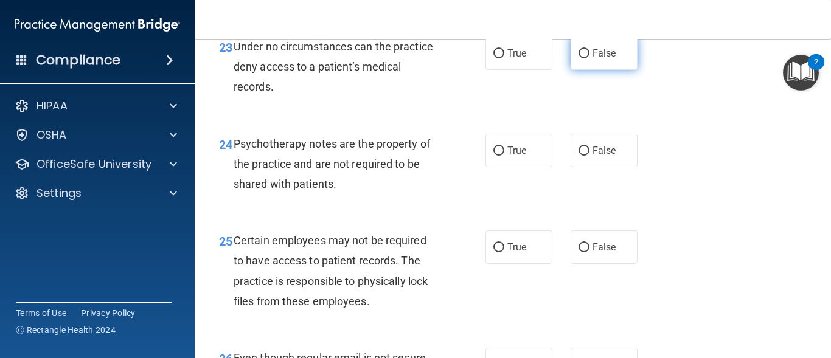
click at [590, 70] on label "False" at bounding box center [603, 52] width 67 height 33
click at [589, 58] on input "False" at bounding box center [583, 53] width 11 height 9
radio input "true"
click at [507, 156] on span "True" at bounding box center [516, 151] width 19 height 12
click at [504, 156] on input "True" at bounding box center [498, 151] width 11 height 9
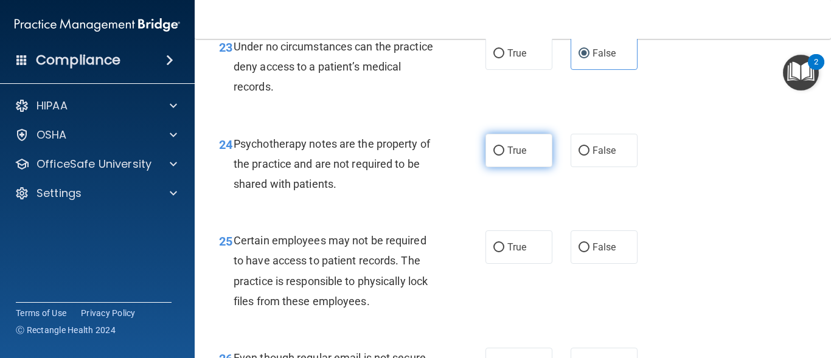
radio input "true"
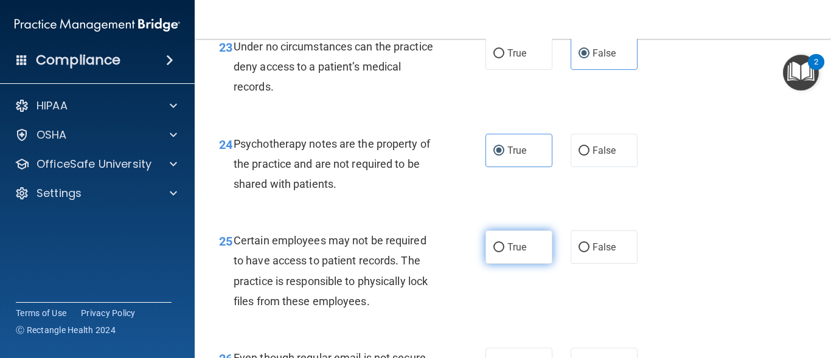
click at [502, 263] on label "True" at bounding box center [518, 246] width 67 height 33
click at [502, 252] on input "True" at bounding box center [498, 247] width 11 height 9
radio input "true"
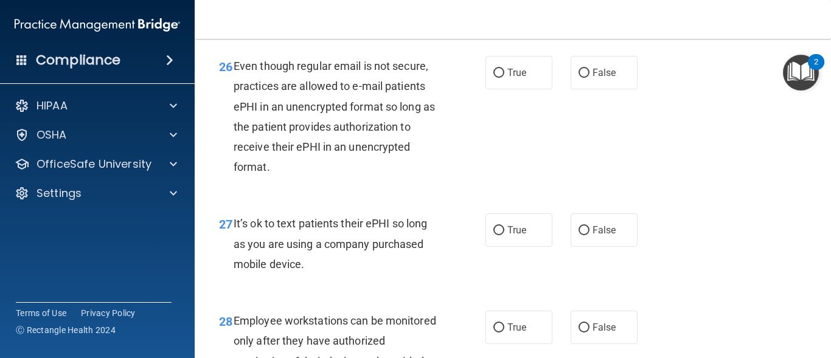
scroll to position [3259, 0]
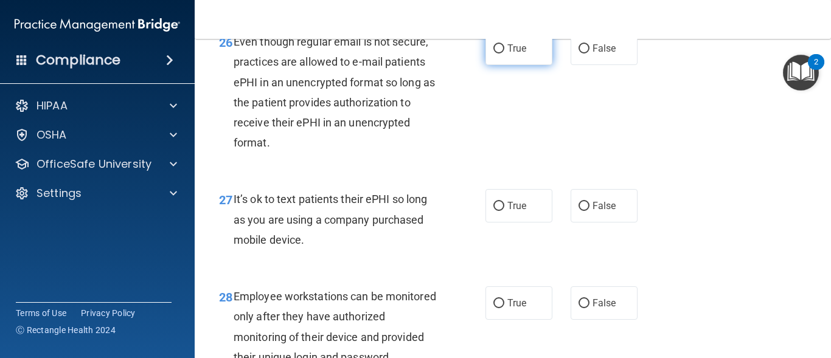
click at [502, 65] on label "True" at bounding box center [518, 48] width 67 height 33
click at [502, 54] on input "True" at bounding box center [498, 48] width 11 height 9
radio input "true"
click at [582, 217] on label "False" at bounding box center [603, 205] width 67 height 33
click at [582, 211] on input "False" at bounding box center [583, 206] width 11 height 9
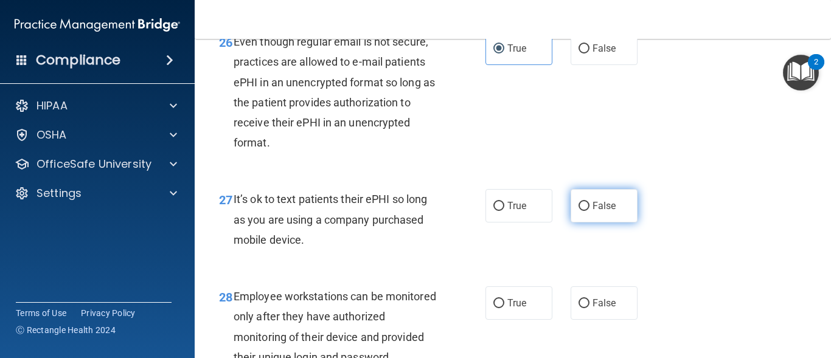
radio input "true"
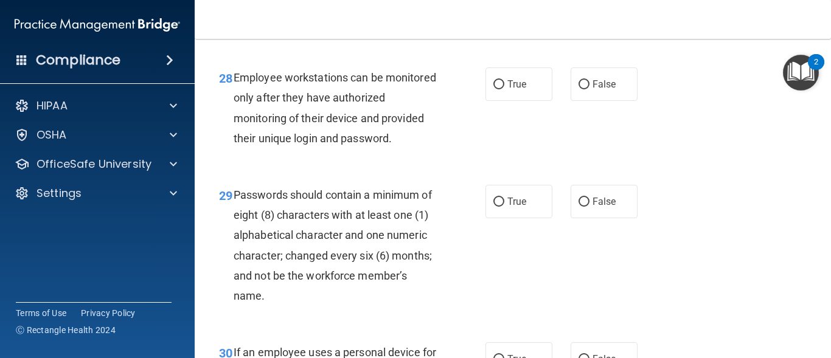
scroll to position [3502, 0]
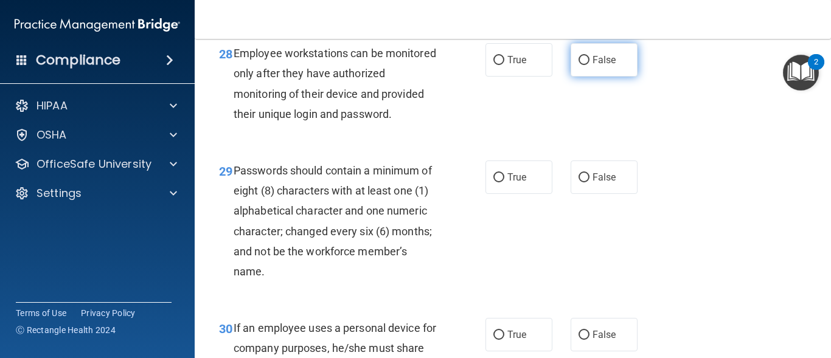
click at [608, 66] on span "False" at bounding box center [604, 60] width 24 height 12
click at [589, 65] on input "False" at bounding box center [583, 60] width 11 height 9
radio input "true"
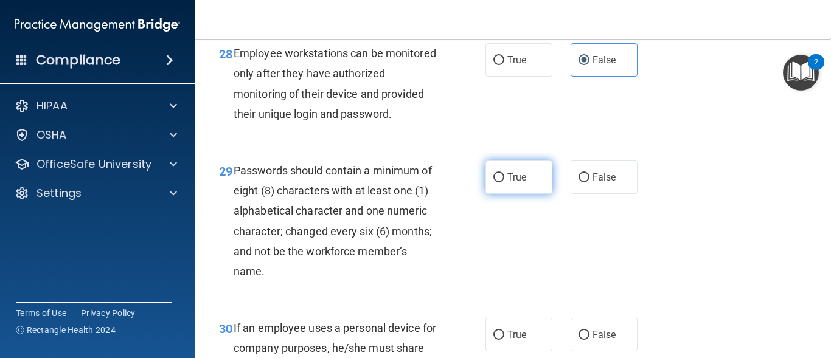
click at [515, 194] on label "True" at bounding box center [518, 177] width 67 height 33
click at [504, 182] on input "True" at bounding box center [498, 177] width 11 height 9
radio input "true"
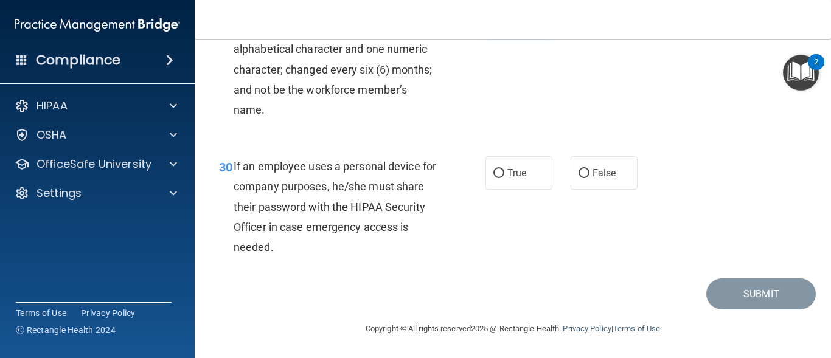
scroll to position [3704, 0]
click at [513, 179] on span "True" at bounding box center [516, 173] width 19 height 12
click at [504, 178] on input "True" at bounding box center [498, 173] width 11 height 9
radio input "true"
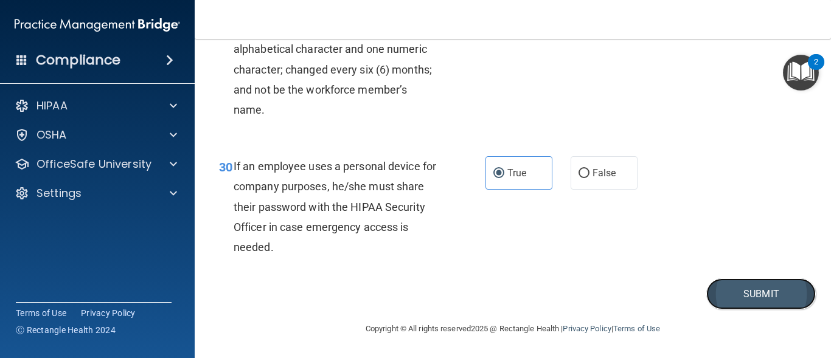
click at [741, 300] on button "Submit" at bounding box center [760, 293] width 109 height 31
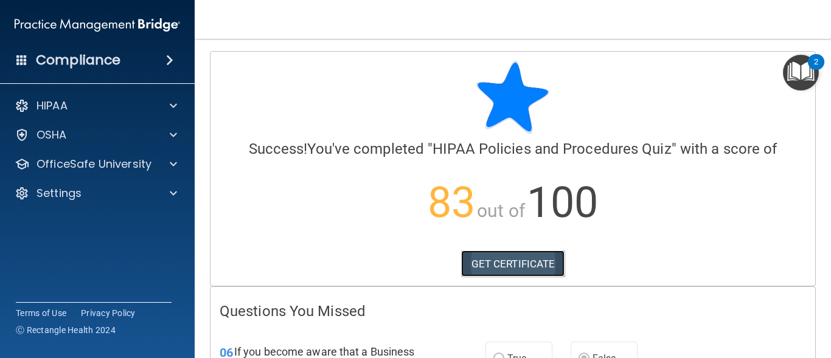
click at [510, 257] on link "GET CERTIFICATE" at bounding box center [513, 264] width 104 height 27
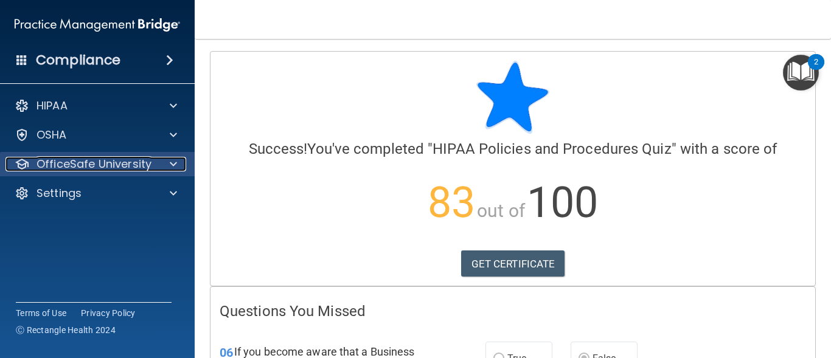
click at [162, 169] on div at bounding box center [171, 164] width 30 height 15
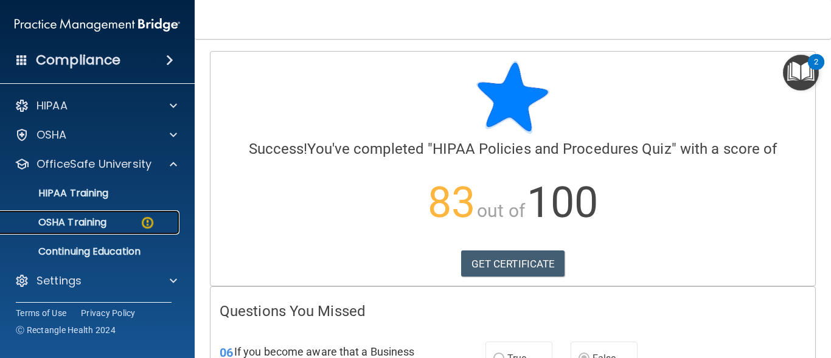
click at [128, 221] on div "OSHA Training" at bounding box center [91, 222] width 166 height 12
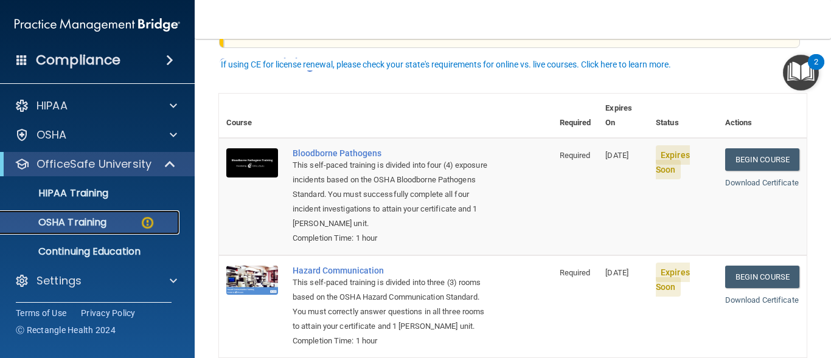
scroll to position [102, 0]
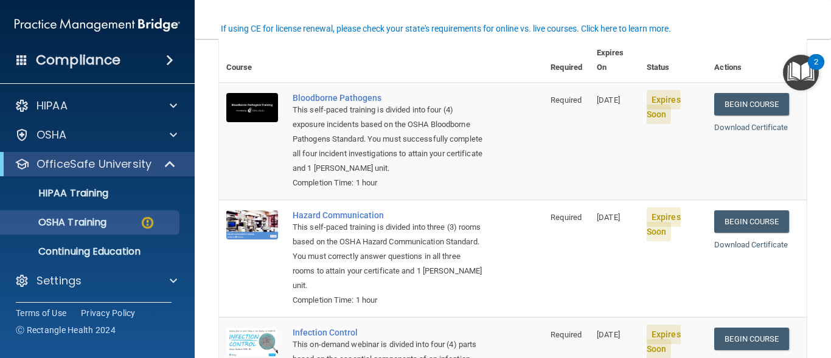
drag, startPoint x: 820, startPoint y: 196, endPoint x: 820, endPoint y: 257, distance: 61.4
click at [819, 256] on main "You have a course that has expired or is incomplete. Please complete the course…" at bounding box center [513, 198] width 636 height 319
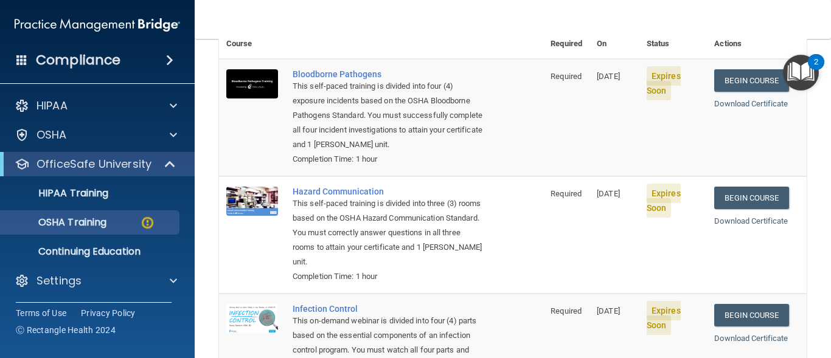
scroll to position [104, 0]
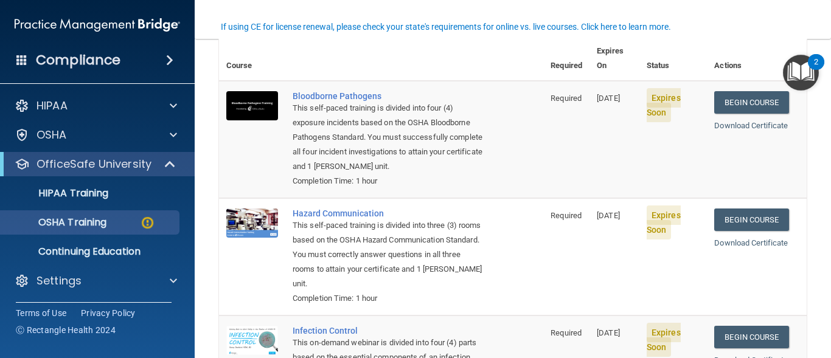
drag, startPoint x: 820, startPoint y: 220, endPoint x: 817, endPoint y: 201, distance: 19.0
click at [817, 204] on main "You have a course that has expired or is incomplete. Please complete the course…" at bounding box center [513, 198] width 636 height 319
click at [729, 91] on link "Begin Course" at bounding box center [751, 102] width 74 height 22
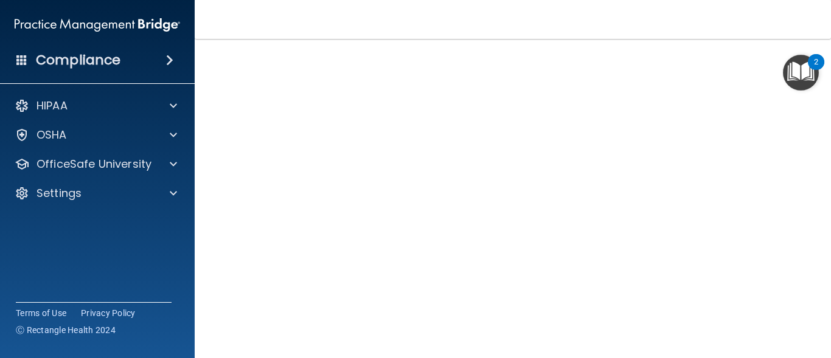
scroll to position [72, 0]
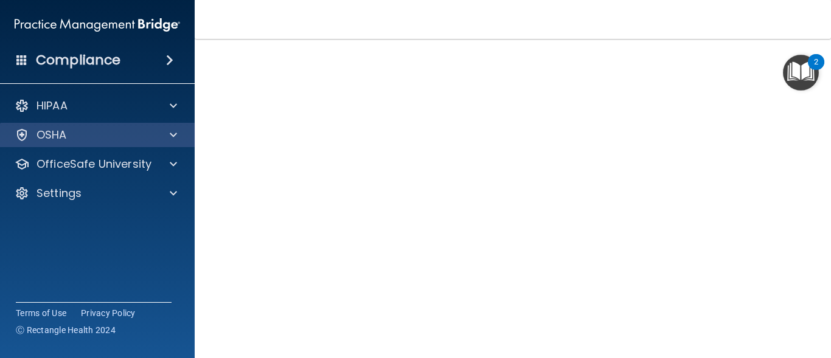
click at [167, 125] on div "OSHA" at bounding box center [97, 135] width 195 height 24
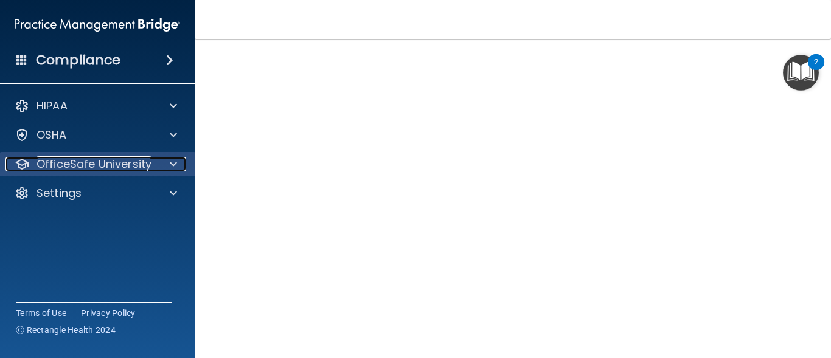
click at [166, 163] on div at bounding box center [171, 164] width 30 height 15
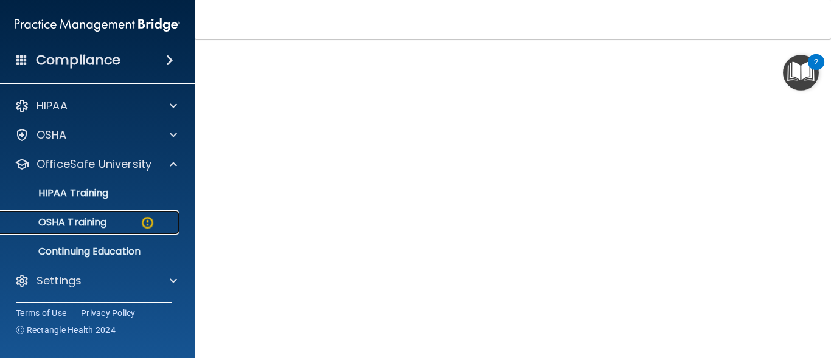
click at [93, 230] on link "OSHA Training" at bounding box center [84, 222] width 192 height 24
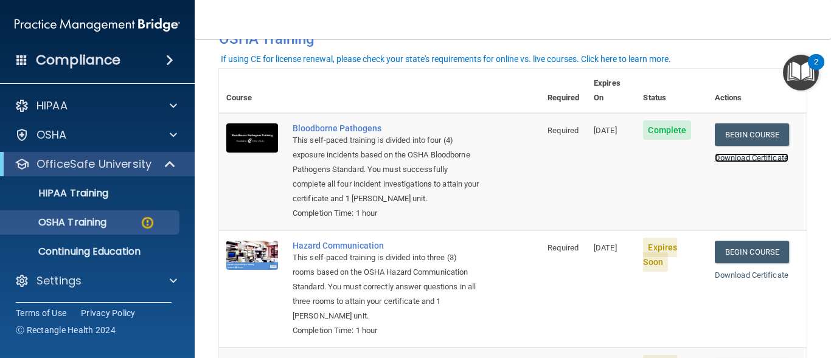
click at [731, 153] on link "Download Certificate" at bounding box center [751, 157] width 74 height 9
click at [730, 246] on link "Begin Course" at bounding box center [751, 252] width 74 height 22
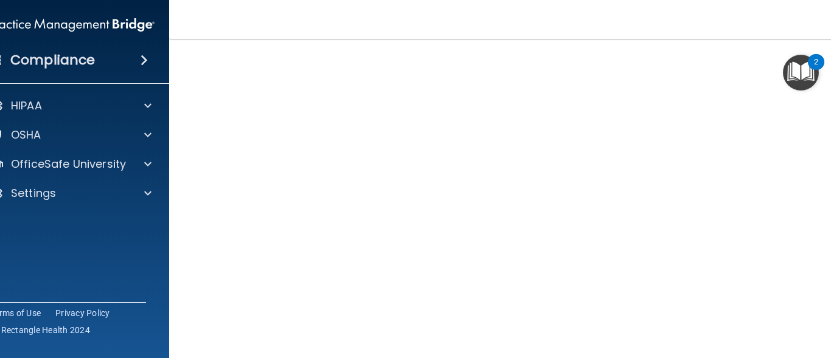
scroll to position [77, 0]
click at [830, 351] on main "Hazard Communication Training This course doesn’t expire until 09/10/2025. Are …" at bounding box center [512, 198] width 687 height 319
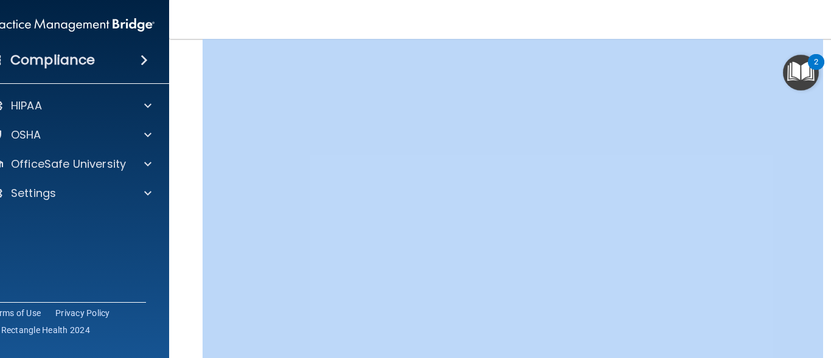
click at [830, 351] on main "Hazard Communication Training This course doesn’t expire until 09/10/2025. Are …" at bounding box center [512, 198] width 687 height 319
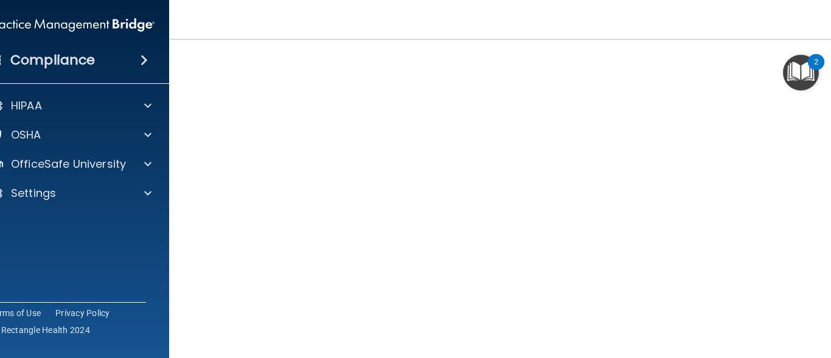
click at [178, 145] on main "Hazard Communication Training This course doesn’t expire until 09/10/2025. Are …" at bounding box center [512, 198] width 687 height 319
click at [803, 76] on img "Open Resource Center, 2 new notifications" at bounding box center [801, 73] width 36 height 36
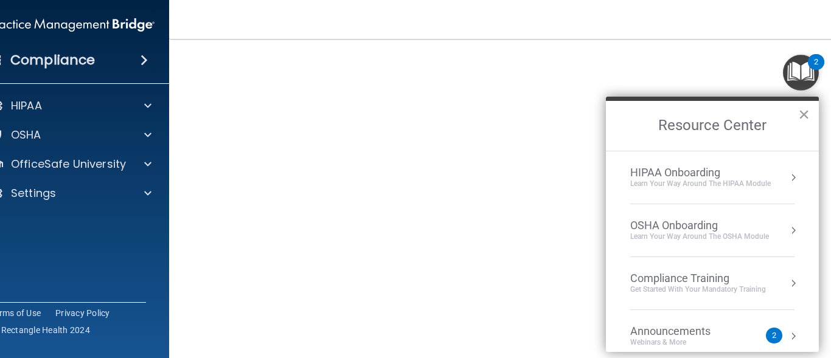
click at [803, 111] on button "×" at bounding box center [804, 114] width 12 height 19
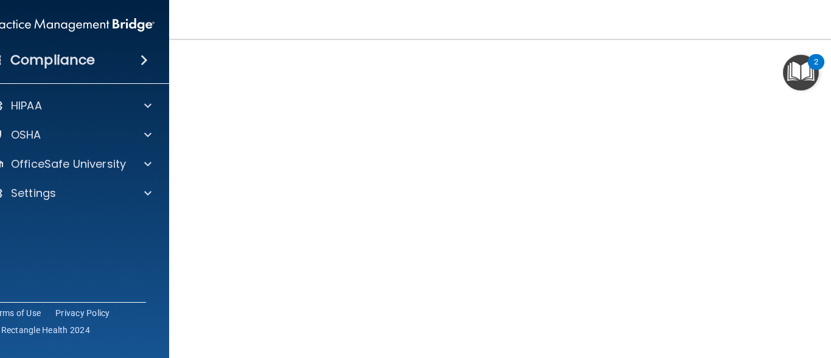
scroll to position [73, 0]
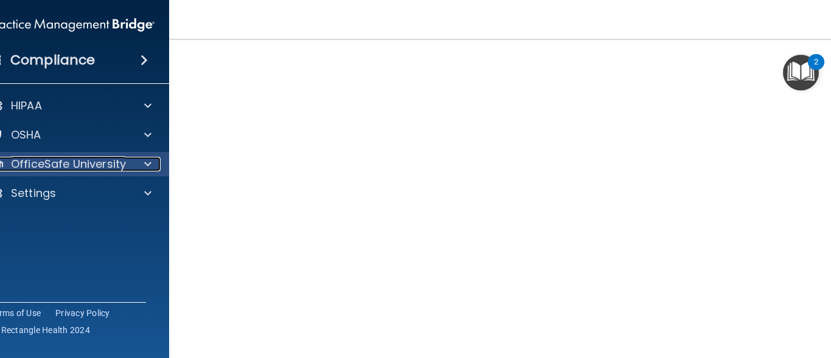
click at [131, 163] on div at bounding box center [146, 164] width 30 height 15
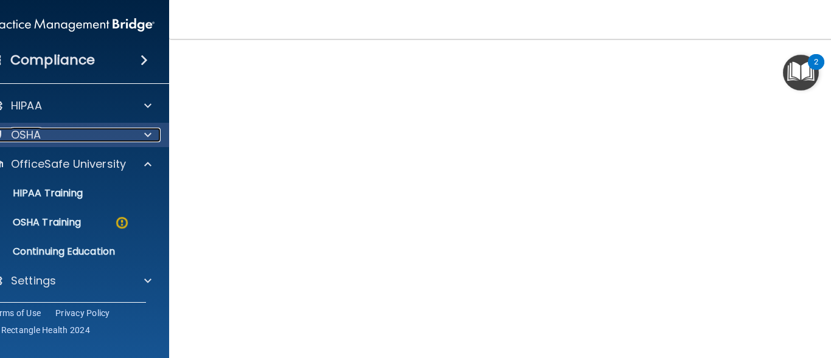
click at [144, 136] on span at bounding box center [147, 135] width 7 height 15
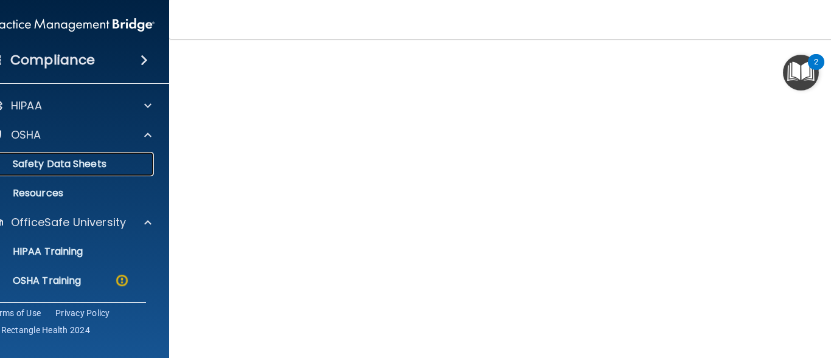
click at [89, 173] on link "Safety Data Sheets" at bounding box center [58, 164] width 192 height 24
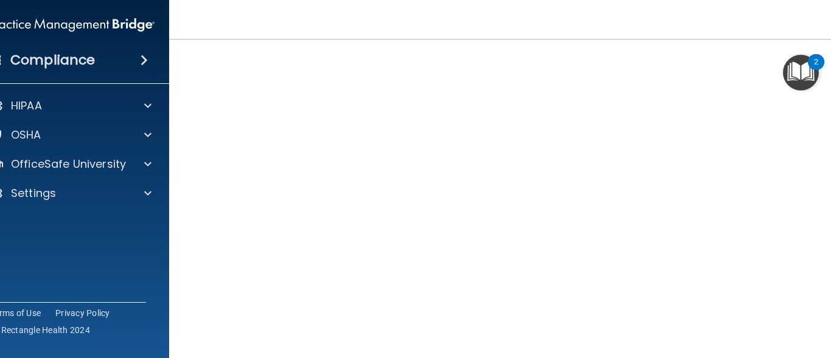
scroll to position [77, 0]
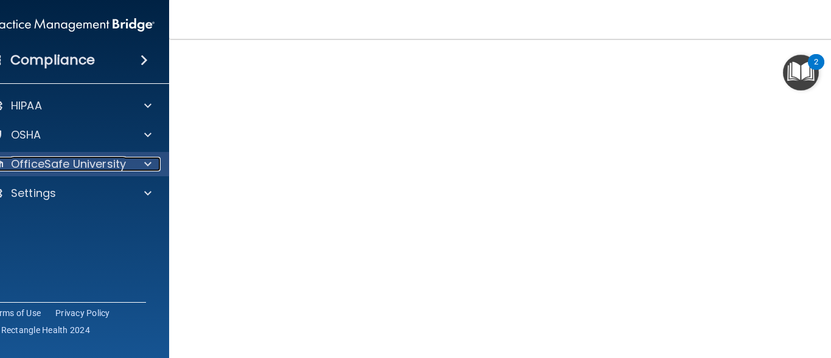
click at [139, 159] on div at bounding box center [146, 164] width 30 height 15
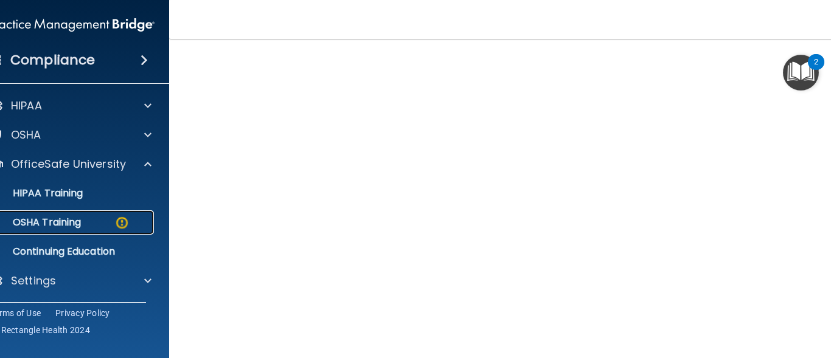
click at [89, 226] on div "OSHA Training" at bounding box center [65, 222] width 166 height 12
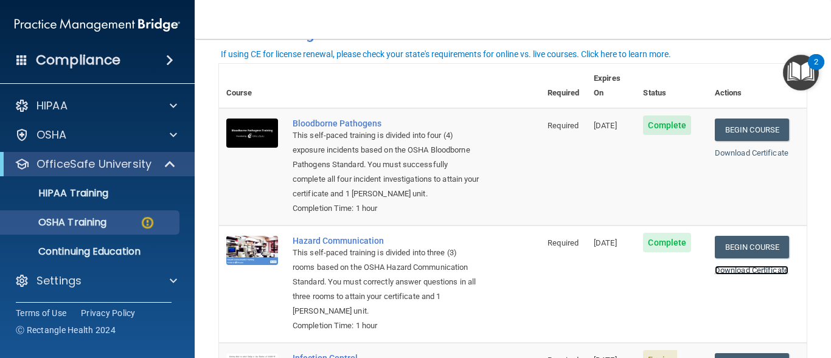
click at [728, 269] on link "Download Certificate" at bounding box center [751, 270] width 74 height 9
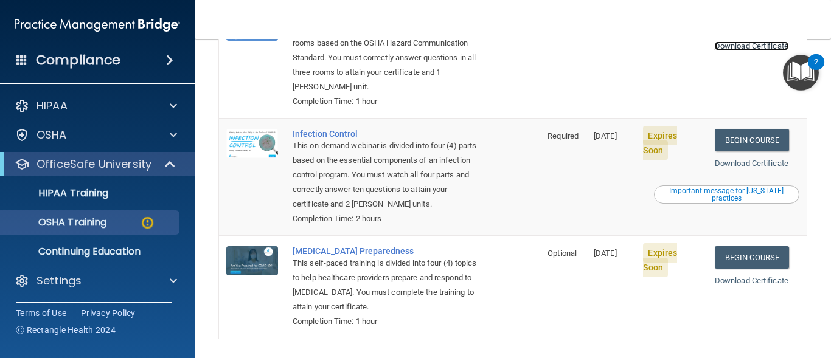
scroll to position [308, 0]
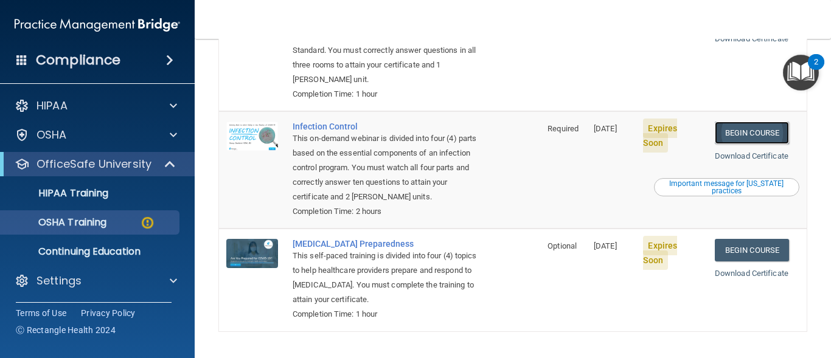
click at [733, 141] on link "Begin Course" at bounding box center [751, 133] width 74 height 22
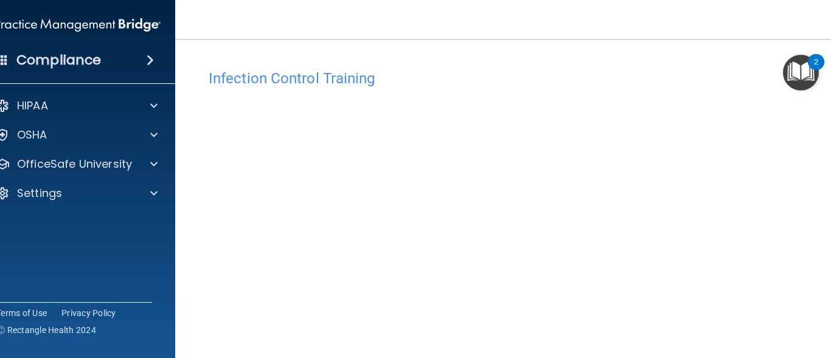
click at [823, 218] on main "Infection Control Training This course doesn’t expire until [DATE]. Are you sur…" at bounding box center [512, 198] width 675 height 319
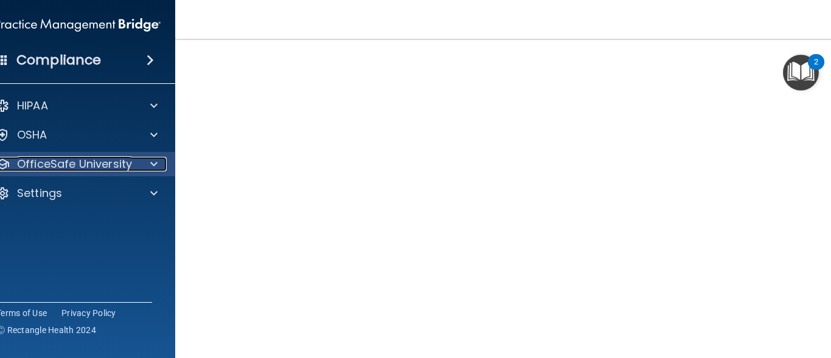
click at [150, 164] on span at bounding box center [153, 164] width 7 height 15
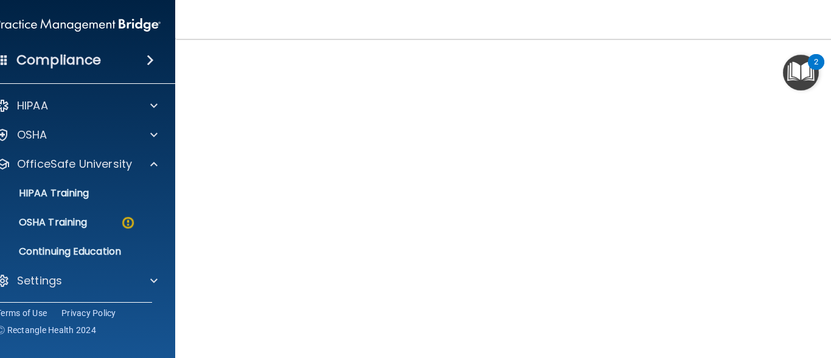
click at [94, 238] on ul "HIPAA Training OSHA Training Continuing Education" at bounding box center [78, 220] width 220 height 88
click at [91, 227] on div "OSHA Training" at bounding box center [71, 222] width 166 height 12
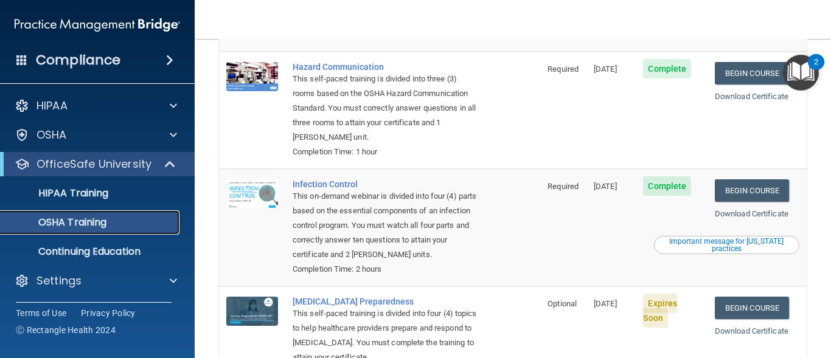
scroll to position [219, 0]
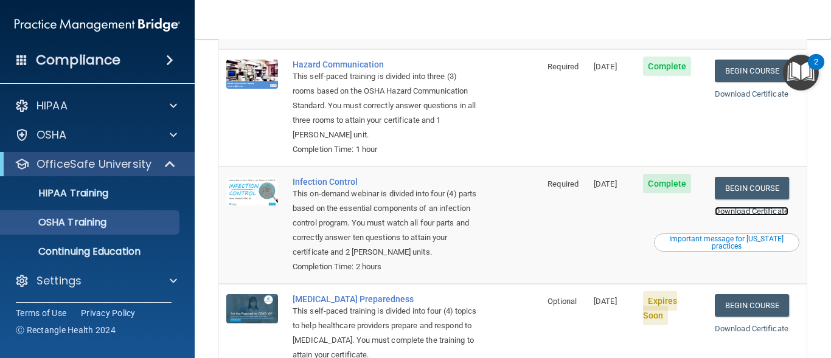
click at [730, 212] on link "Download Certificate" at bounding box center [751, 211] width 74 height 9
click at [733, 308] on link "Begin Course" at bounding box center [751, 305] width 74 height 22
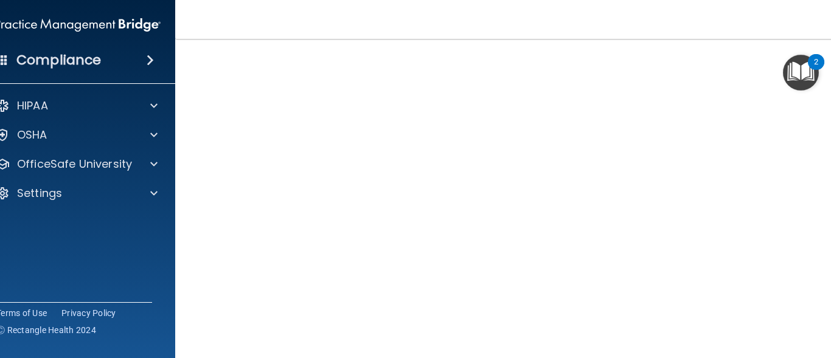
scroll to position [62, 0]
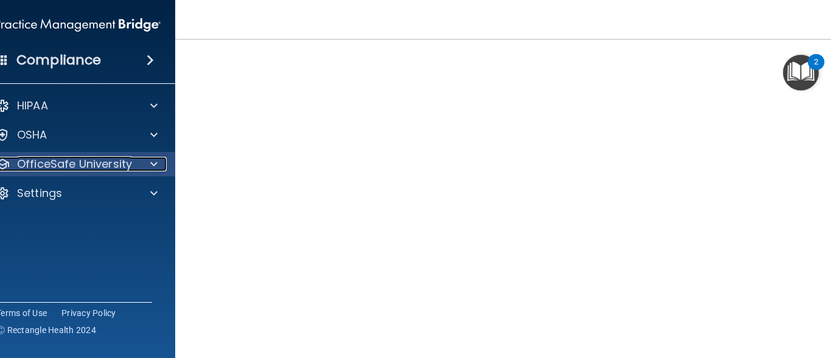
click at [92, 161] on p "OfficeSafe University" at bounding box center [74, 164] width 115 height 15
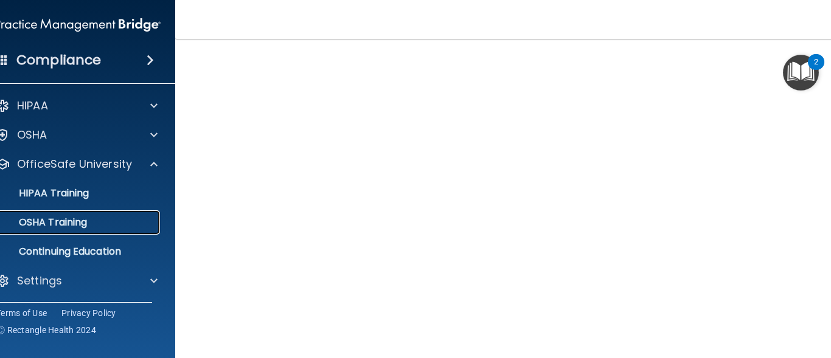
click at [74, 219] on p "OSHA Training" at bounding box center [37, 222] width 99 height 12
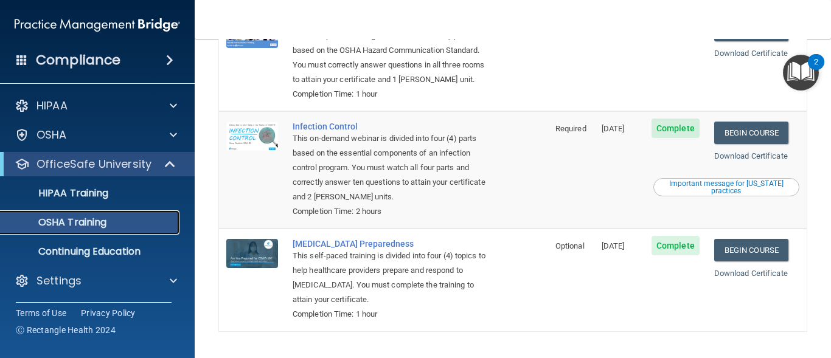
scroll to position [280, 0]
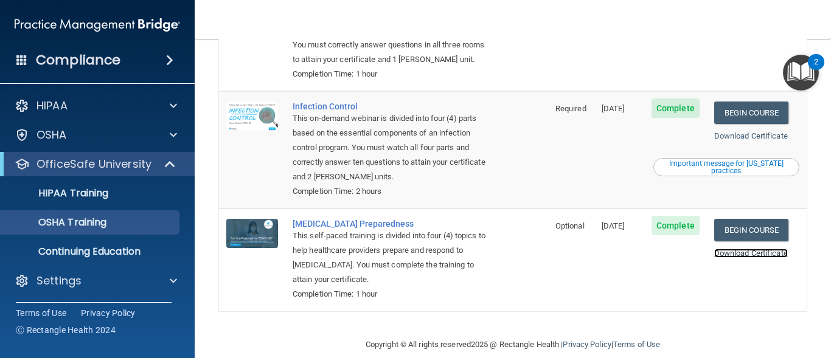
click at [733, 257] on link "Download Certificate" at bounding box center [751, 253] width 74 height 9
